Goal: Task Accomplishment & Management: Complete application form

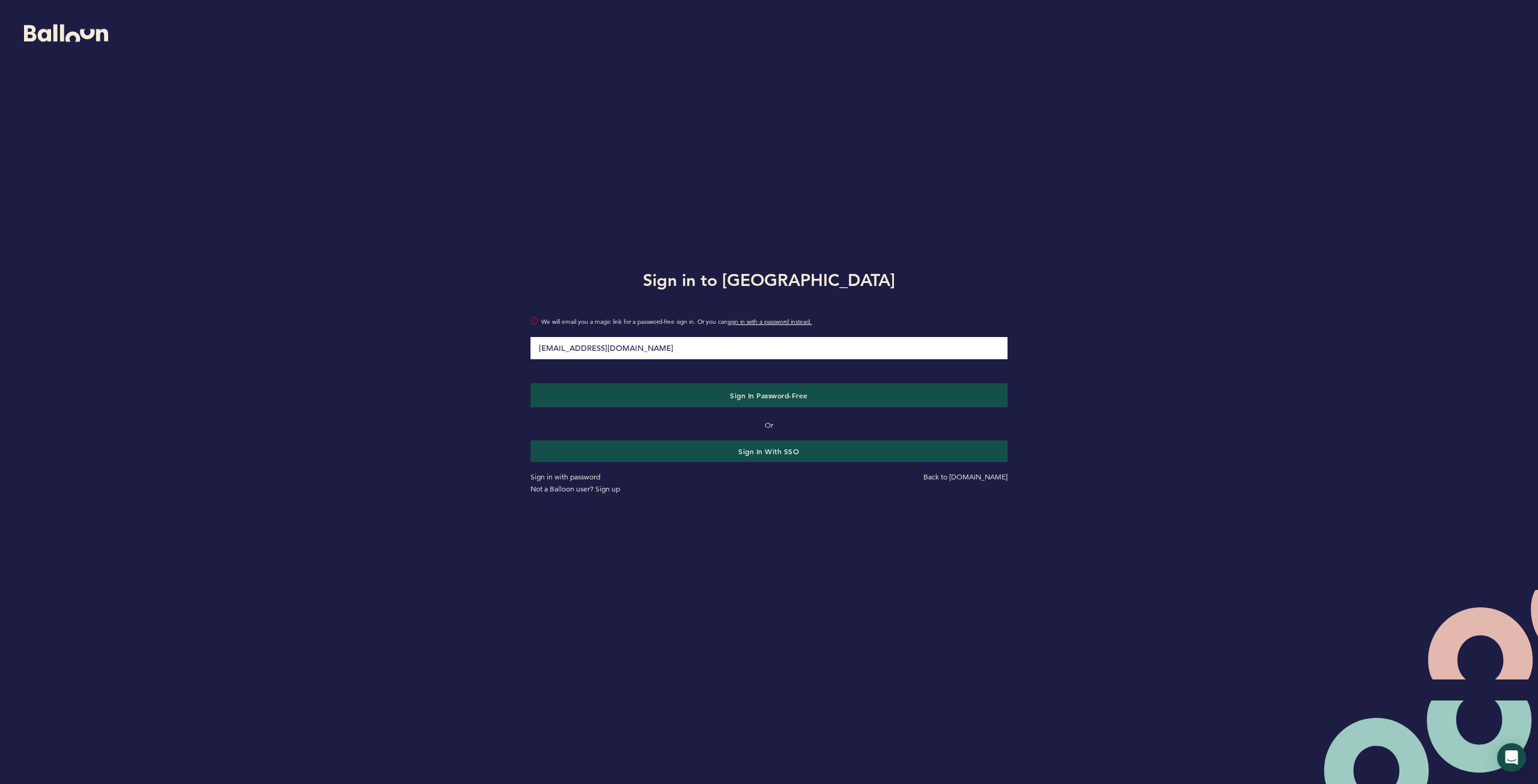
type input "[EMAIL_ADDRESS][DOMAIN_NAME]"
click at [530, 383] on button "Sign in Password-Free" at bounding box center [768, 395] width 476 height 24
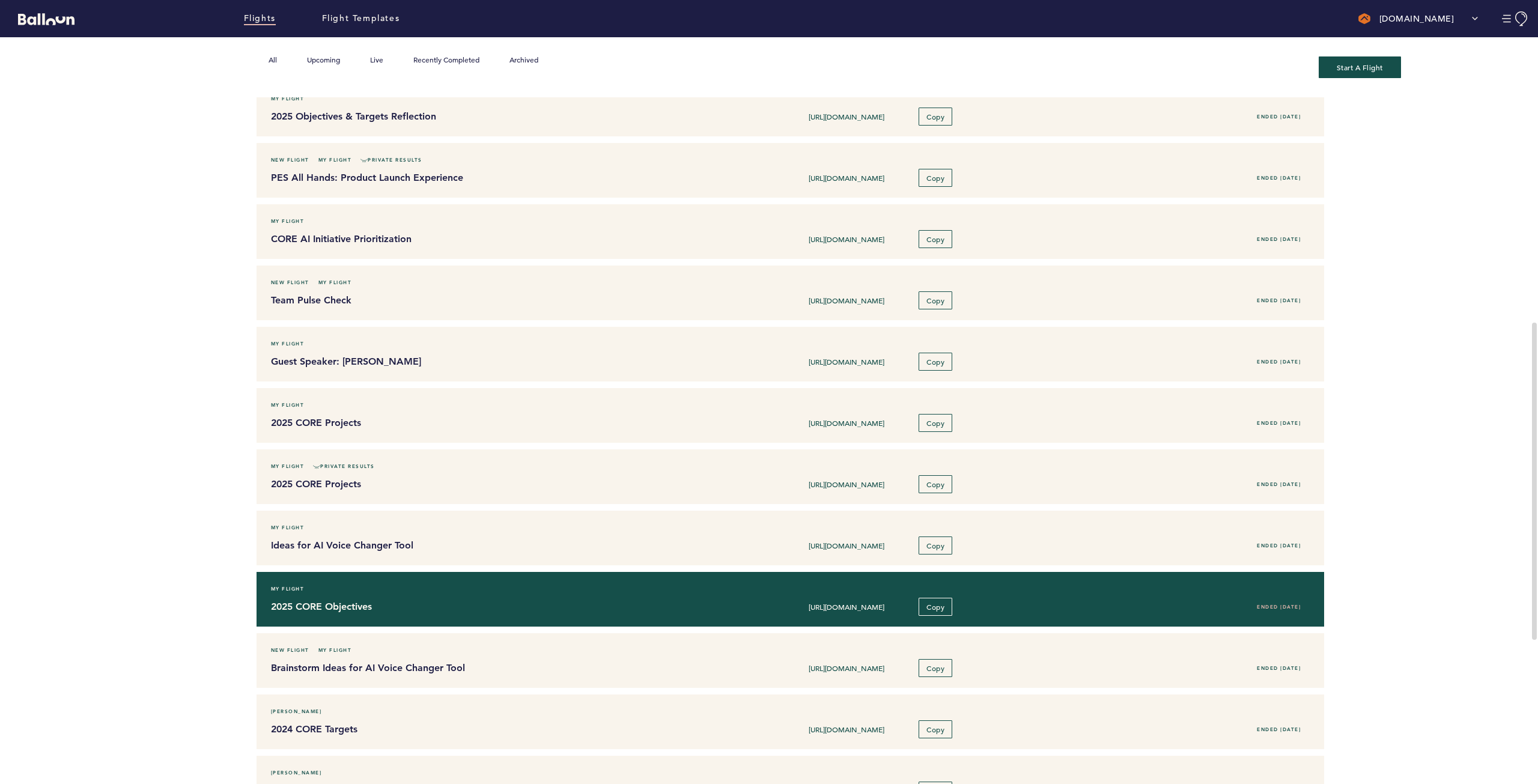
scroll to position [477, 0]
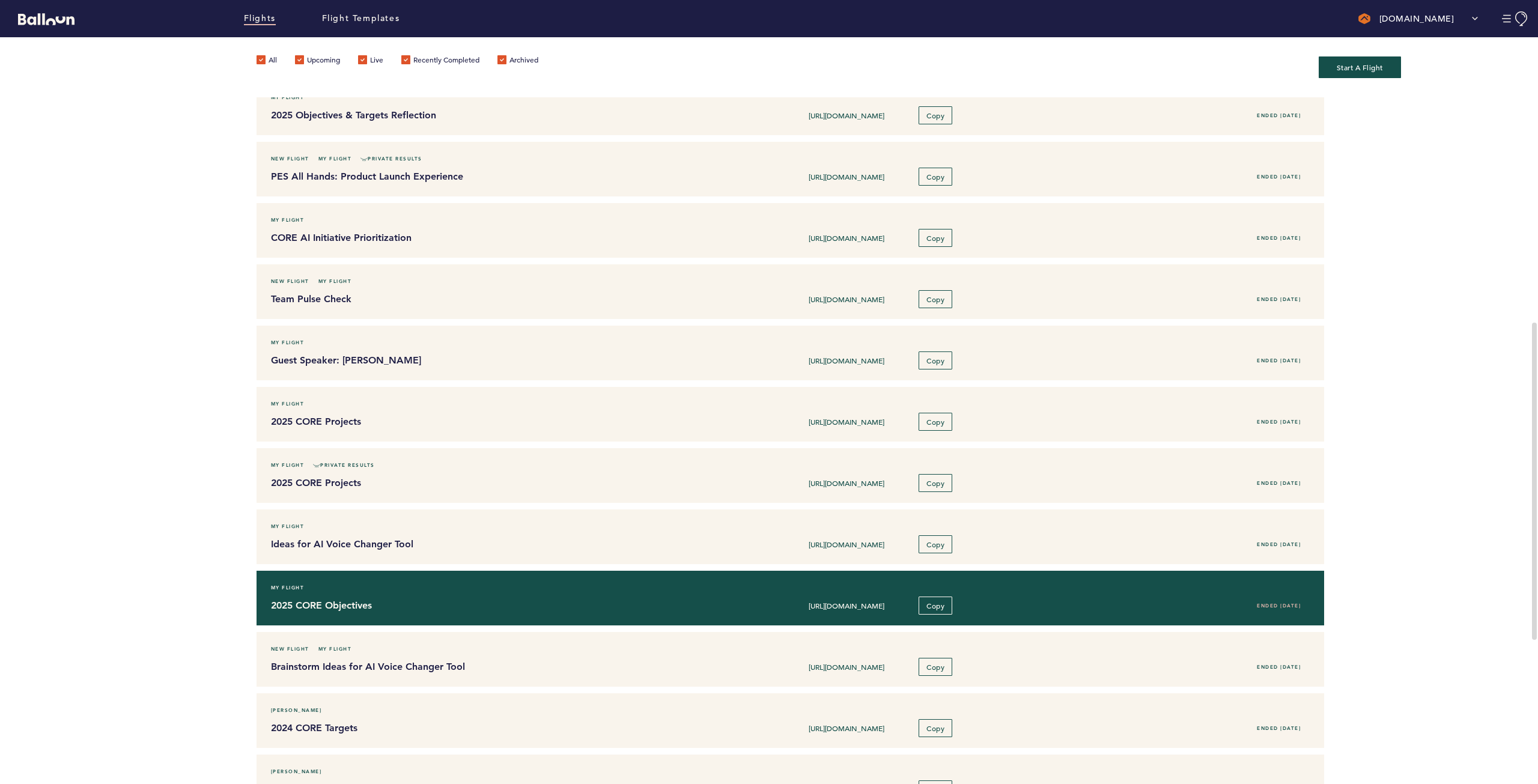
click at [490, 598] on h4 "2025 CORE Objectives" at bounding box center [482, 605] width 422 height 14
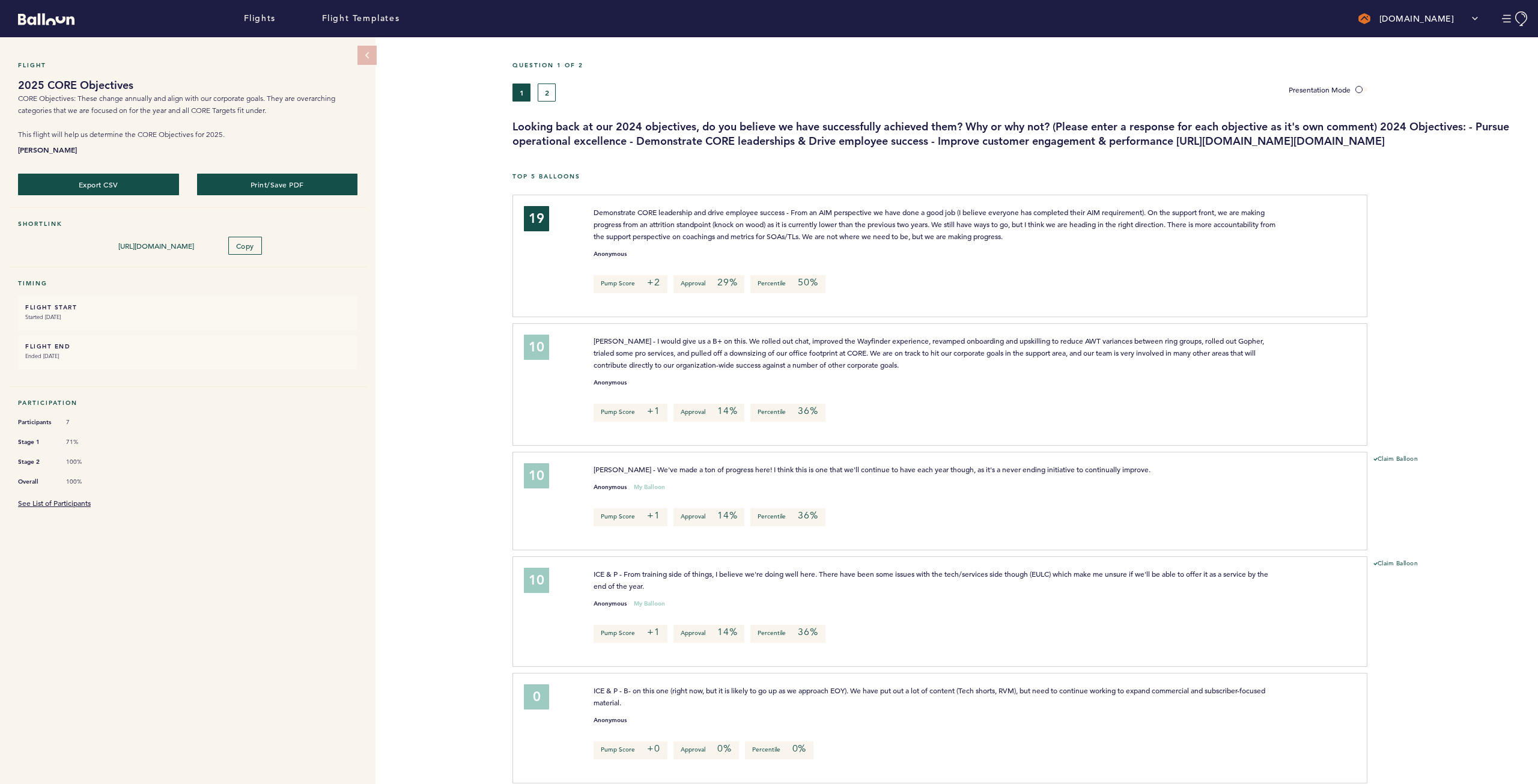
click at [547, 82] on div "Question 1 of 2" at bounding box center [1021, 73] width 1035 height 22
click at [546, 89] on button "2" at bounding box center [546, 92] width 18 height 18
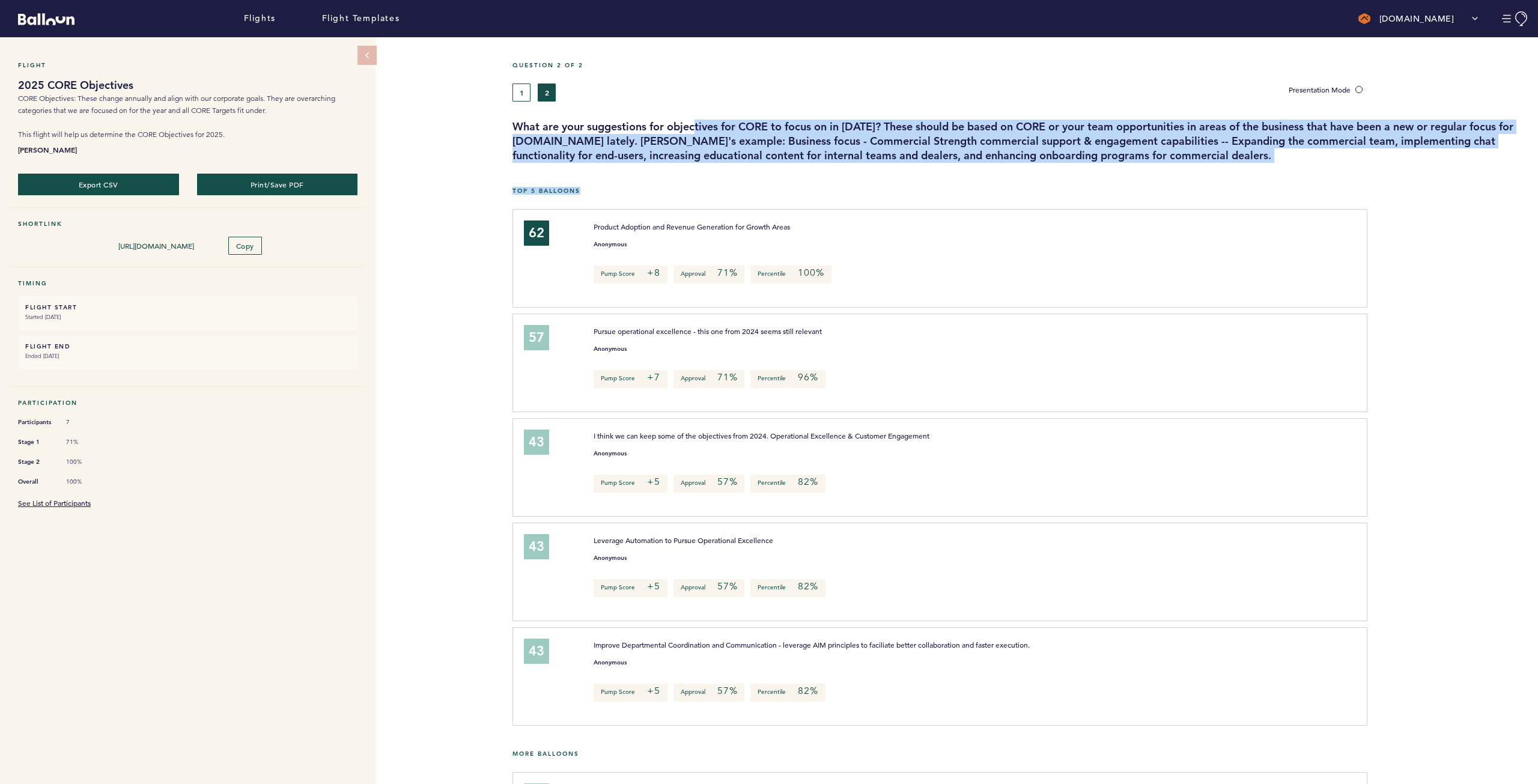
drag, startPoint x: 1193, startPoint y: 162, endPoint x: 696, endPoint y: 131, distance: 498.0
click at [696, 131] on div "Question 2 of 2 1 2 Presentation Mode What are your suggestions for objectives …" at bounding box center [1025, 724] width 1026 height 1374
click at [696, 131] on h3 "What are your suggestions for objectives for CORE to focus on in [DATE]? These …" at bounding box center [1021, 141] width 1016 height 43
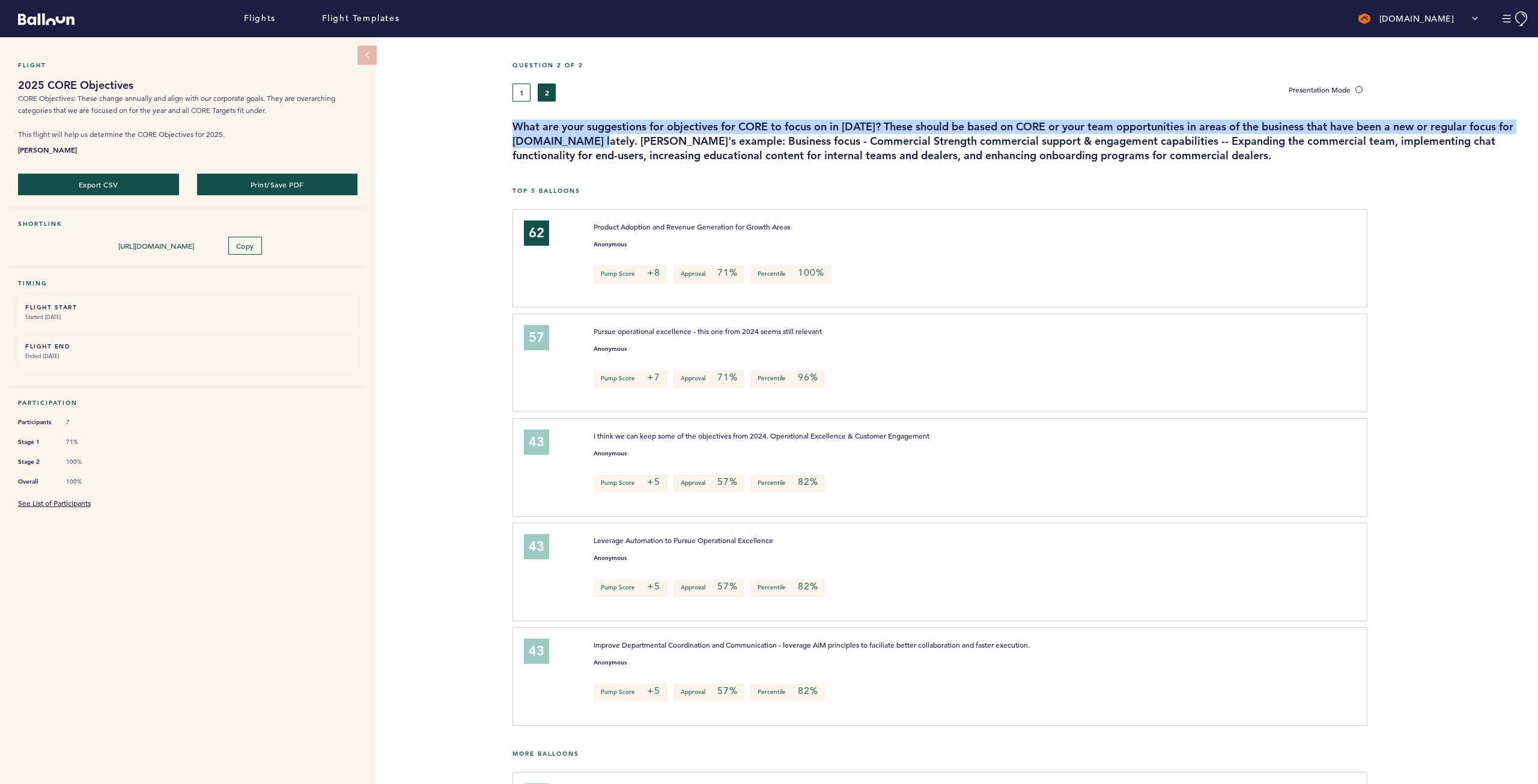
drag, startPoint x: 600, startPoint y: 142, endPoint x: 516, endPoint y: 124, distance: 85.9
click at [516, 124] on h3 "What are your suggestions for objectives for CORE to focus on in [DATE]? These …" at bounding box center [1021, 141] width 1016 height 43
copy h3 "What are your suggestions for objectives for CORE to focus on in [DATE]? These …"
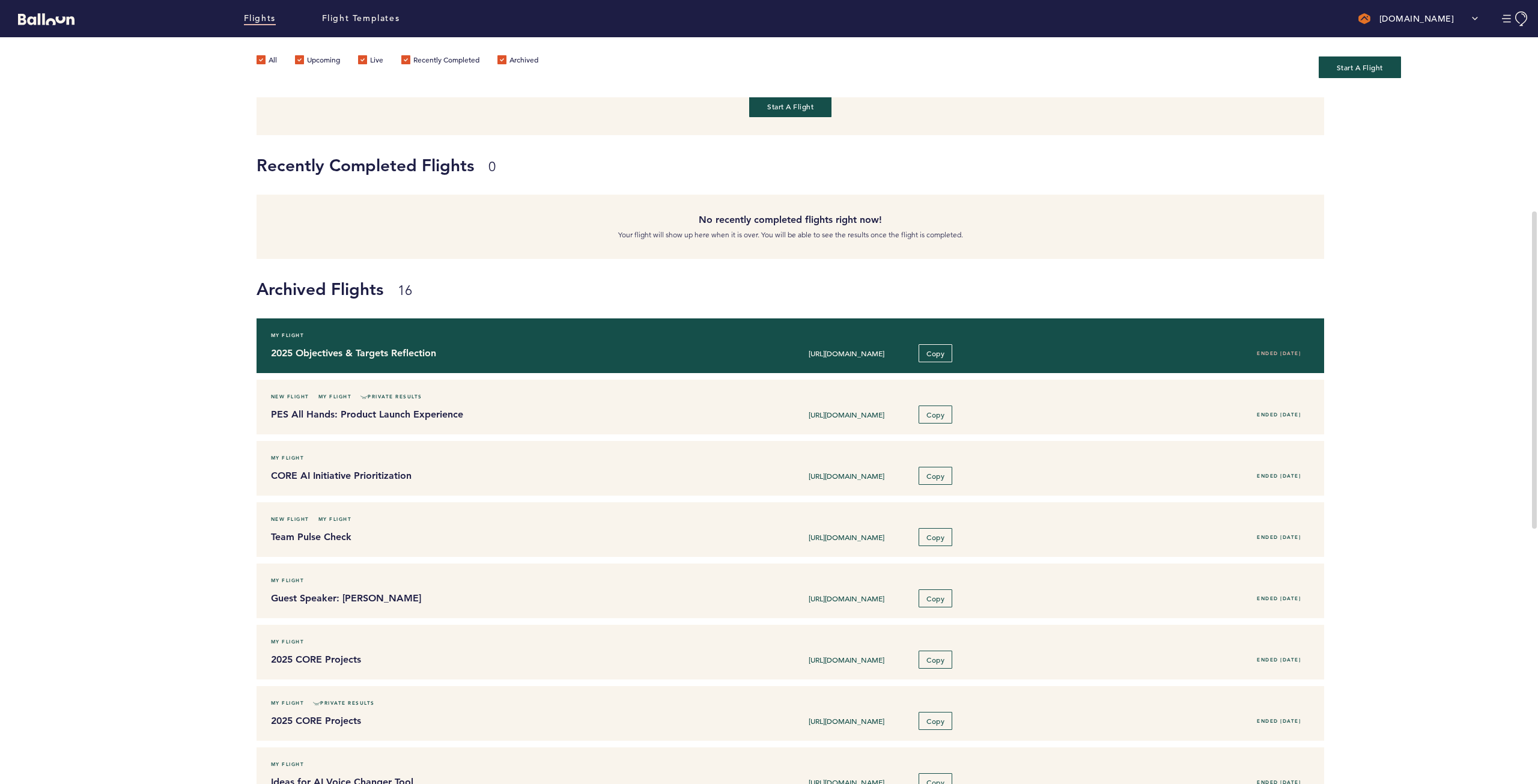
scroll to position [240, 0]
click at [559, 350] on h4 "2025 Objectives & Targets Reflection" at bounding box center [482, 352] width 422 height 14
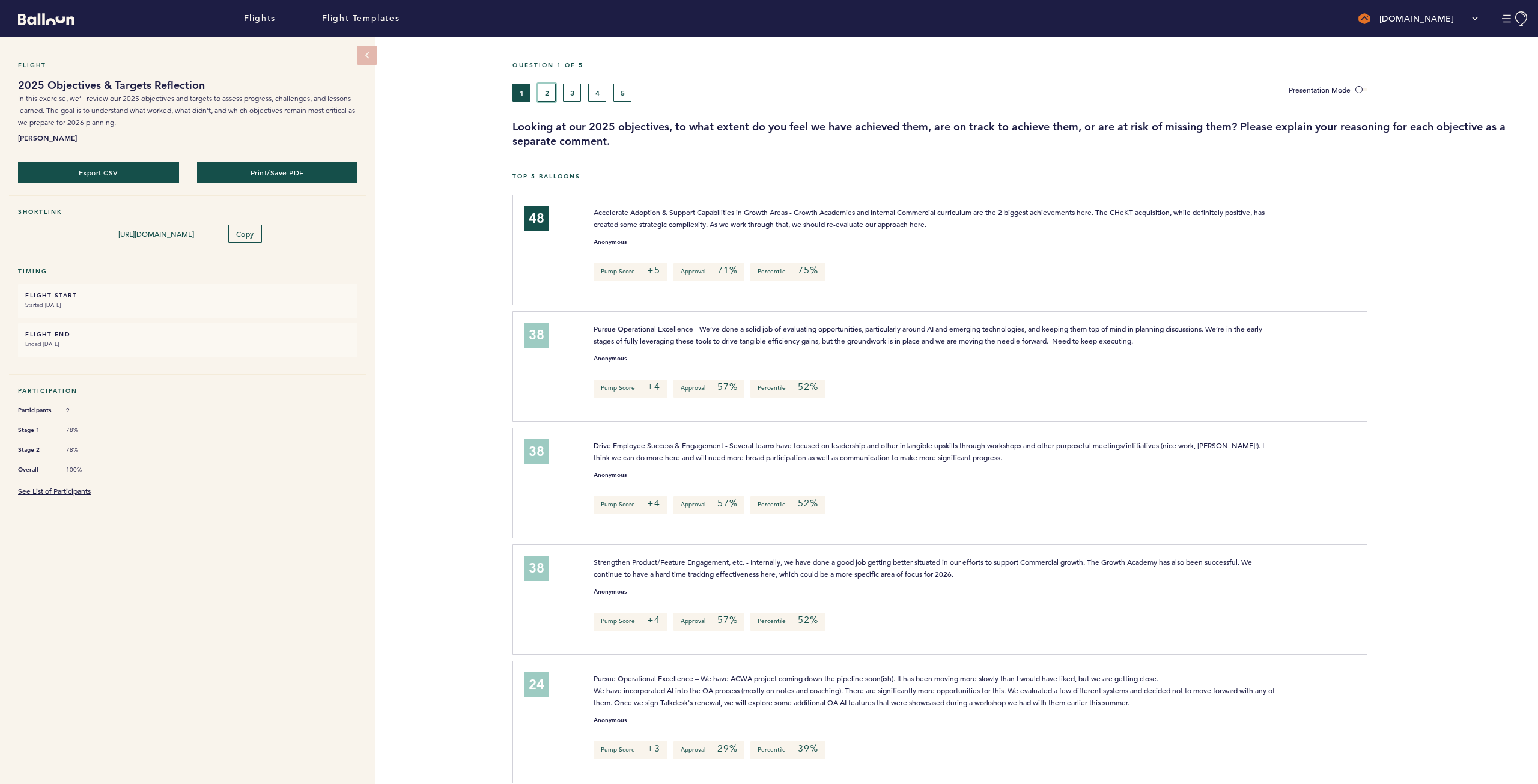
click at [551, 95] on button "2" at bounding box center [546, 92] width 18 height 18
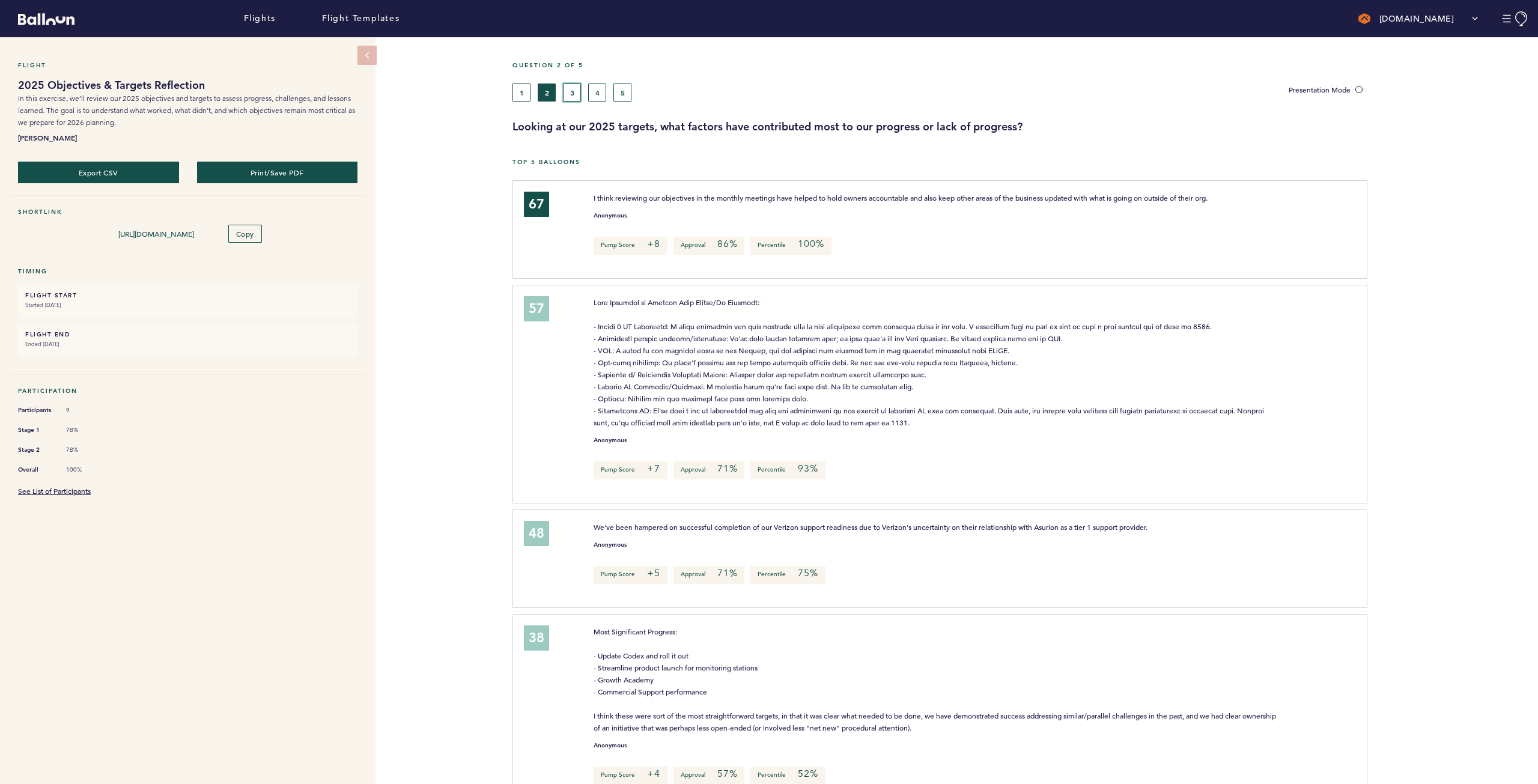
click at [571, 95] on button "3" at bounding box center [571, 92] width 18 height 18
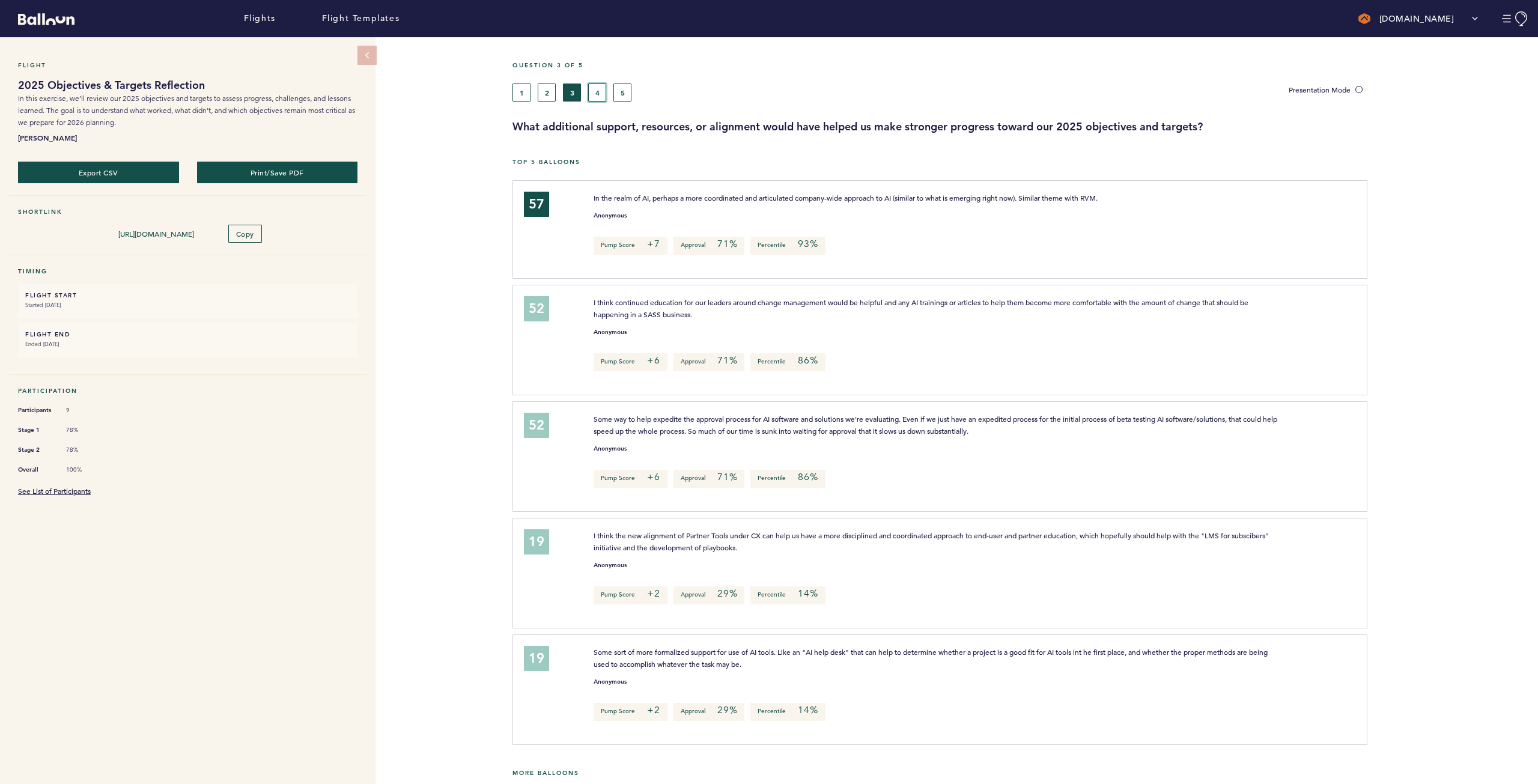
click at [600, 95] on button "4" at bounding box center [597, 92] width 18 height 18
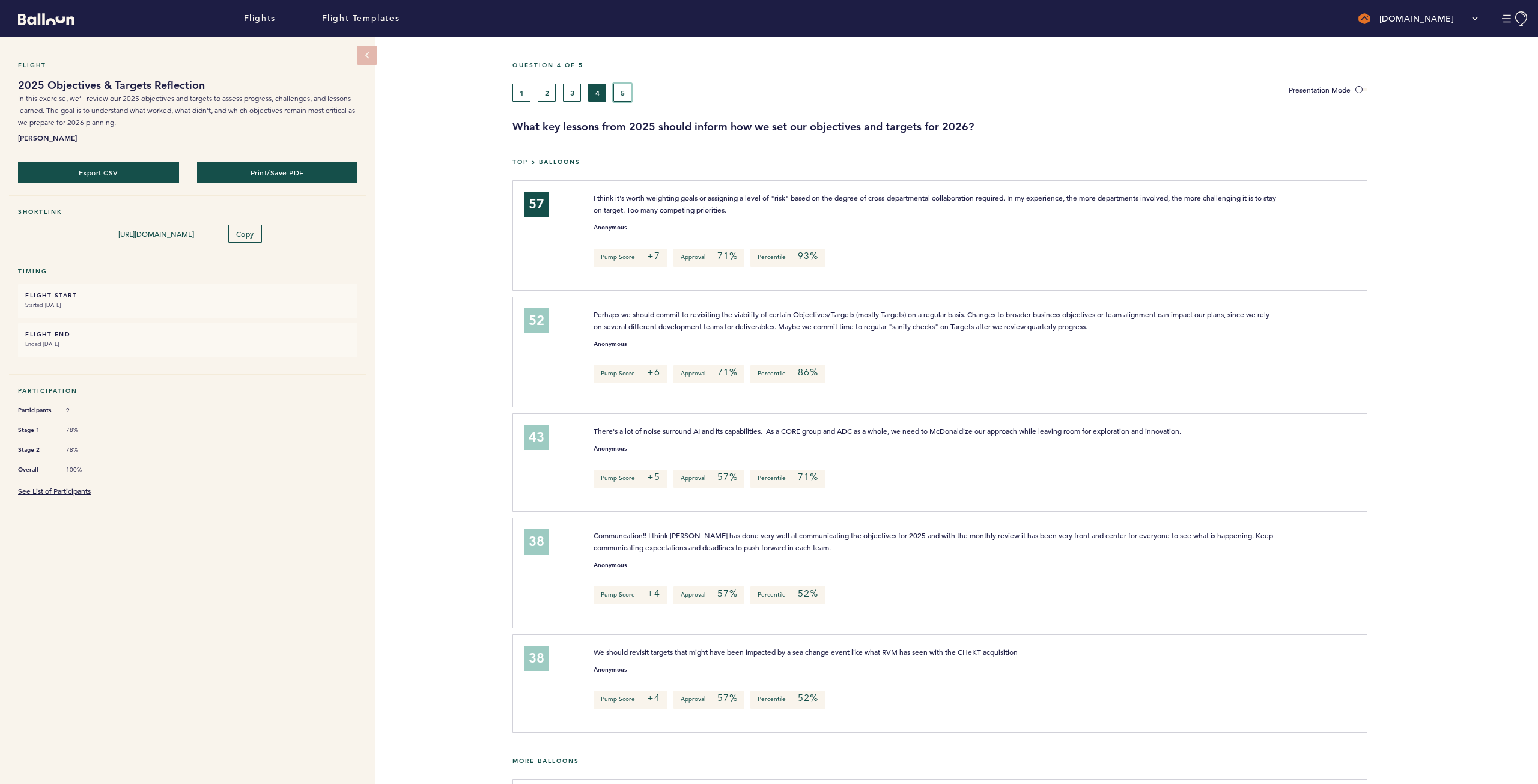
click at [620, 95] on button "5" at bounding box center [622, 92] width 18 height 18
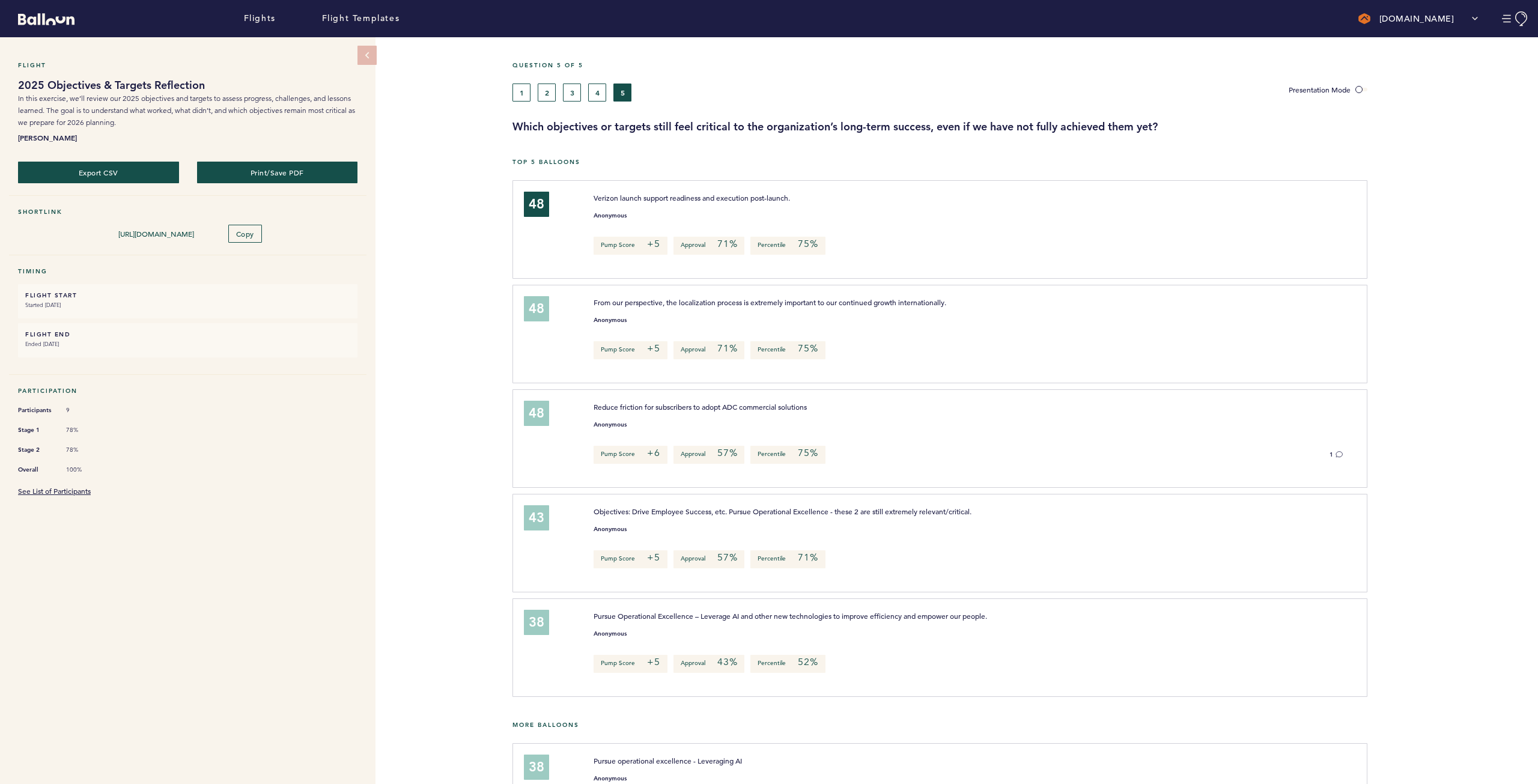
click at [919, 125] on h3 "Which objectives or targets still feel critical to the organization’s long-term…" at bounding box center [1021, 127] width 1016 height 14
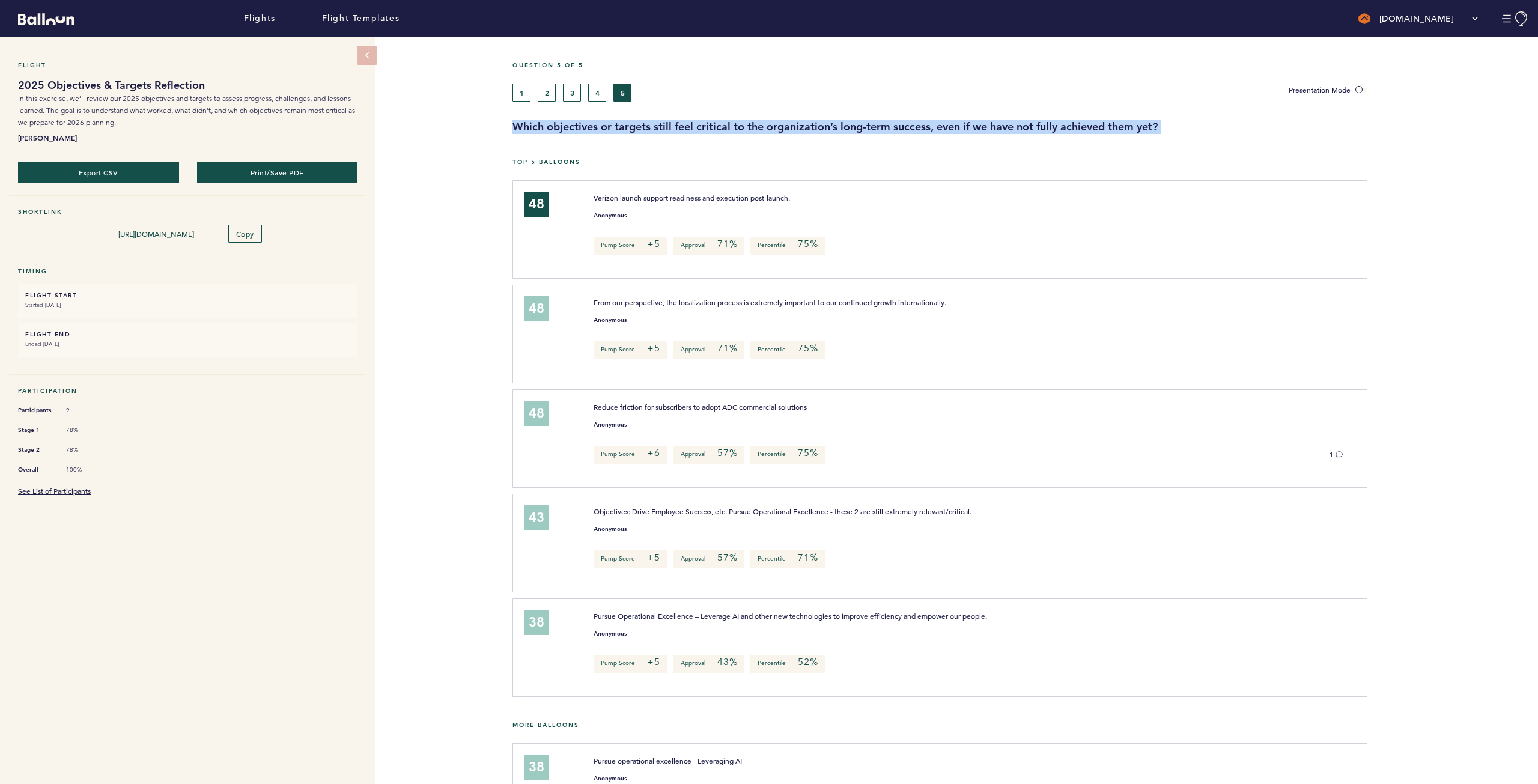
click at [919, 125] on h3 "Which objectives or targets still feel critical to the organization’s long-term…" at bounding box center [1021, 127] width 1016 height 14
copy h3 "Which objectives or targets still feel critical to the organization’s long-term…"
click at [257, 17] on link "Flights" at bounding box center [260, 19] width 32 height 14
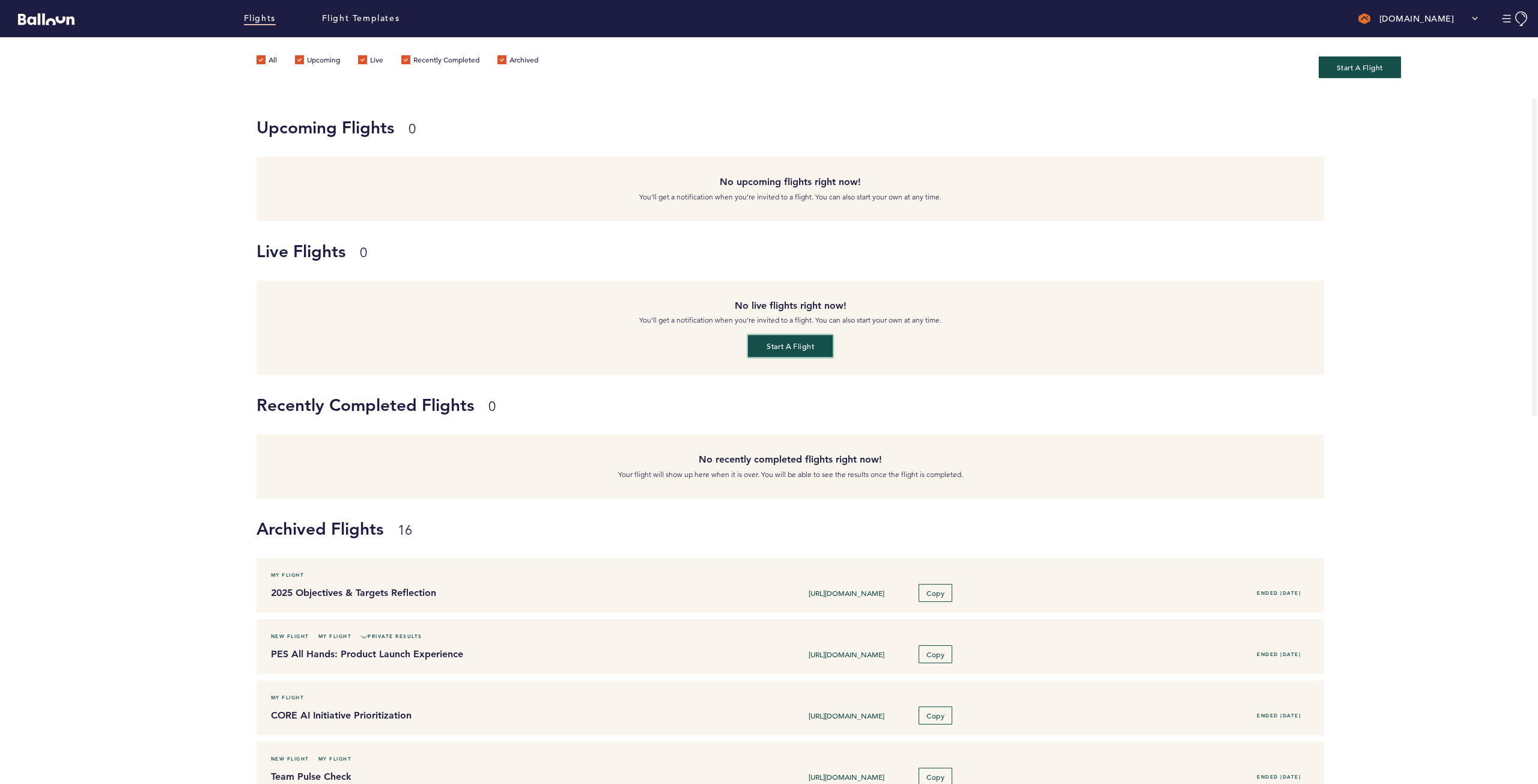
click at [792, 339] on button "Start a flight" at bounding box center [790, 347] width 85 height 22
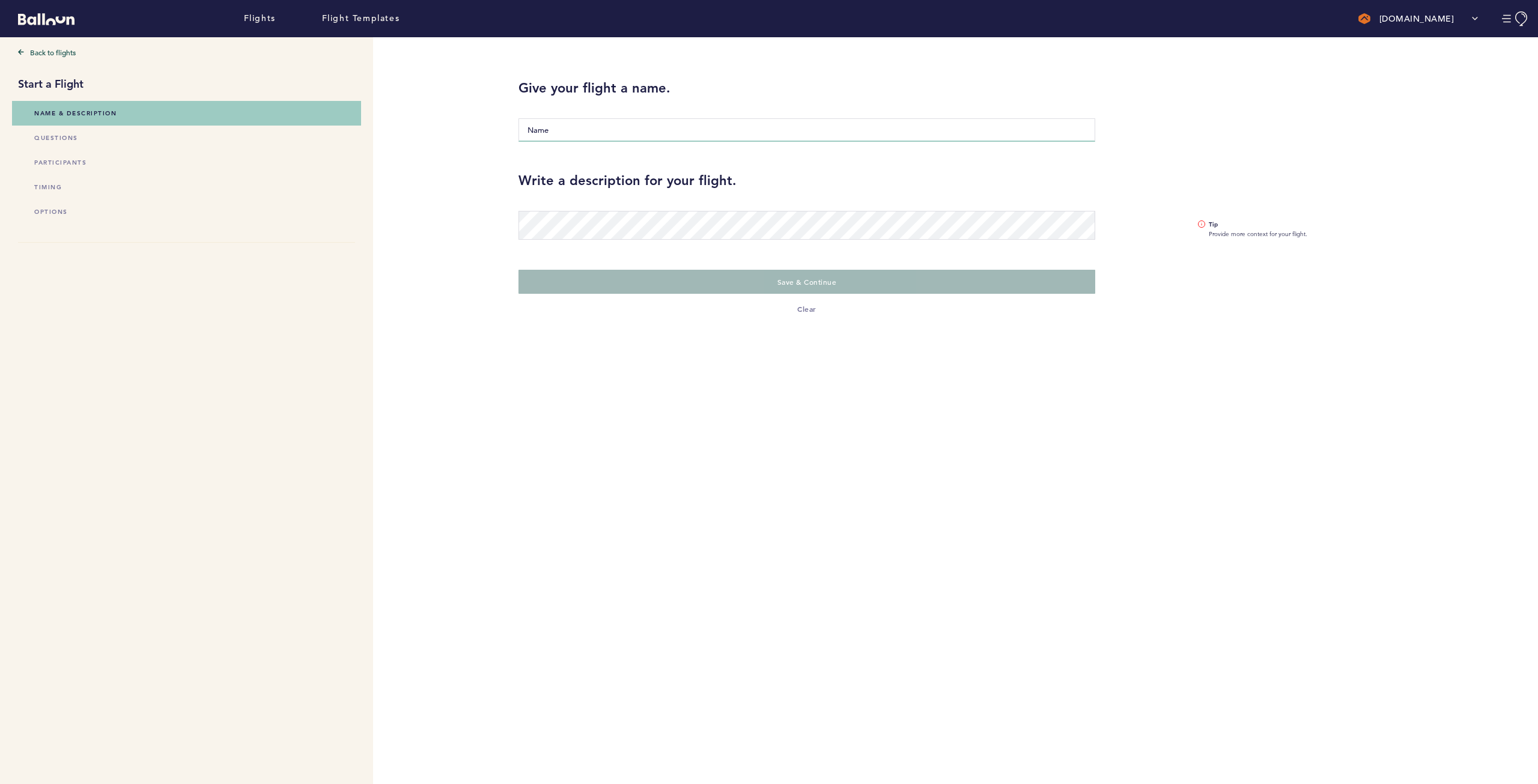
click at [573, 123] on input "Name" at bounding box center [807, 130] width 577 height 23
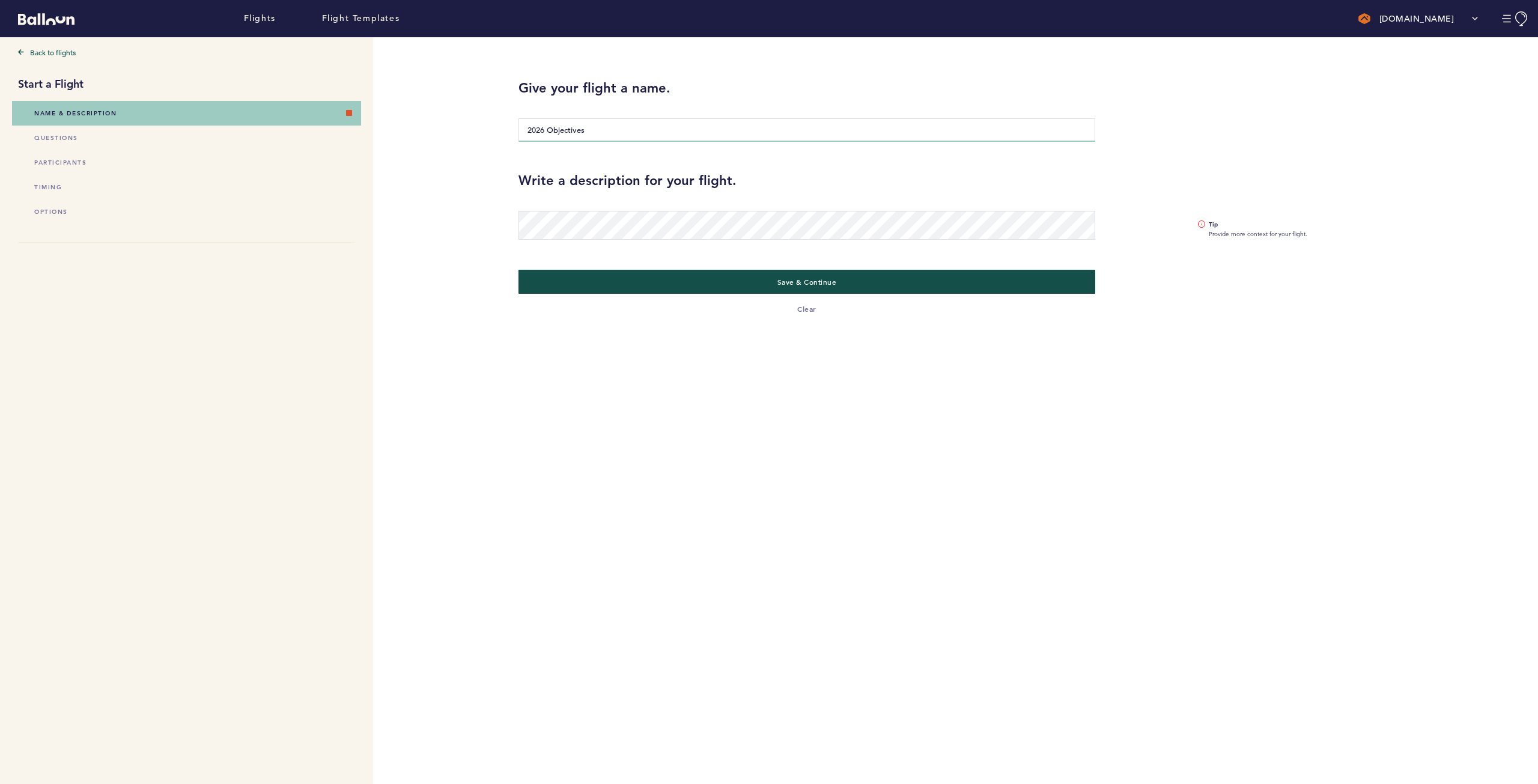
type input "2026 Objectives"
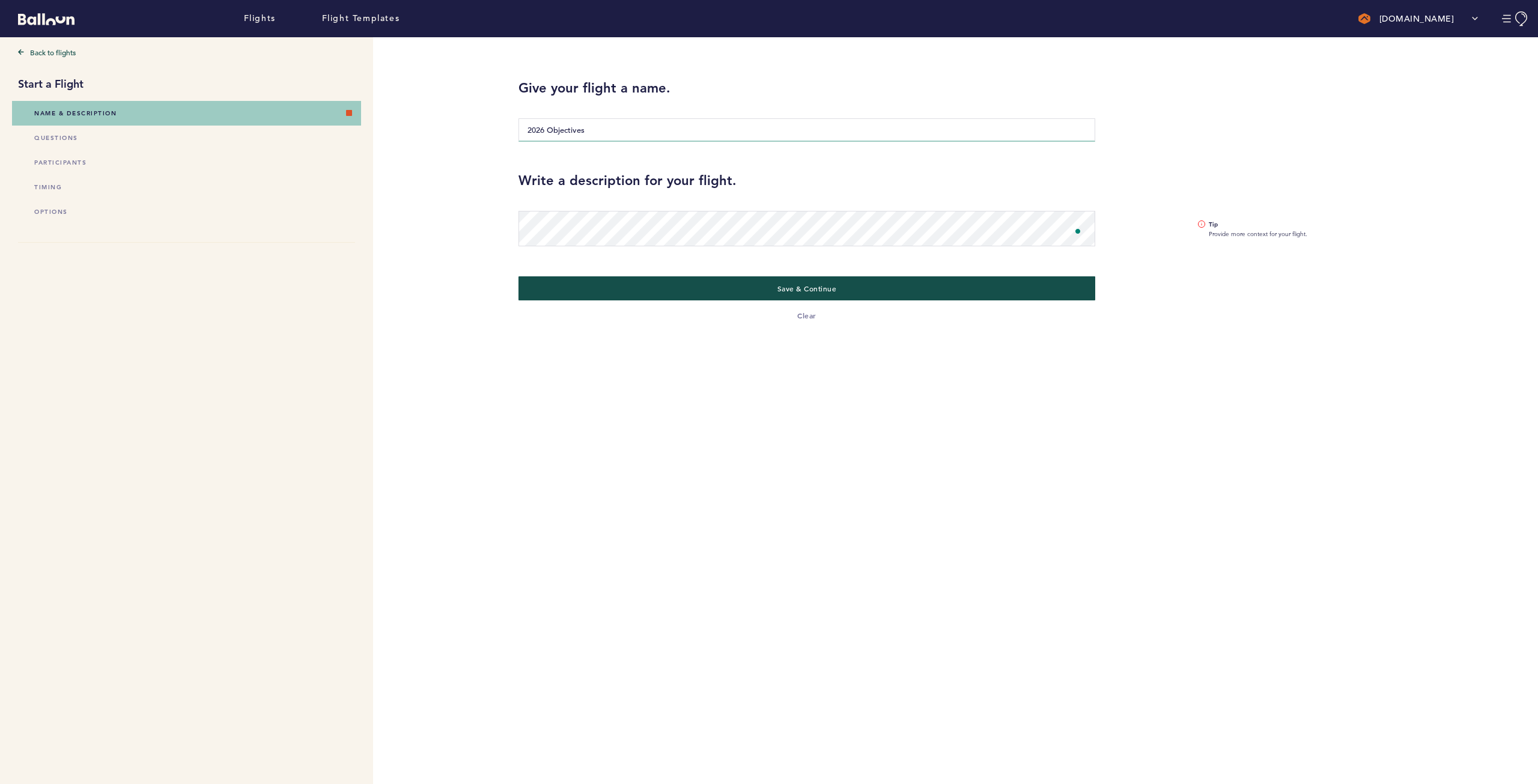
click at [663, 132] on input "2026 Objectives" at bounding box center [807, 130] width 577 height 23
click at [690, 277] on button "Save & Continue" at bounding box center [807, 288] width 594 height 25
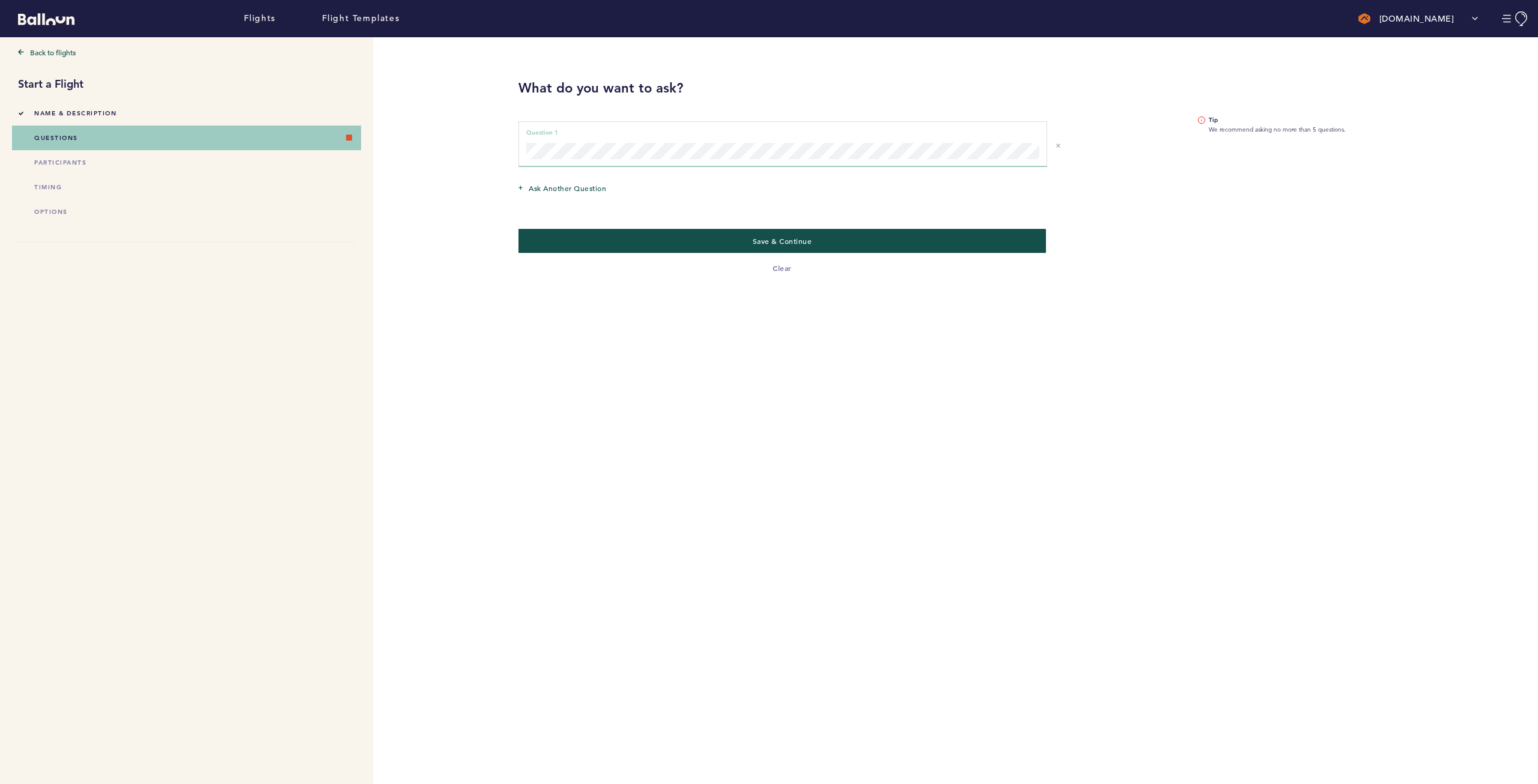
click at [665, 300] on div "What do you want to ask? Question 1 can not be empty Question 1 Ask another que…" at bounding box center [1019, 410] width 1019 height 747
click at [771, 240] on span "Save & Continue" at bounding box center [782, 241] width 61 height 10
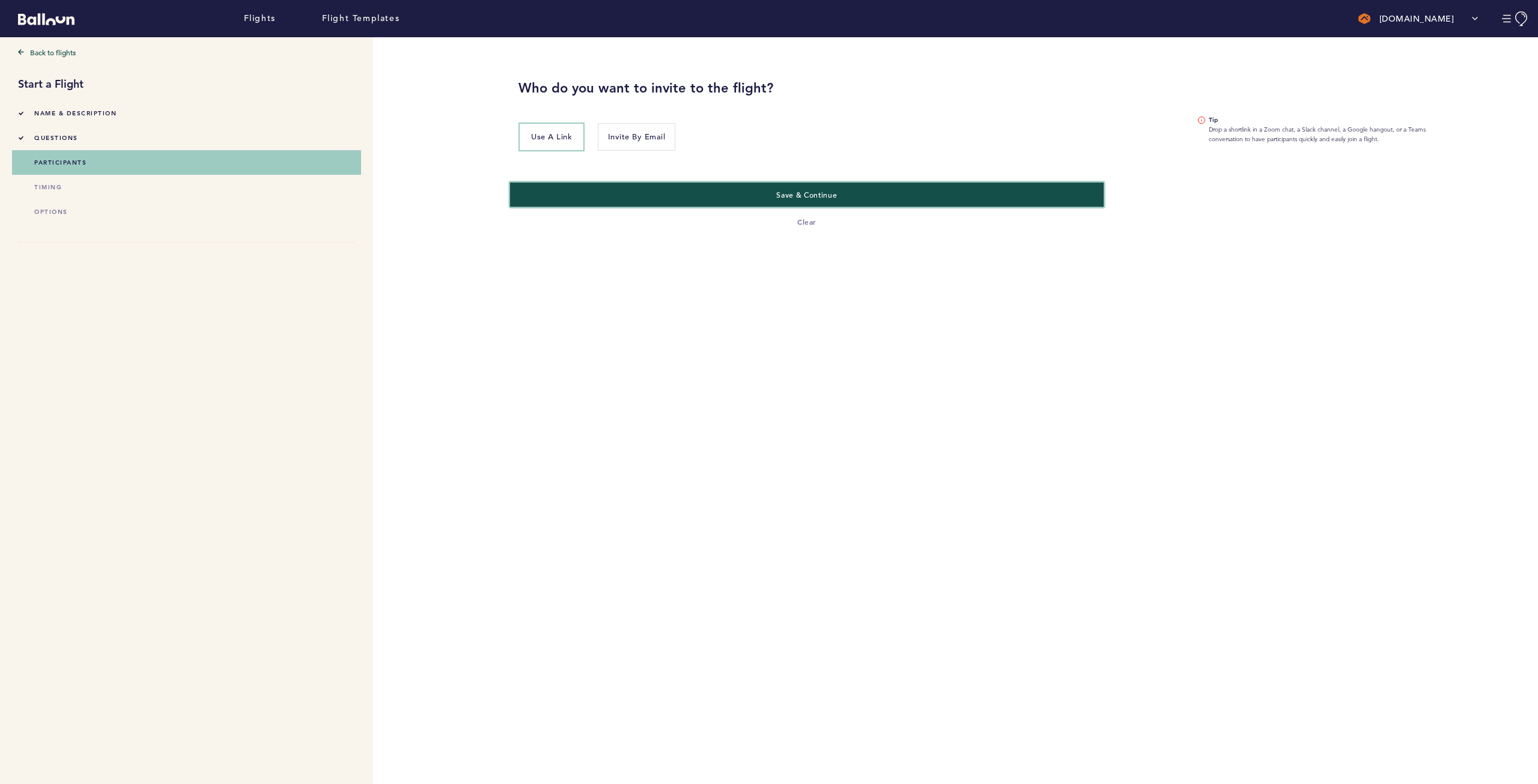
click at [846, 189] on button "Save & Continue" at bounding box center [807, 194] width 594 height 25
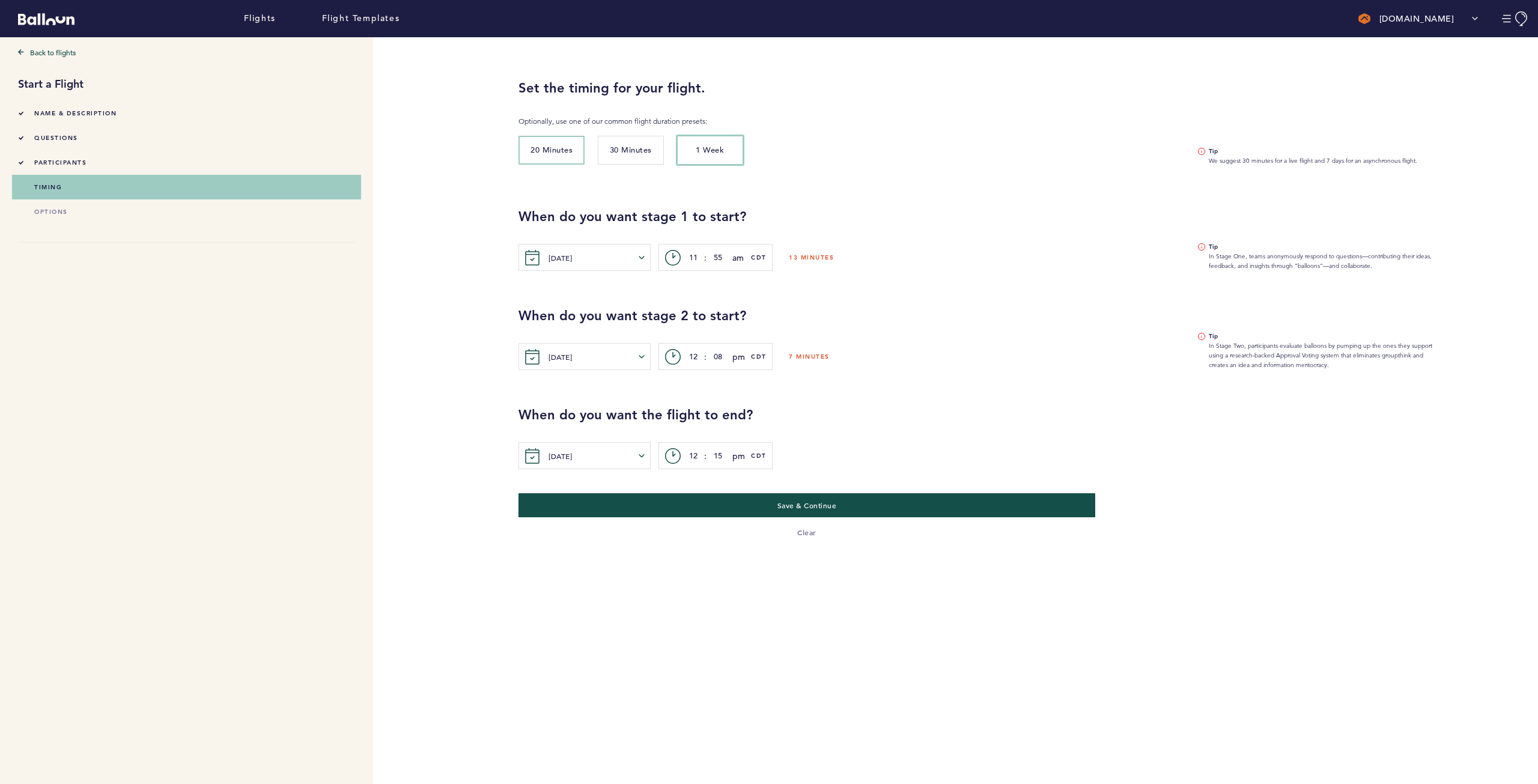
click at [699, 152] on span "1 Week" at bounding box center [710, 150] width 28 height 10
type input "3"
type input "55"
type input "11"
type input "55"
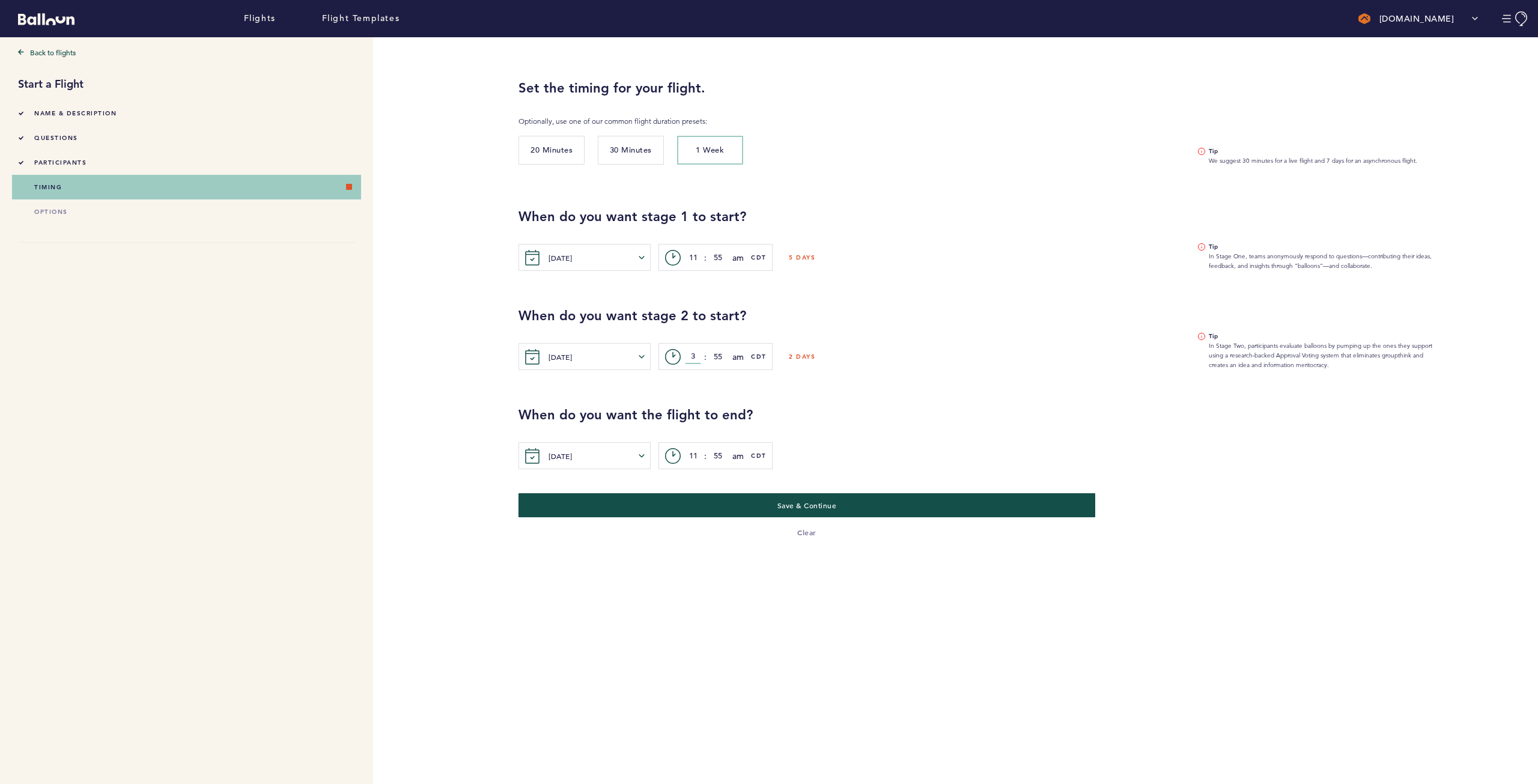
click at [696, 352] on input "3" at bounding box center [693, 356] width 15 height 14
click at [695, 261] on input "11" at bounding box center [693, 257] width 15 height 14
type input "12"
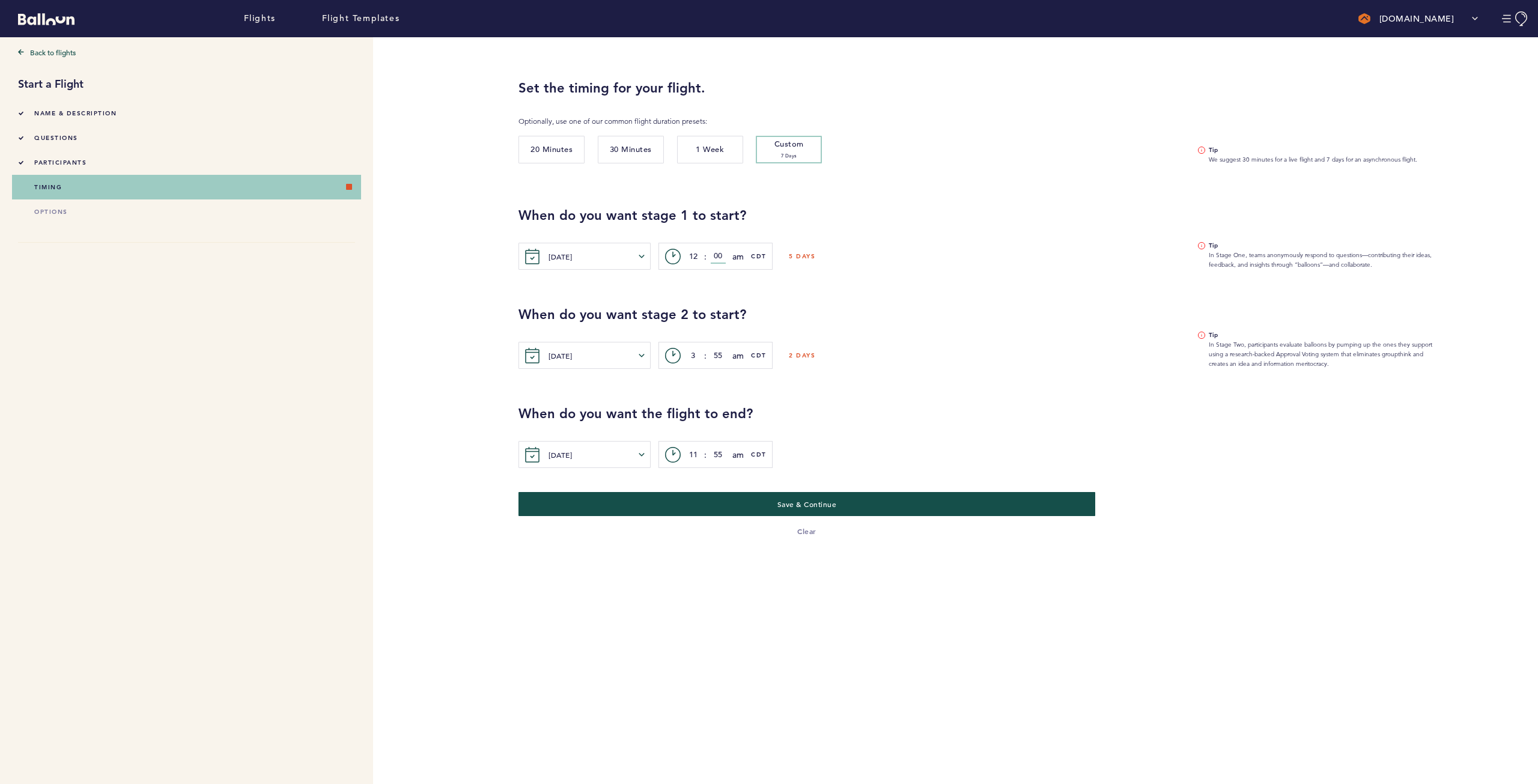
type input "00"
click at [742, 296] on button "pm" at bounding box center [763, 304] width 59 height 24
click at [901, 302] on div "When do you want stage 2 to start? [DATE] [PERSON_NAME] Wed Thur Fri Sat Sun Mo…" at bounding box center [1019, 319] width 1019 height 99
click at [697, 355] on input "3" at bounding box center [693, 355] width 15 height 14
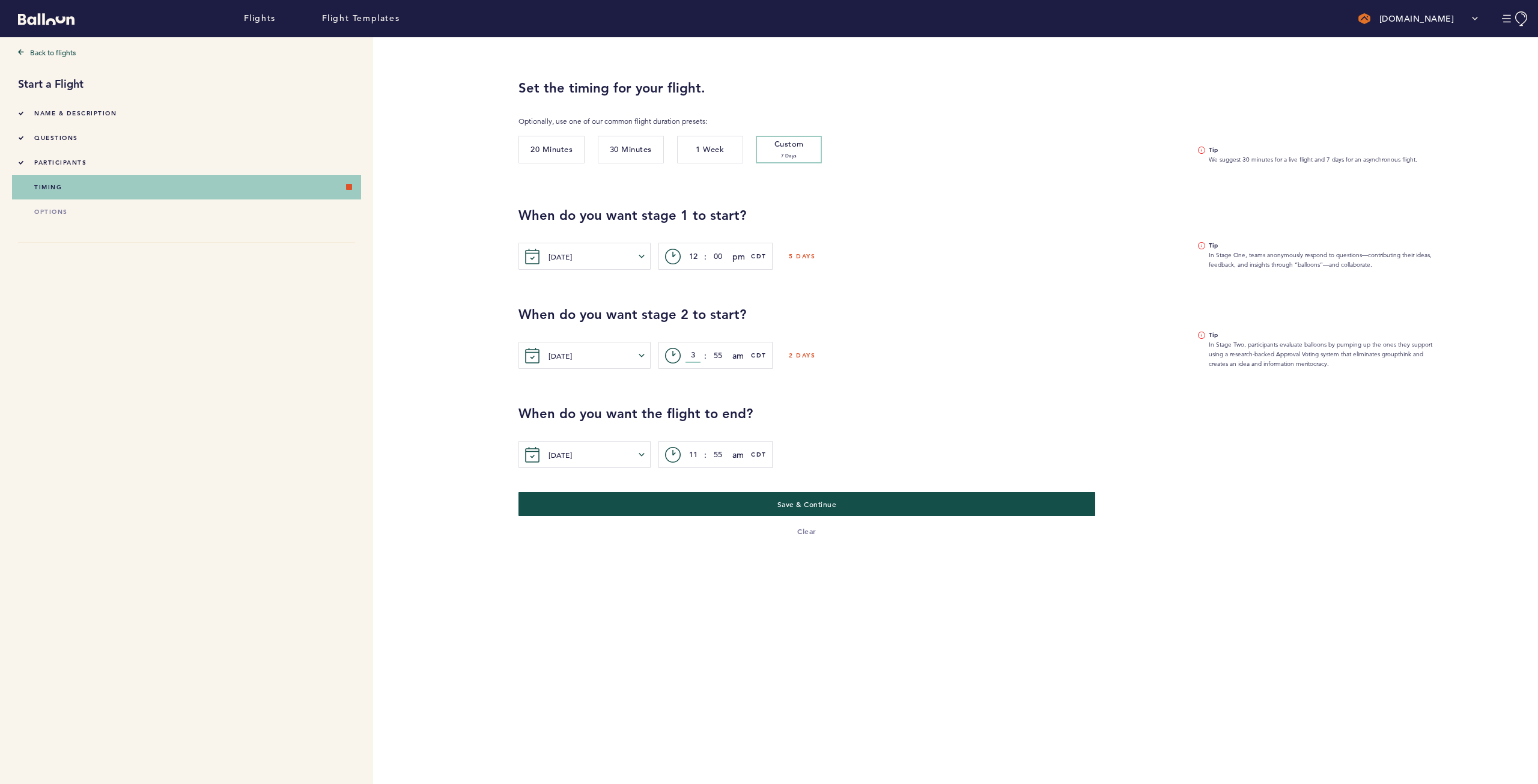
click at [696, 355] on input "3" at bounding box center [693, 355] width 15 height 14
type input "4"
type input "00"
click at [731, 361] on div "c> 4 : 00 am am pm CDT" at bounding box center [716, 355] width 114 height 27
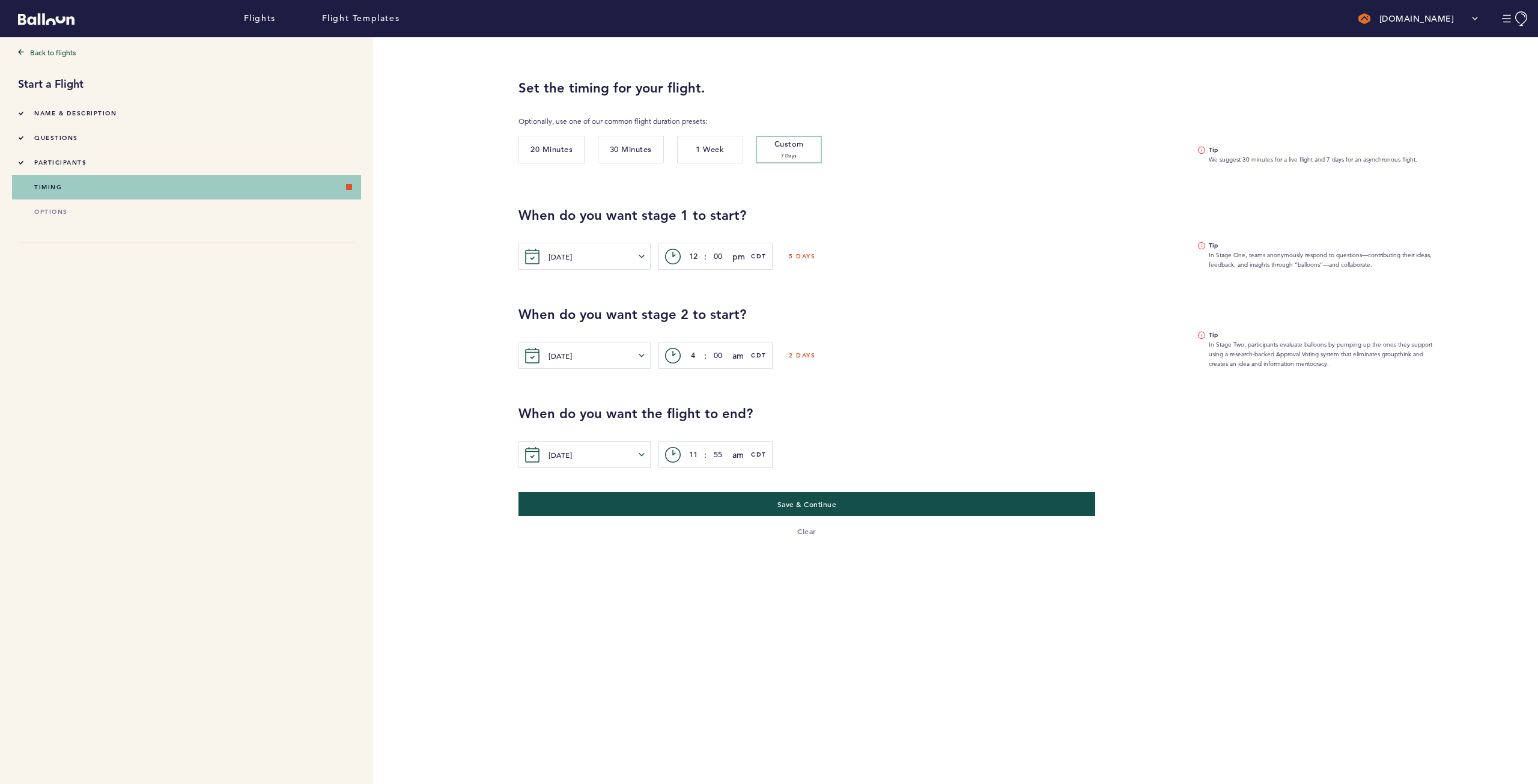
click at [736, 358] on span "am" at bounding box center [739, 355] width 12 height 14
click at [743, 397] on button "pm" at bounding box center [763, 403] width 59 height 24
click at [846, 383] on div "When do you want the flight to end? [DATE] [PERSON_NAME] Wed Thur Fri Sat Sun M…" at bounding box center [1019, 418] width 1019 height 99
click at [694, 356] on input "4" at bounding box center [693, 355] width 15 height 14
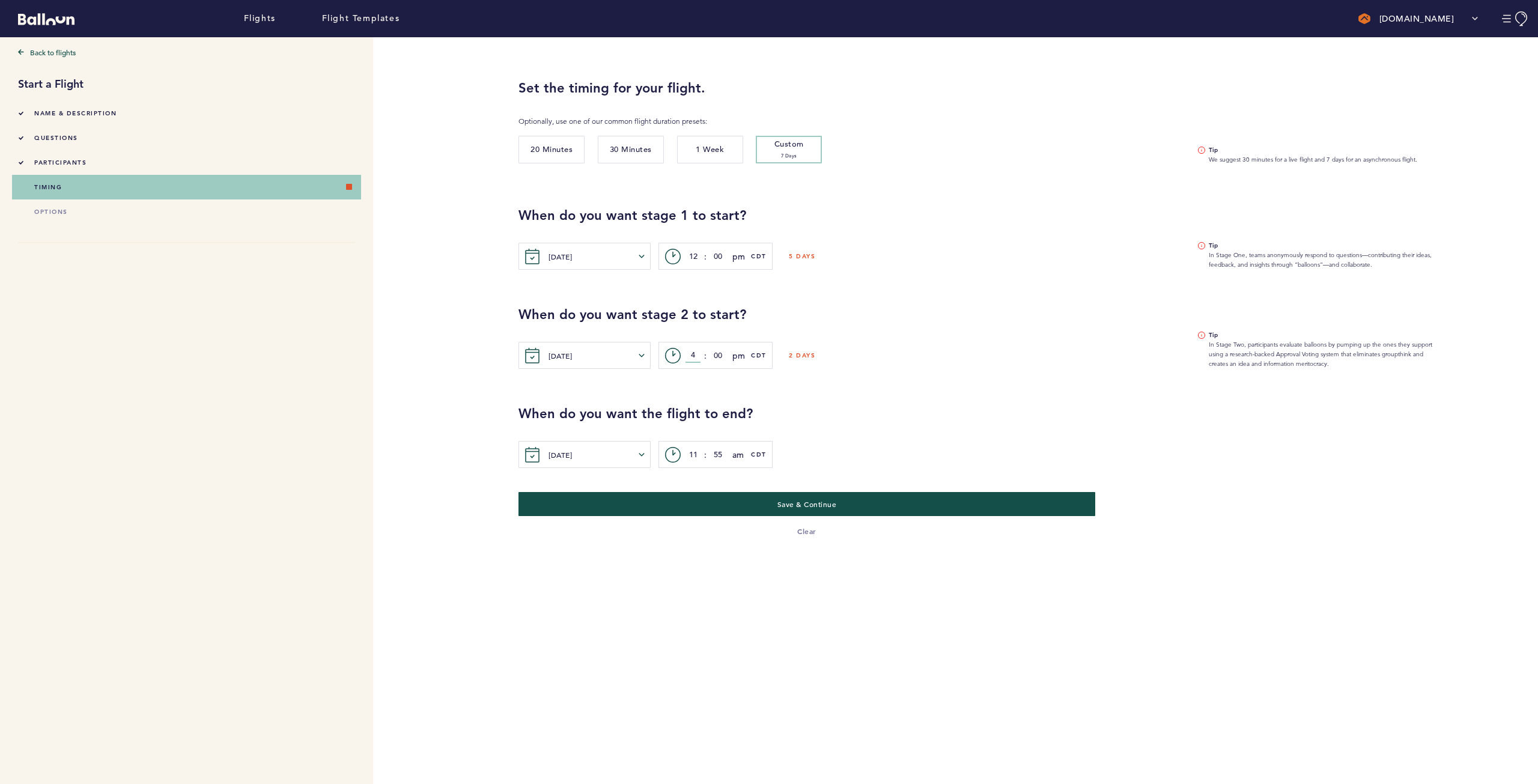
click at [694, 356] on input "4" at bounding box center [693, 355] width 15 height 14
click at [796, 391] on div "When do you want the flight to end? [DATE] [PERSON_NAME] Wed Thur Fri Sat Sun M…" at bounding box center [1019, 418] width 1019 height 99
click at [697, 358] on input "10" at bounding box center [693, 355] width 15 height 14
click at [694, 357] on input "10" at bounding box center [693, 355] width 15 height 14
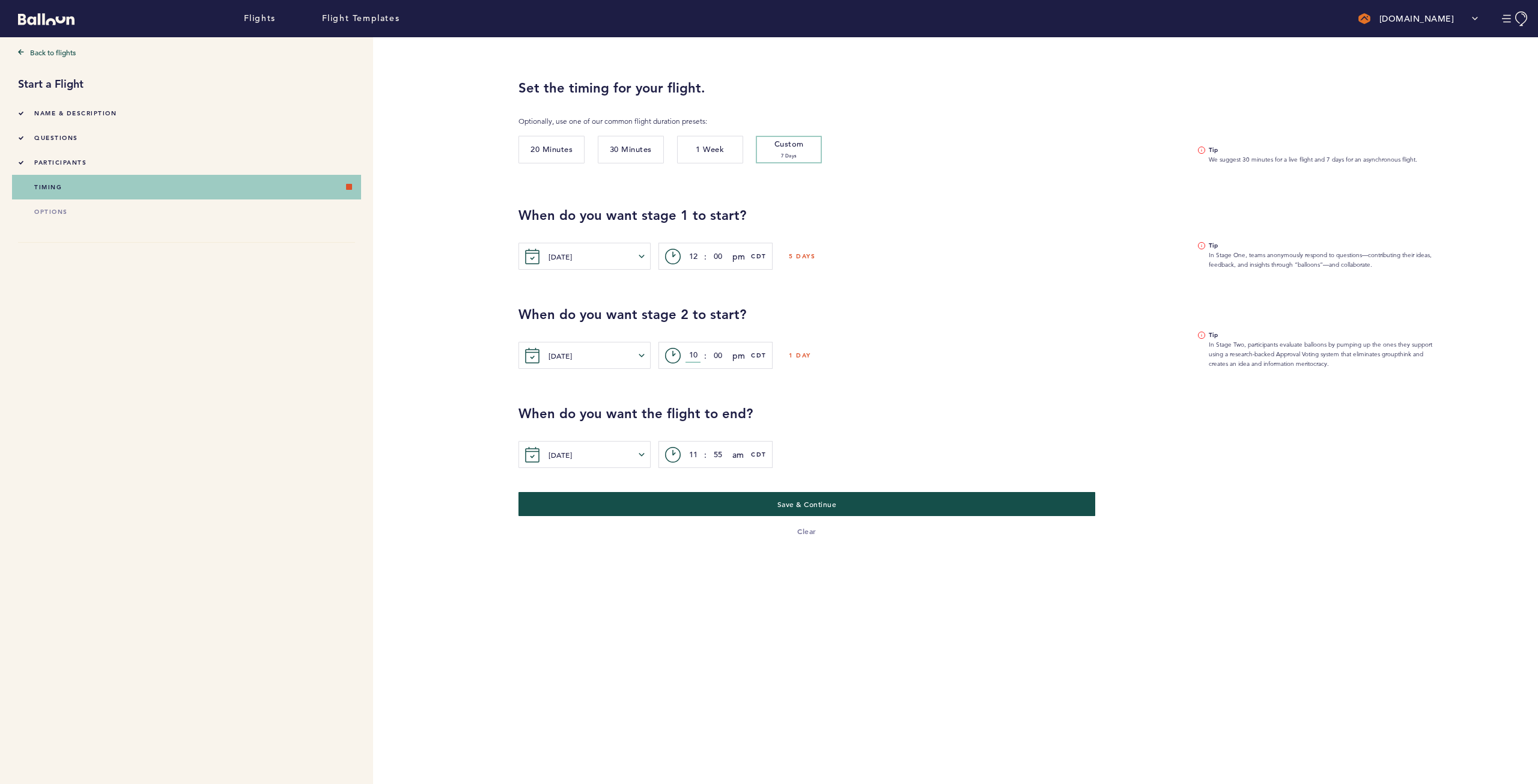
click at [694, 357] on input "10" at bounding box center [693, 355] width 15 height 14
click at [880, 243] on div "[DATE] [PERSON_NAME] Tue Wed Thur Fri Sat Sun Mon Tue Wed Thur Fri Sat [DATE] 1…" at bounding box center [849, 256] width 661 height 27
click at [742, 146] on button "1 Week" at bounding box center [710, 149] width 66 height 28
type input "4"
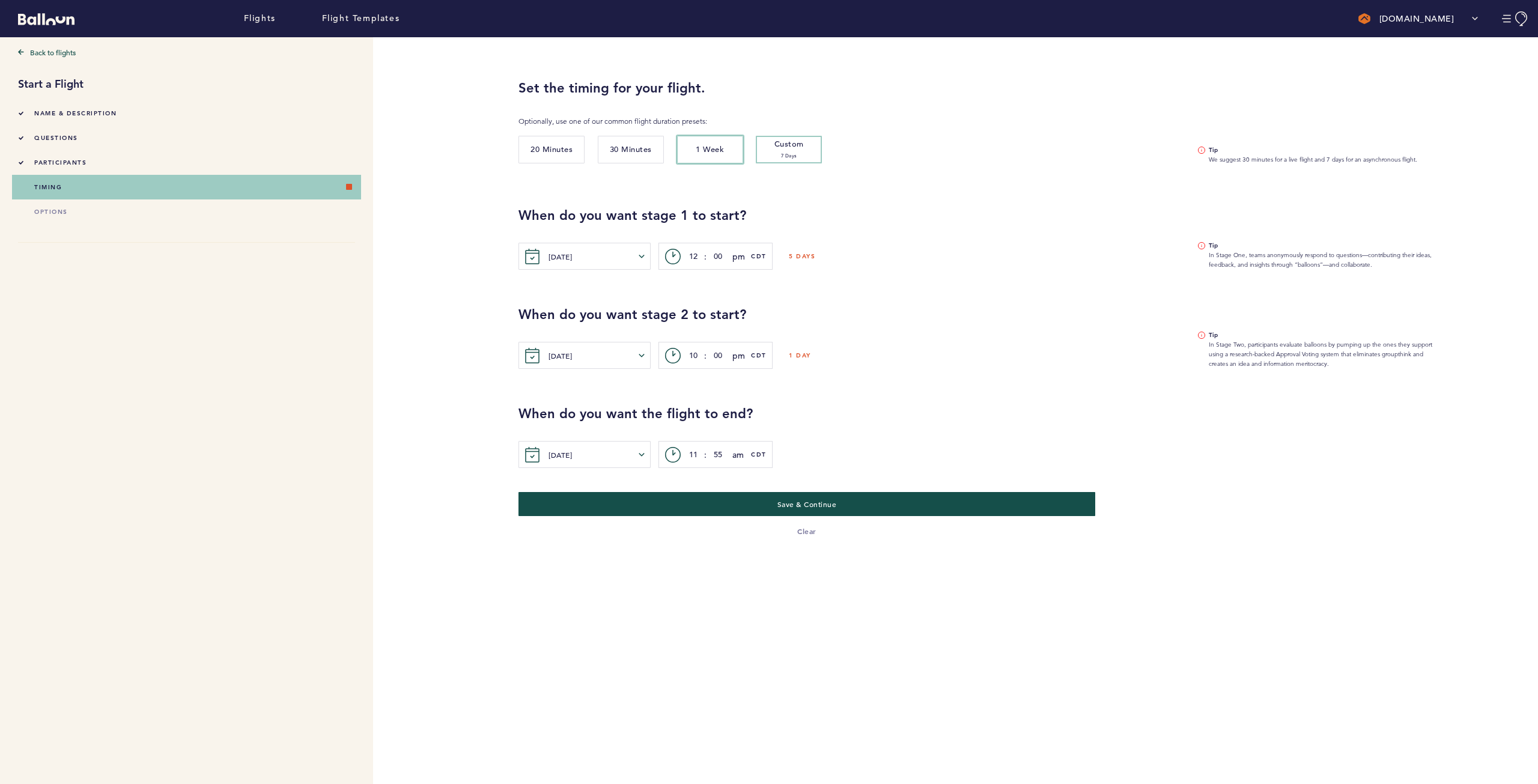
type input "12"
type input "00"
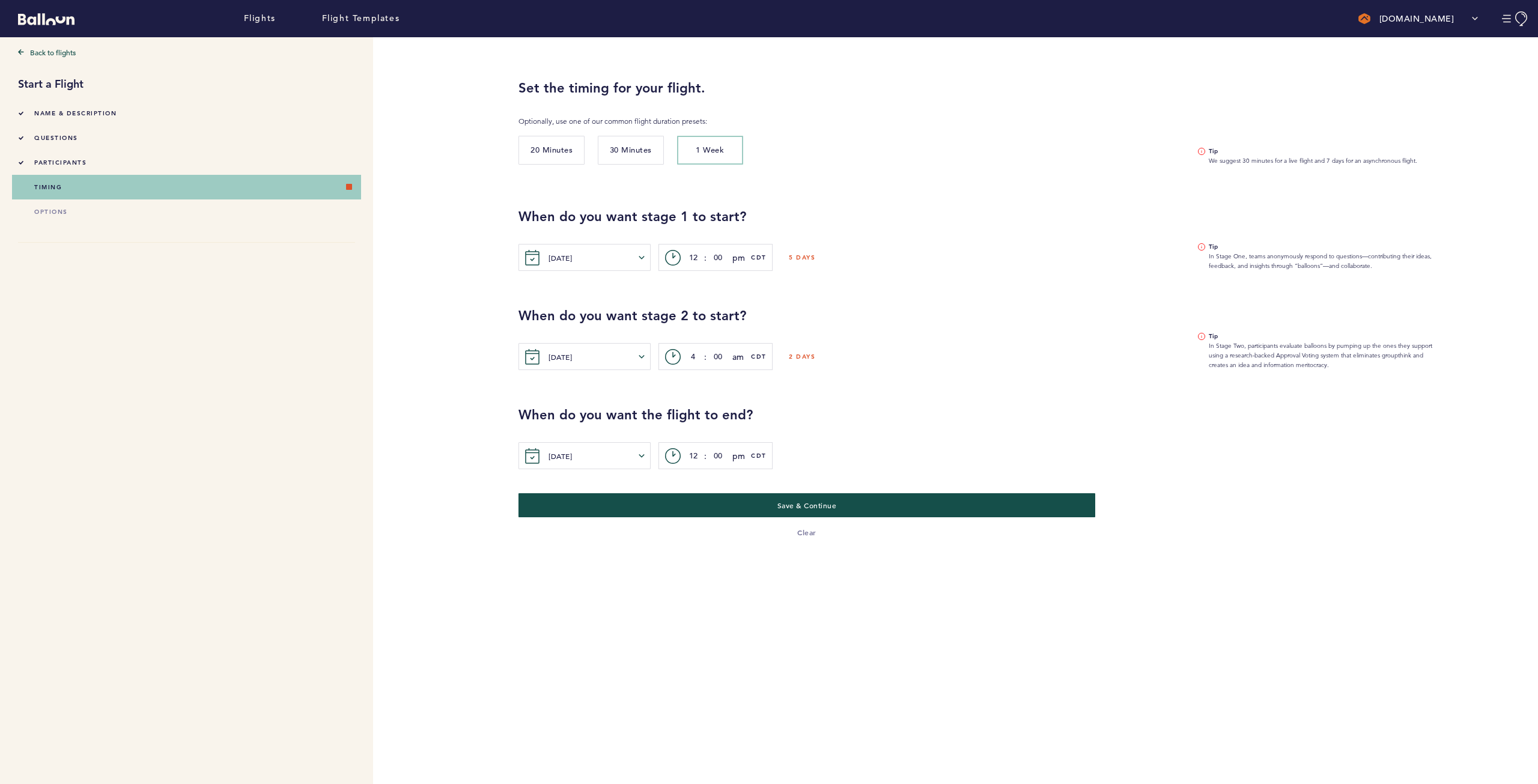
click at [742, 357] on span "am" at bounding box center [739, 356] width 12 height 14
click at [750, 398] on button "pm" at bounding box center [763, 404] width 59 height 24
click at [783, 396] on div "When do you want the flight to end? [DATE] [PERSON_NAME] Wed Thur Fri Sat Sun M…" at bounding box center [1019, 419] width 1019 height 99
click at [697, 457] on input "12" at bounding box center [693, 455] width 15 height 14
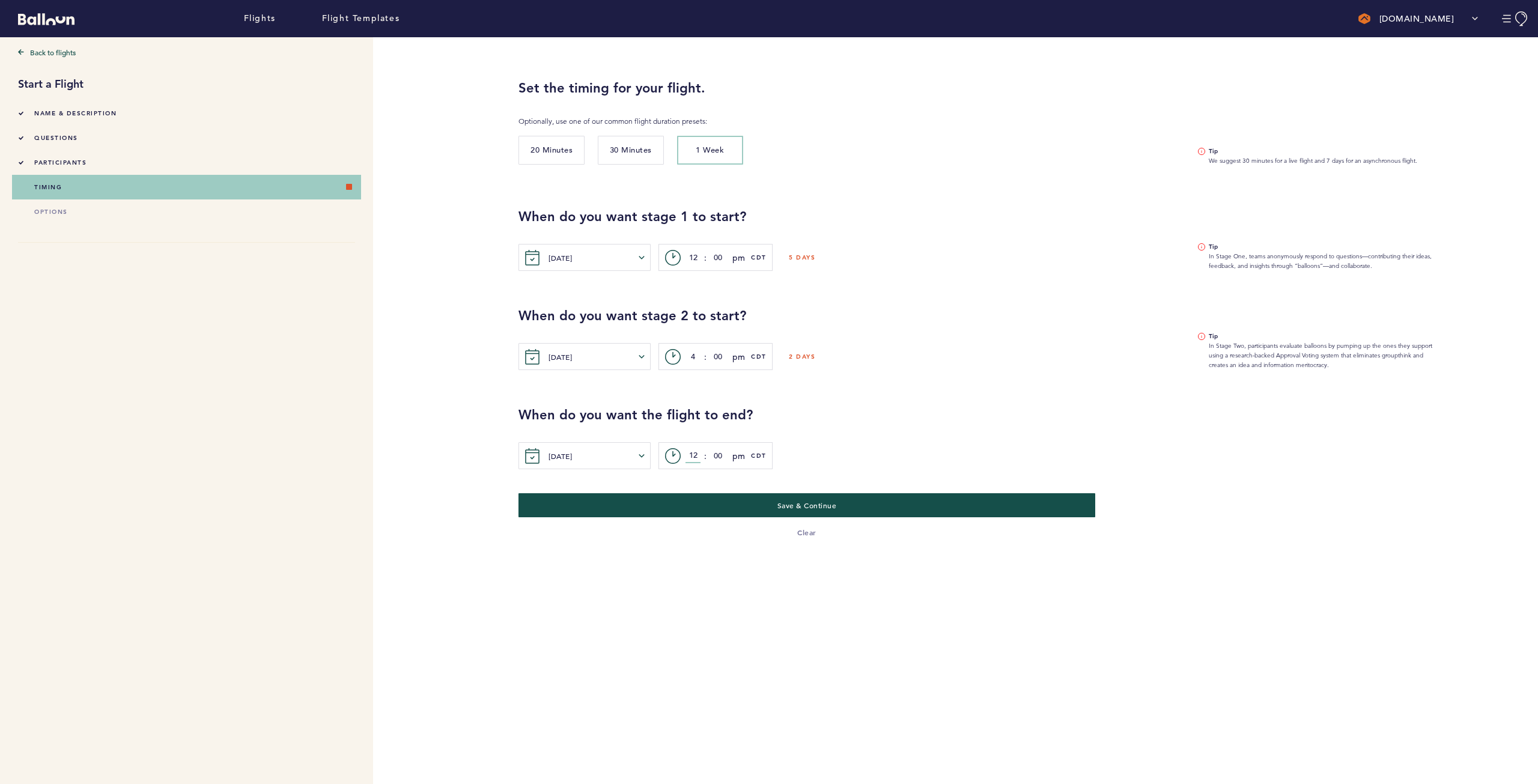
click at [697, 457] on input "12" at bounding box center [693, 455] width 15 height 14
click at [694, 351] on input "4" at bounding box center [693, 356] width 15 height 14
click at [693, 355] on input "4" at bounding box center [693, 356] width 15 height 14
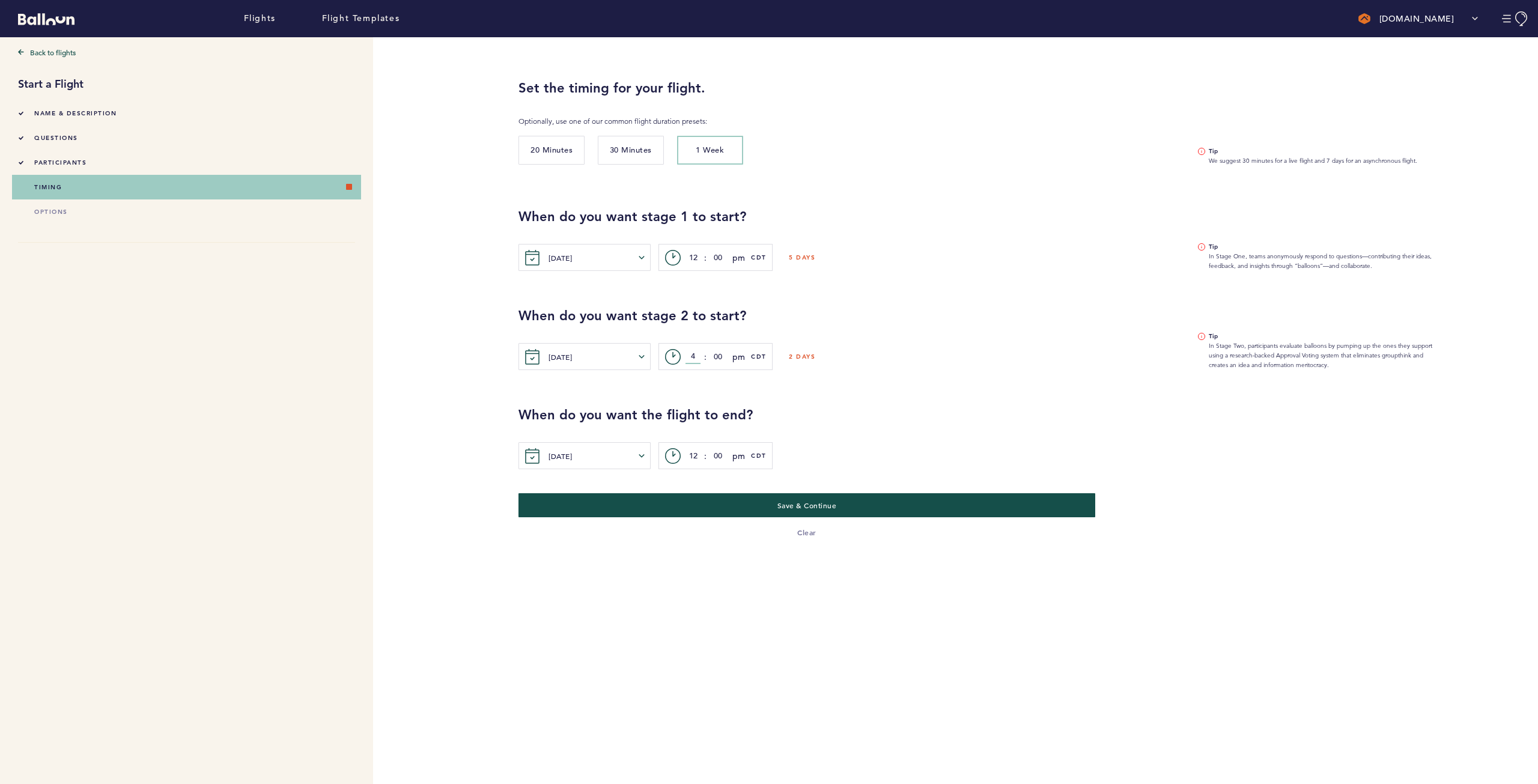
click at [693, 355] on input "4" at bounding box center [693, 356] width 15 height 14
type input "6"
click at [688, 457] on input "12" at bounding box center [693, 455] width 15 height 14
click at [689, 457] on input "12" at bounding box center [693, 455] width 15 height 14
click at [691, 455] on input "12" at bounding box center [693, 455] width 15 height 14
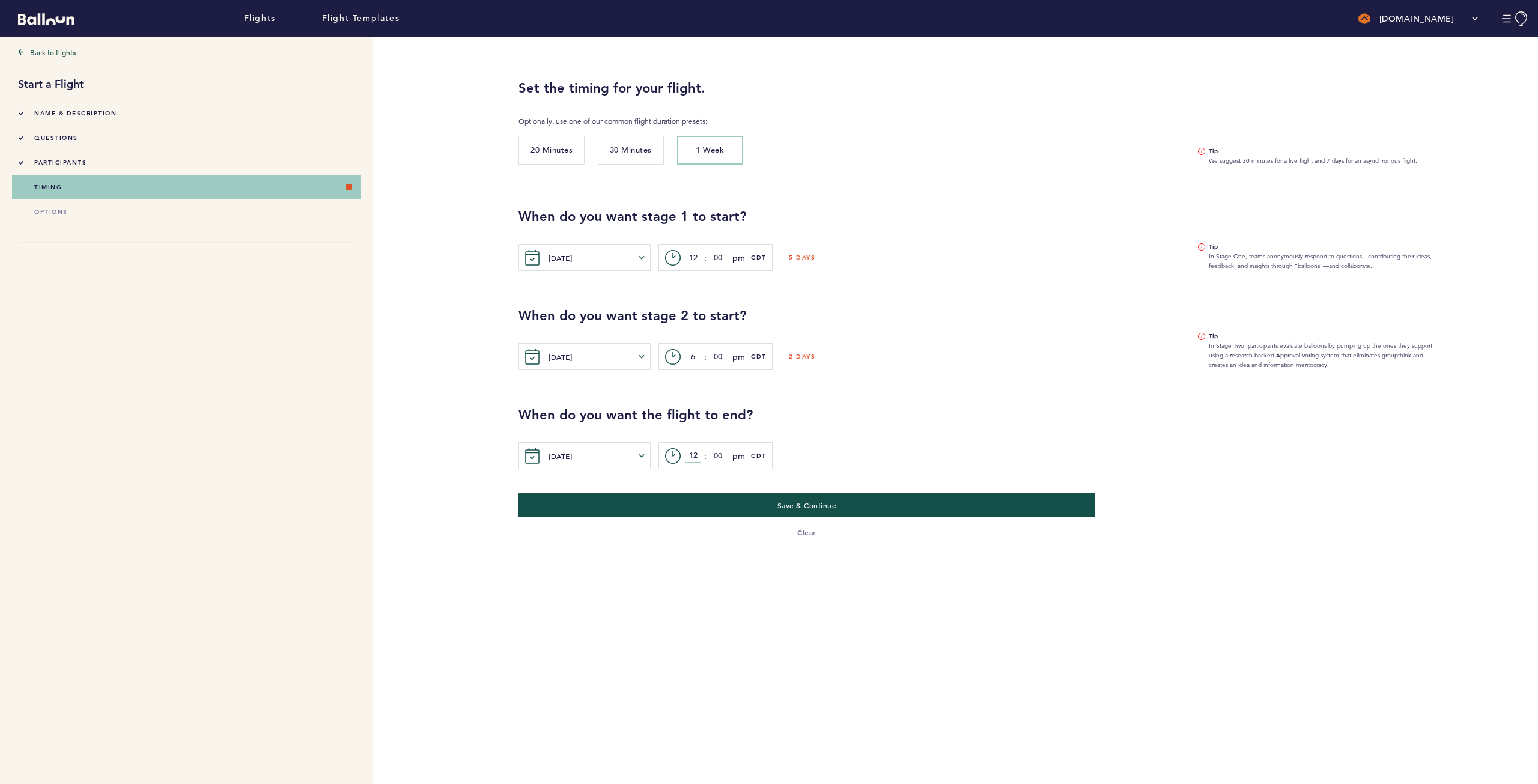
click at [691, 455] on input "12" at bounding box center [693, 455] width 15 height 14
type input "6"
click at [958, 398] on div "When do you want the flight to end? [DATE] [PERSON_NAME] Wed Thur Fri Sat Sun M…" at bounding box center [1019, 419] width 1019 height 99
click at [884, 496] on button "Save & Continue" at bounding box center [807, 504] width 594 height 25
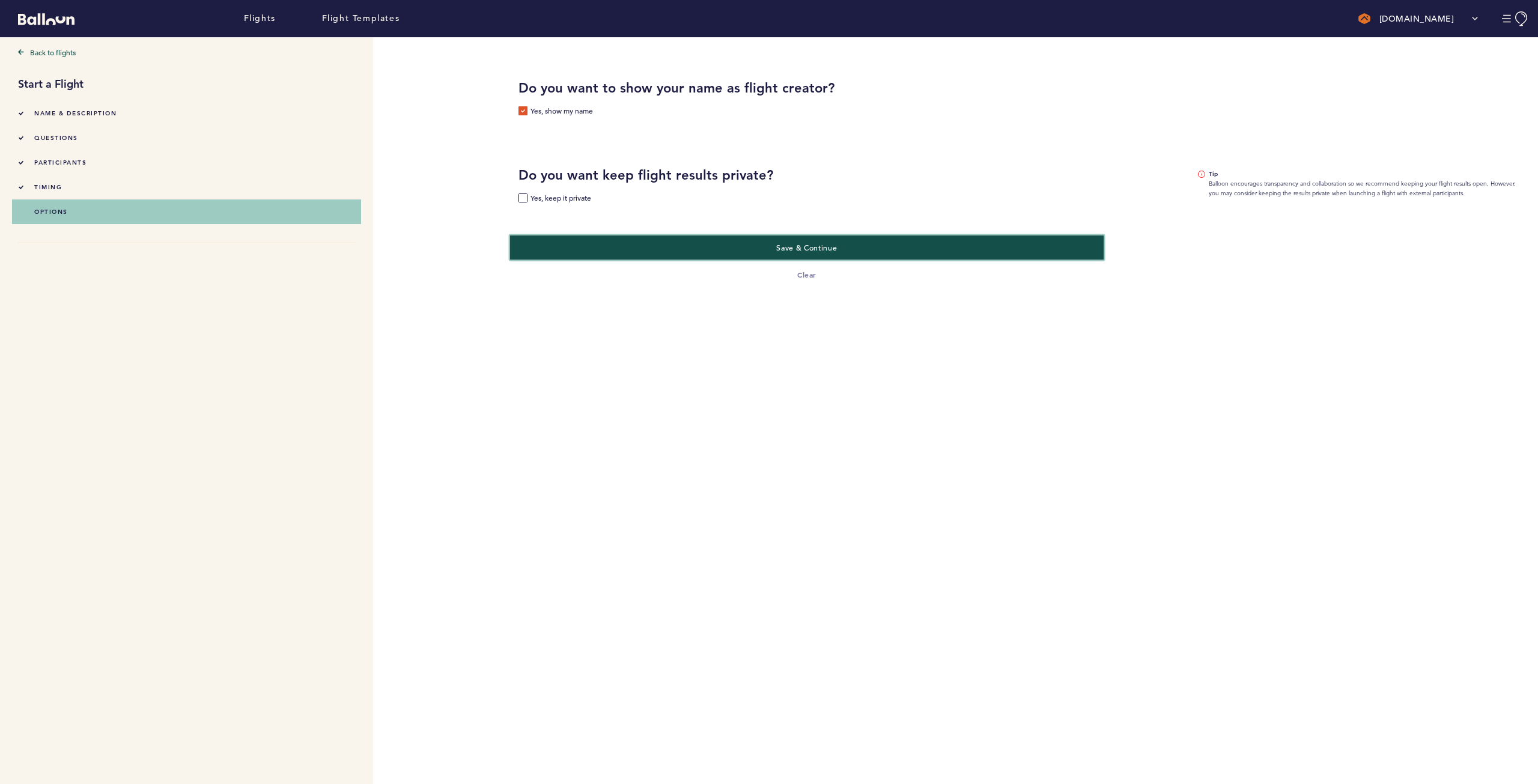
click at [692, 248] on button "Save & Continue" at bounding box center [807, 247] width 594 height 25
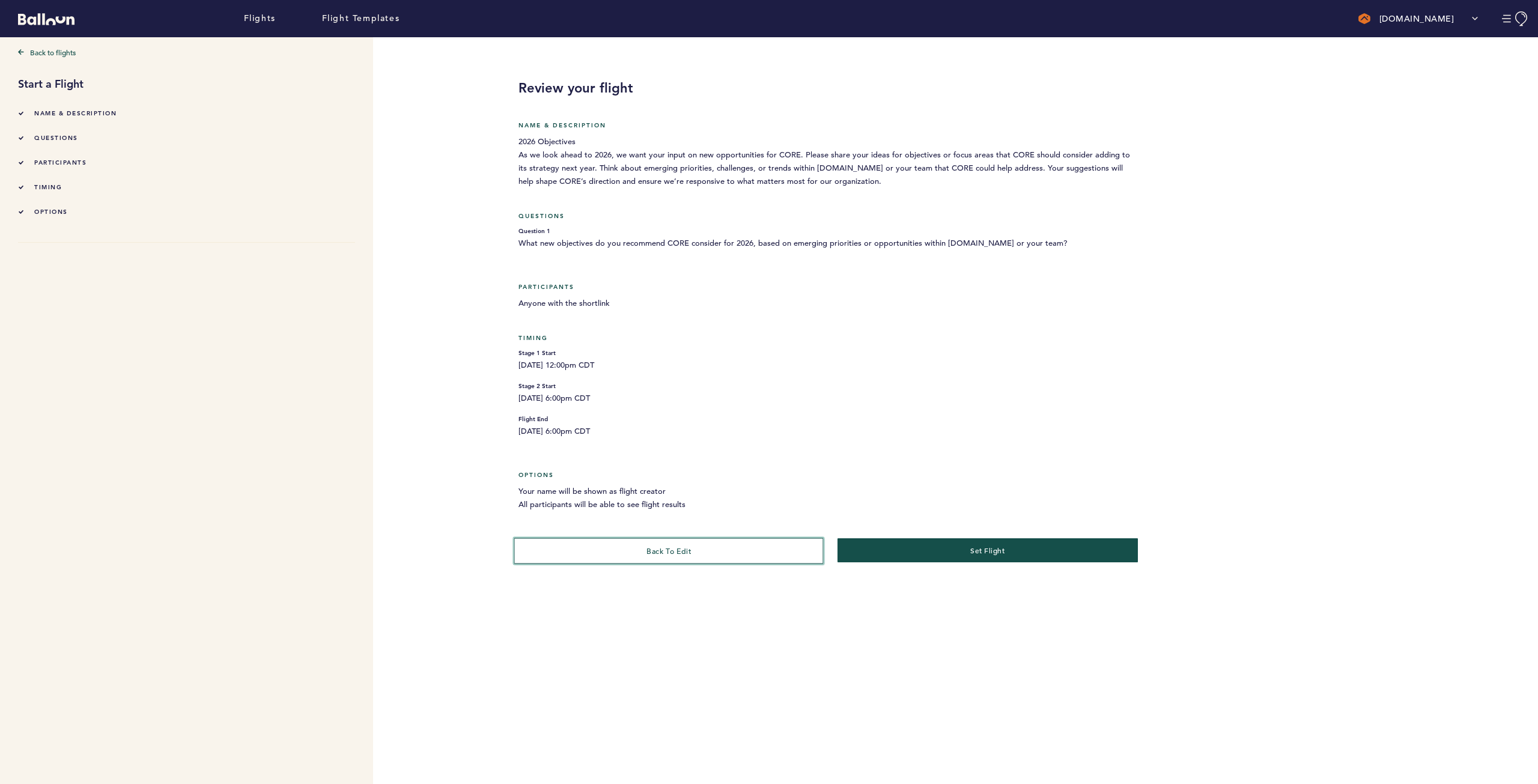
click at [659, 539] on button "back to edit" at bounding box center [669, 551] width 310 height 26
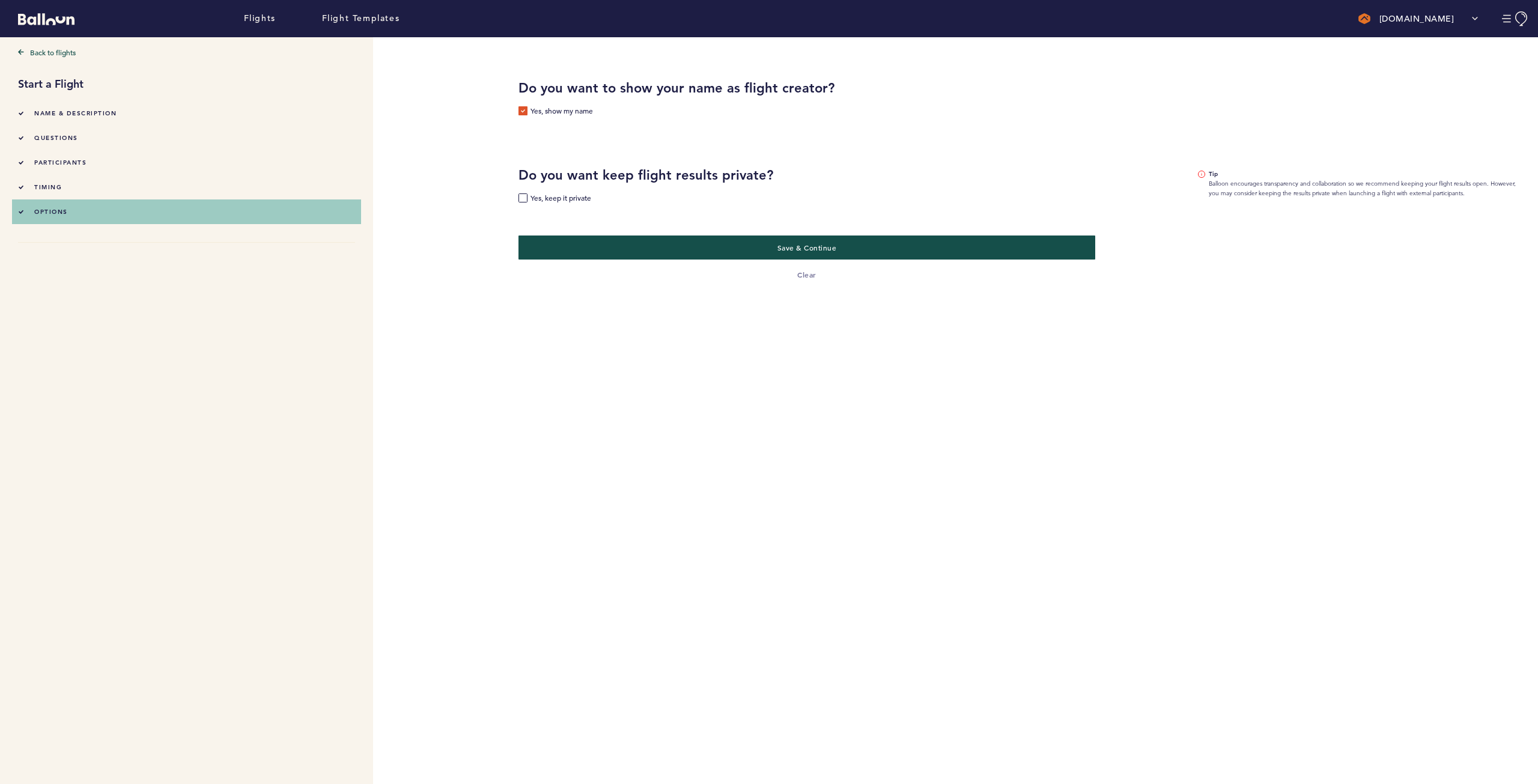
click at [108, 119] on div "Name & Description" at bounding box center [67, 113] width 98 height 13
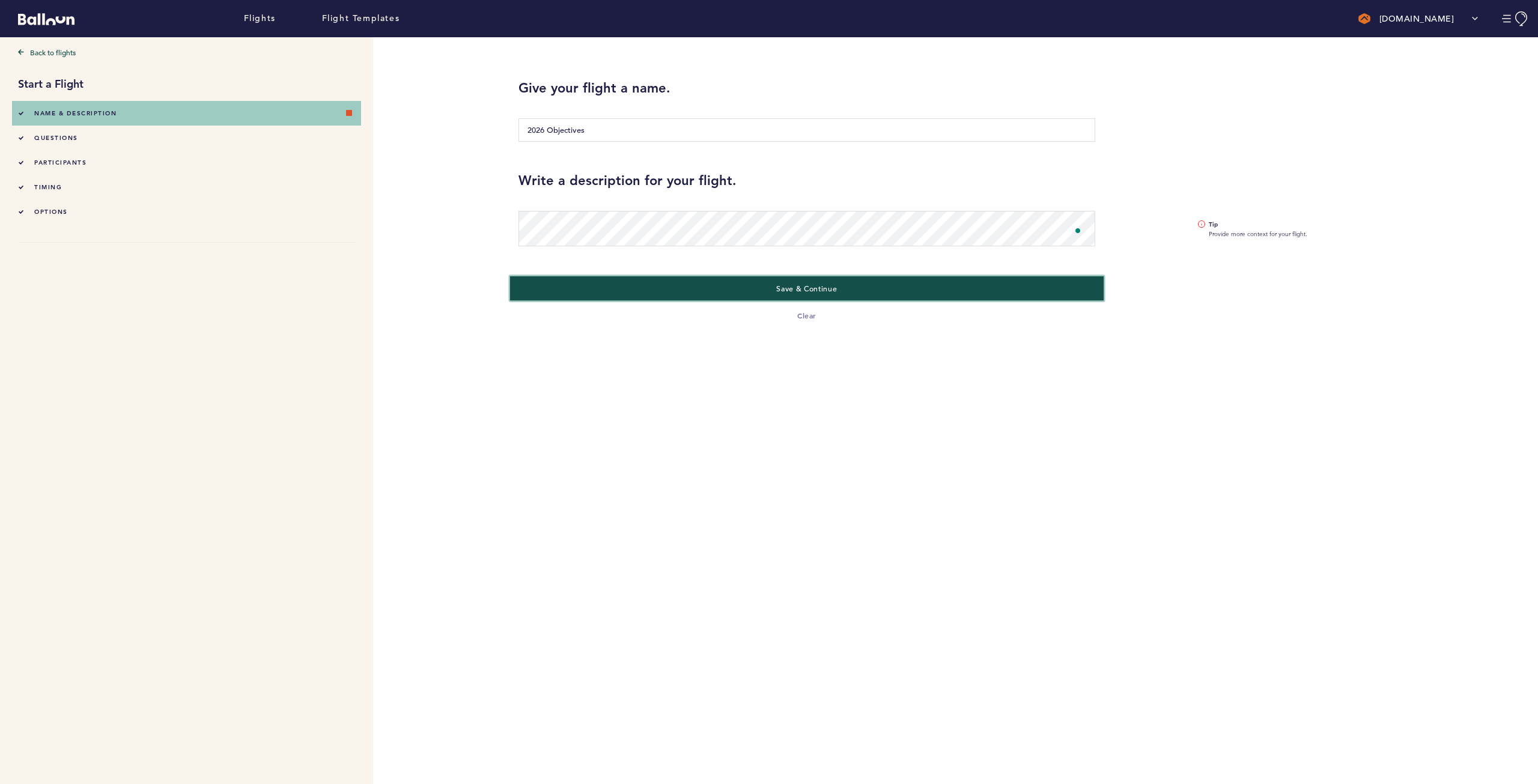
click at [853, 281] on button "Save & Continue" at bounding box center [807, 288] width 594 height 25
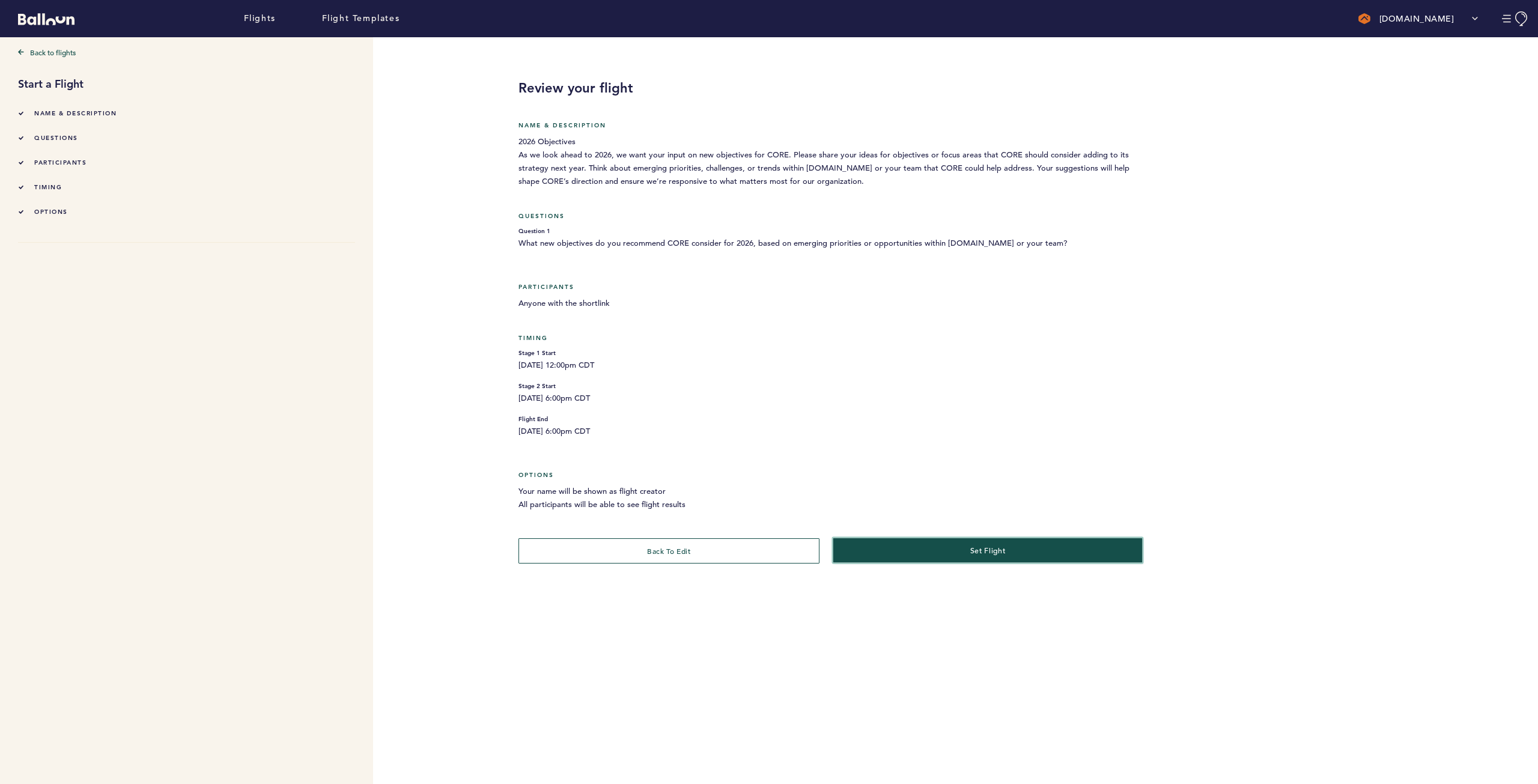
click at [959, 549] on button "set flight" at bounding box center [987, 550] width 310 height 25
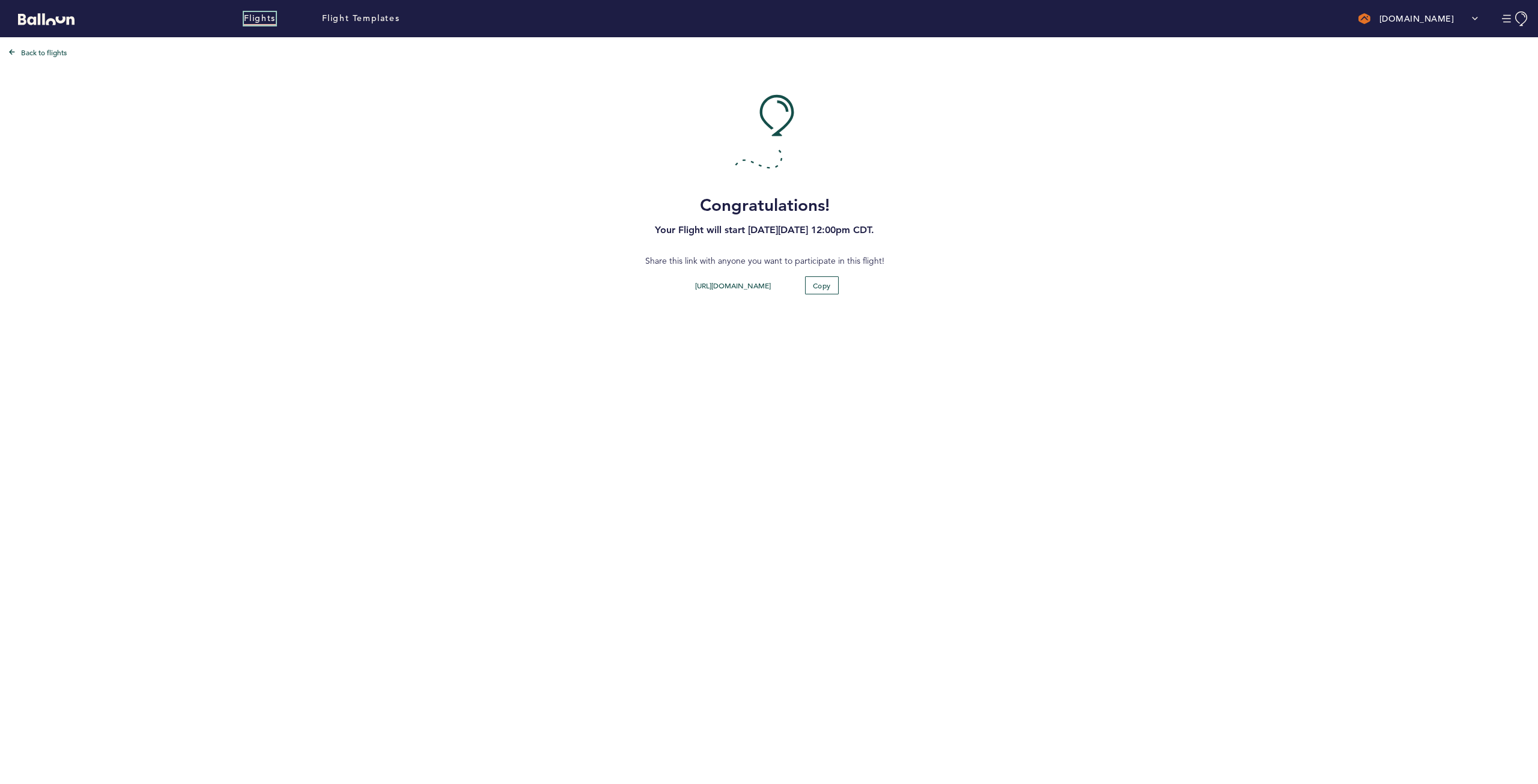
click at [258, 18] on link "Flights" at bounding box center [260, 19] width 32 height 14
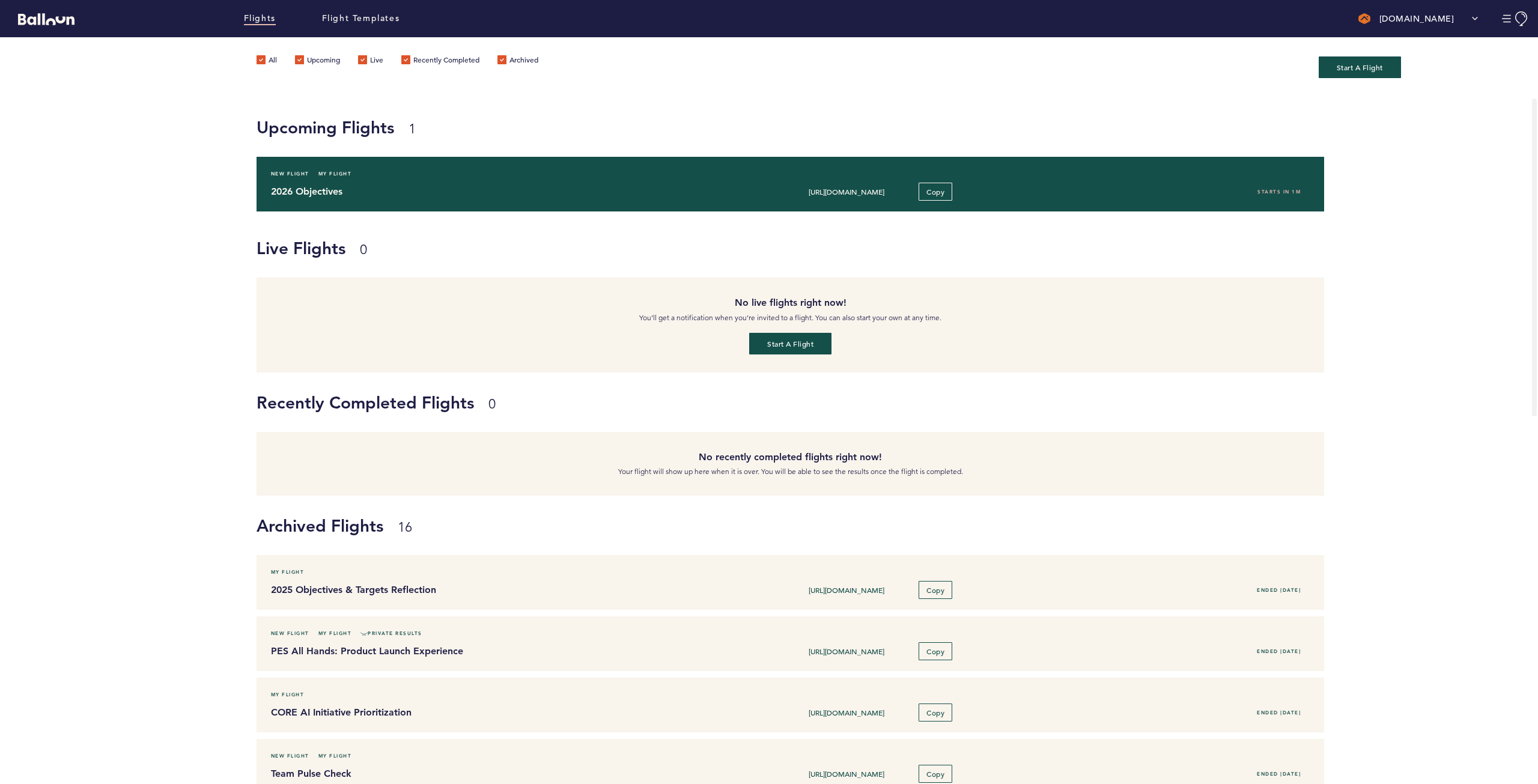
click at [460, 196] on h4 "2026 Objectives" at bounding box center [482, 191] width 422 height 14
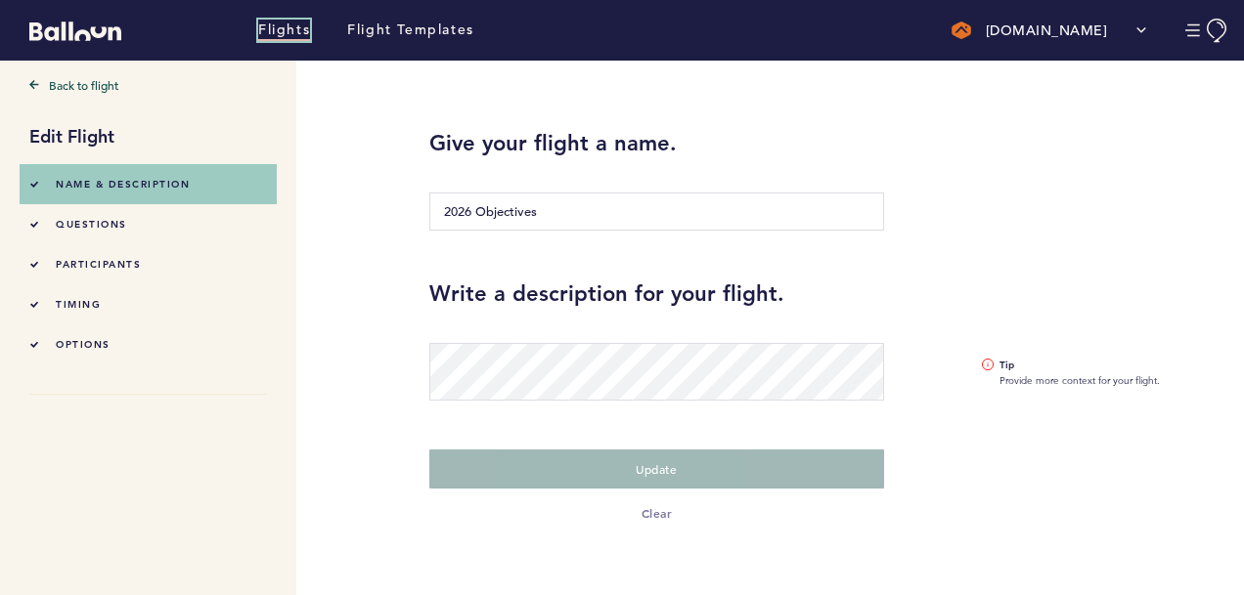
click at [287, 23] on link "Flights" at bounding box center [284, 31] width 52 height 22
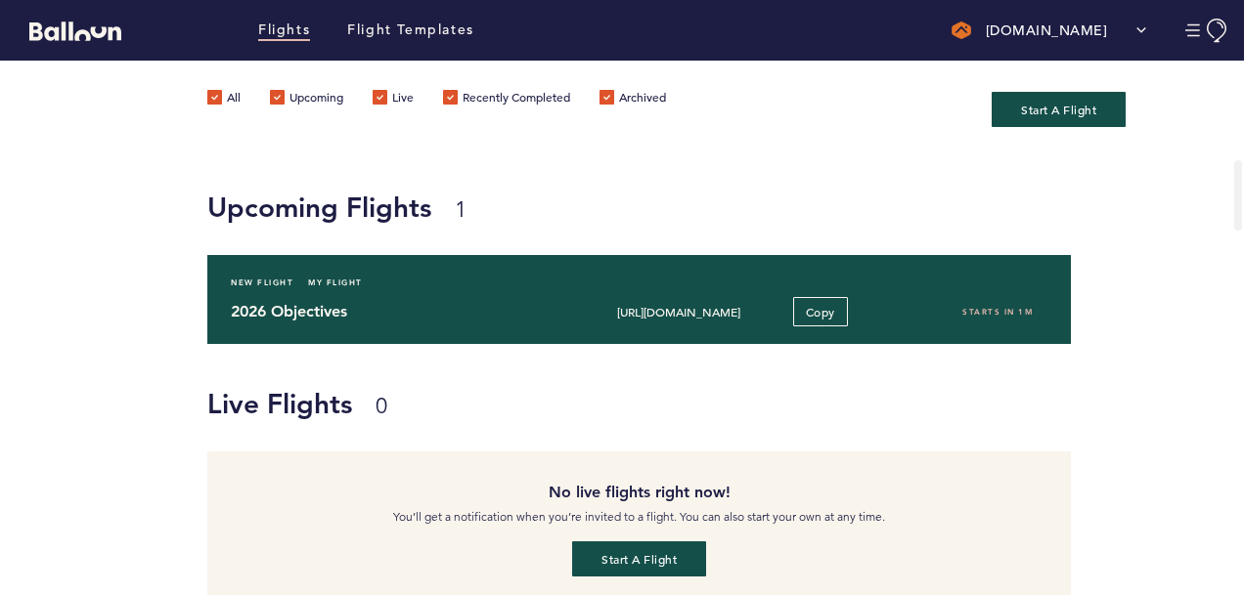
click at [699, 317] on input "[URL][DOMAIN_NAME]" at bounding box center [679, 312] width 190 height 16
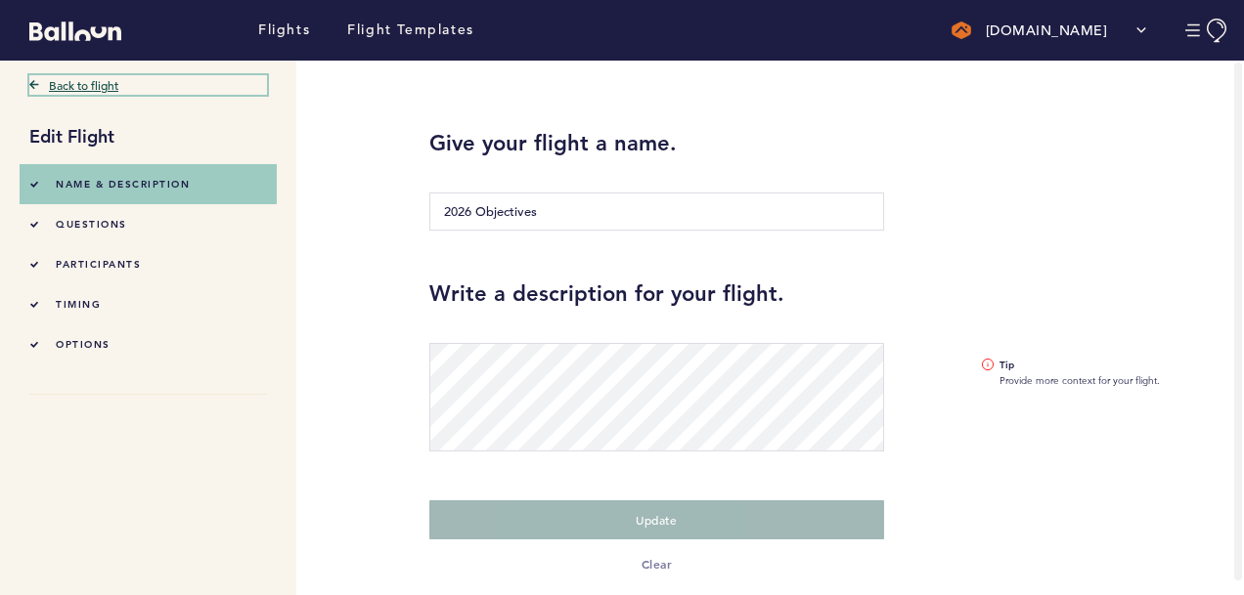
click at [78, 90] on link "Back to flight" at bounding box center [148, 85] width 238 height 20
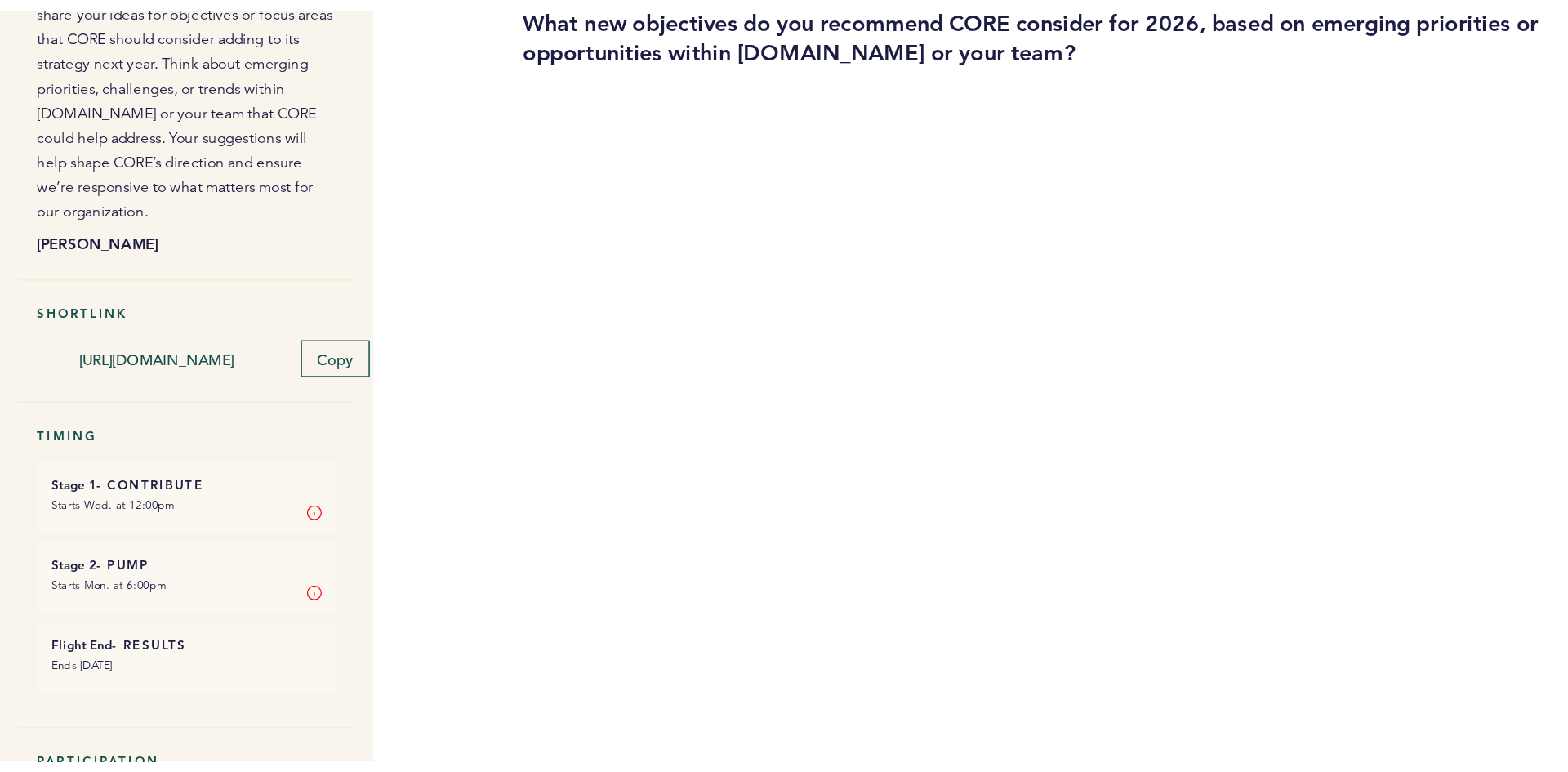
scroll to position [164, 0]
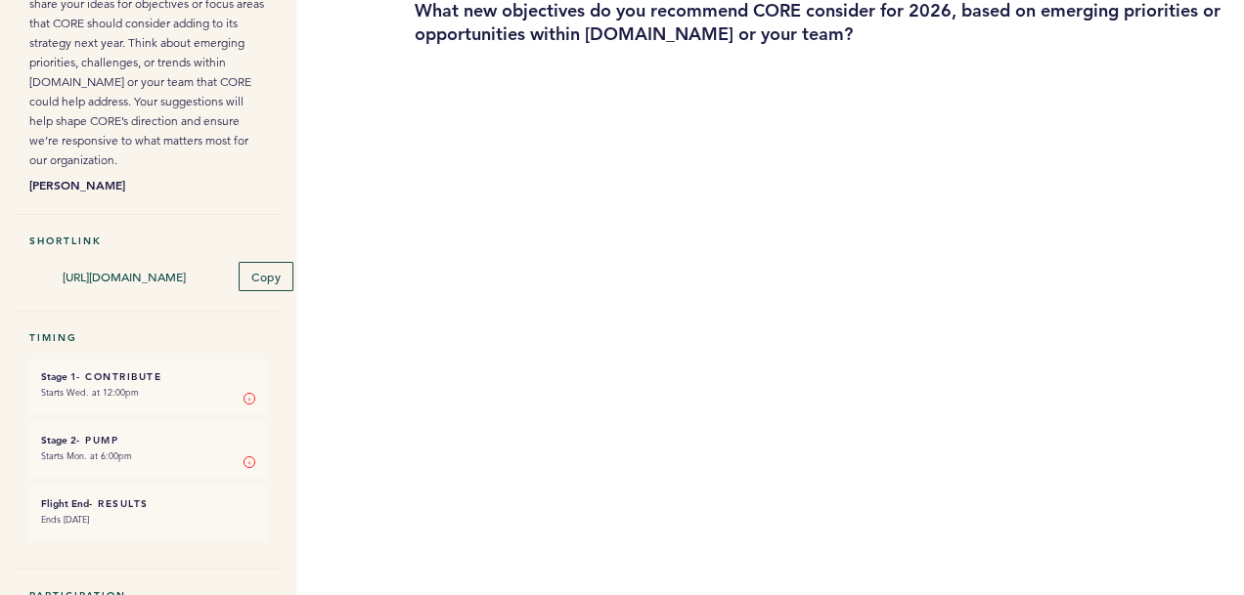
click at [264, 290] on section "Shortlink [URL][DOMAIN_NAME] Copy" at bounding box center [148, 273] width 267 height 77
click at [267, 266] on button "Copy" at bounding box center [266, 276] width 57 height 30
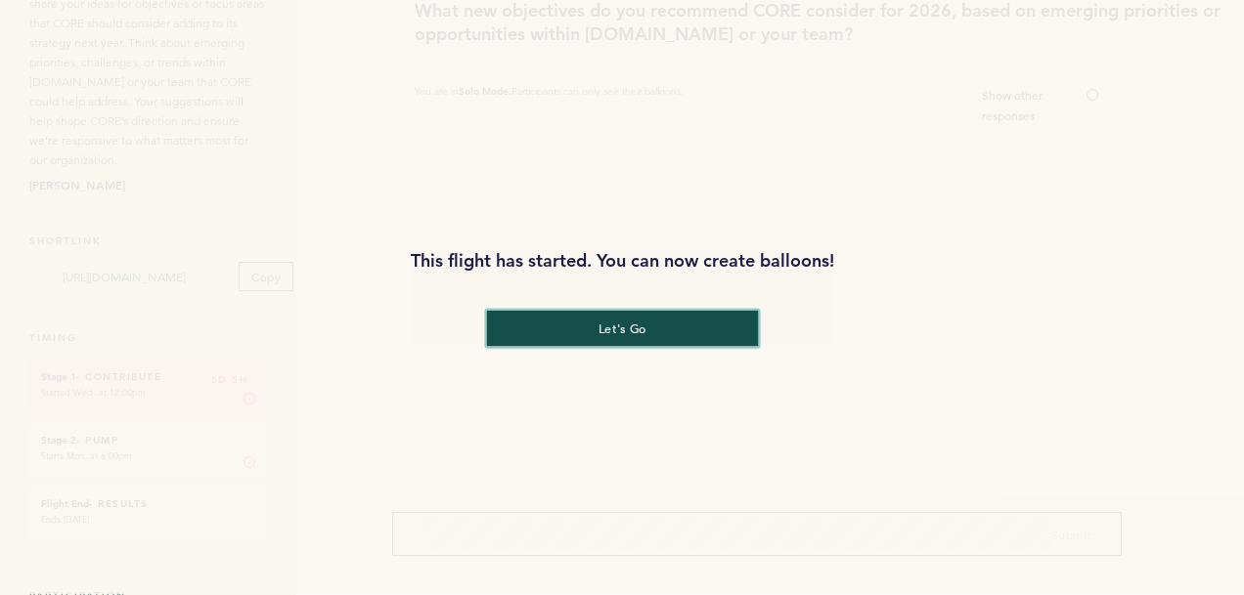
click at [629, 321] on button "let's go" at bounding box center [622, 329] width 272 height 36
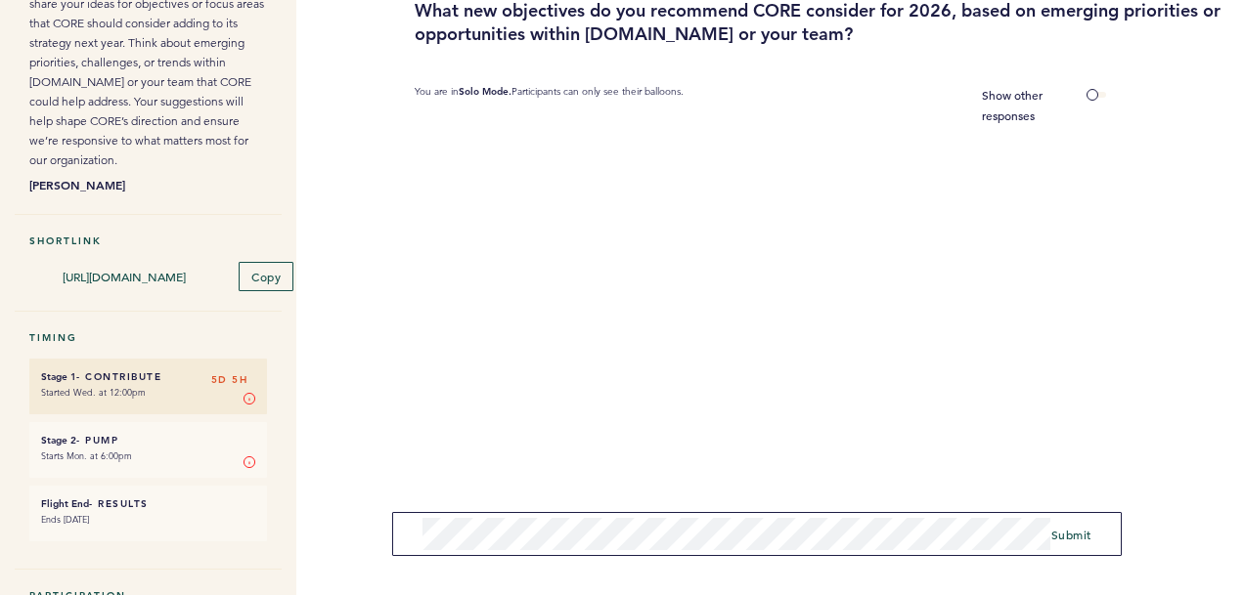
click at [1099, 531] on form "Submit" at bounding box center [756, 534] width 729 height 44
click at [1087, 533] on span "Submit" at bounding box center [1071, 535] width 40 height 16
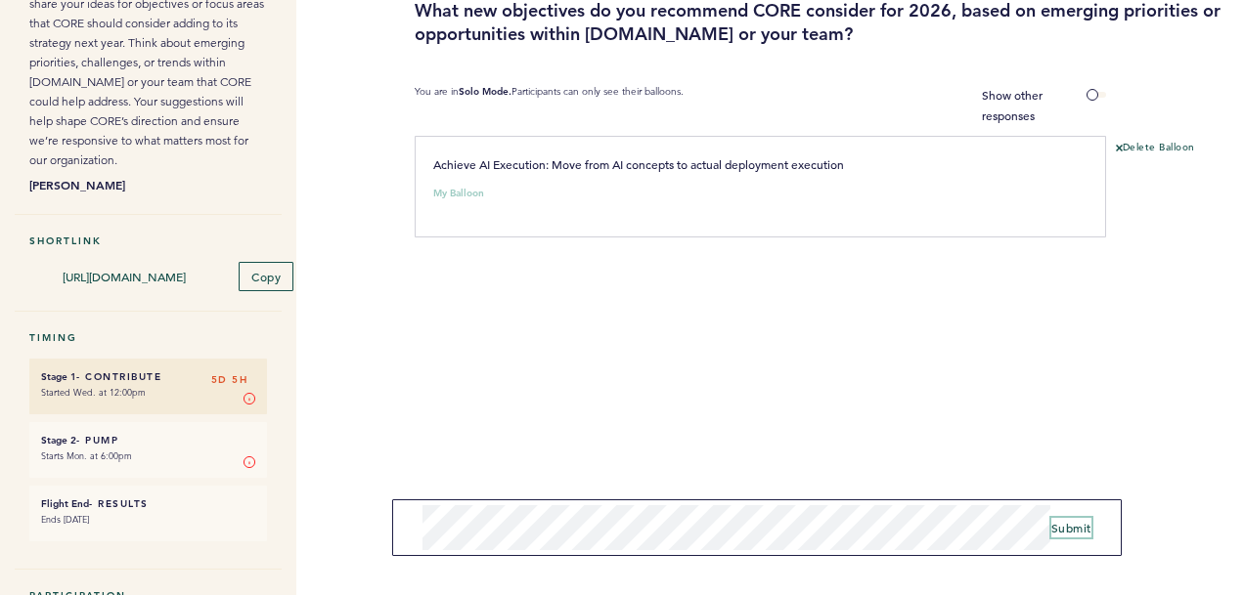
click at [1081, 524] on span "Submit" at bounding box center [1071, 528] width 40 height 16
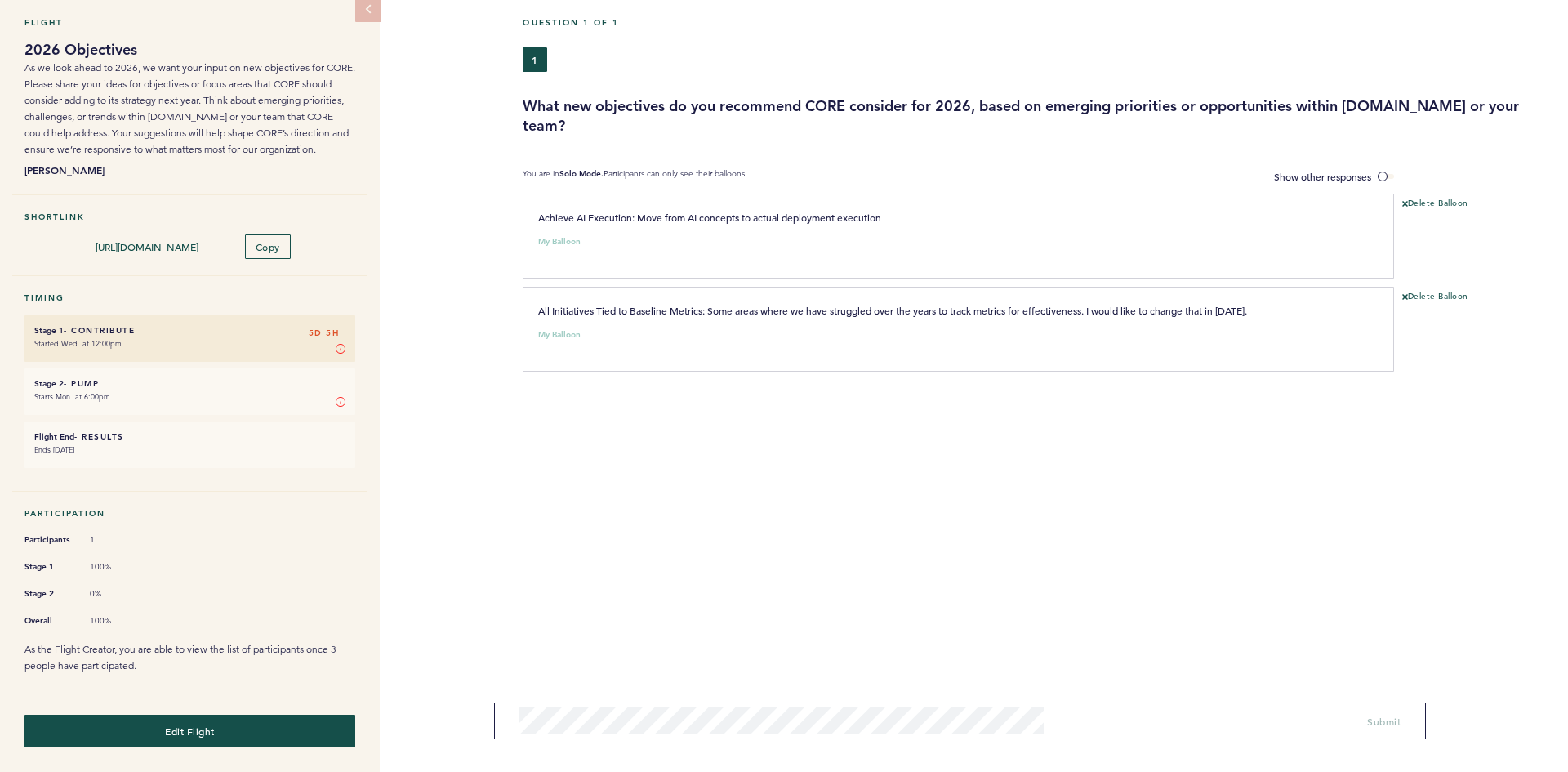
scroll to position [60, 0]
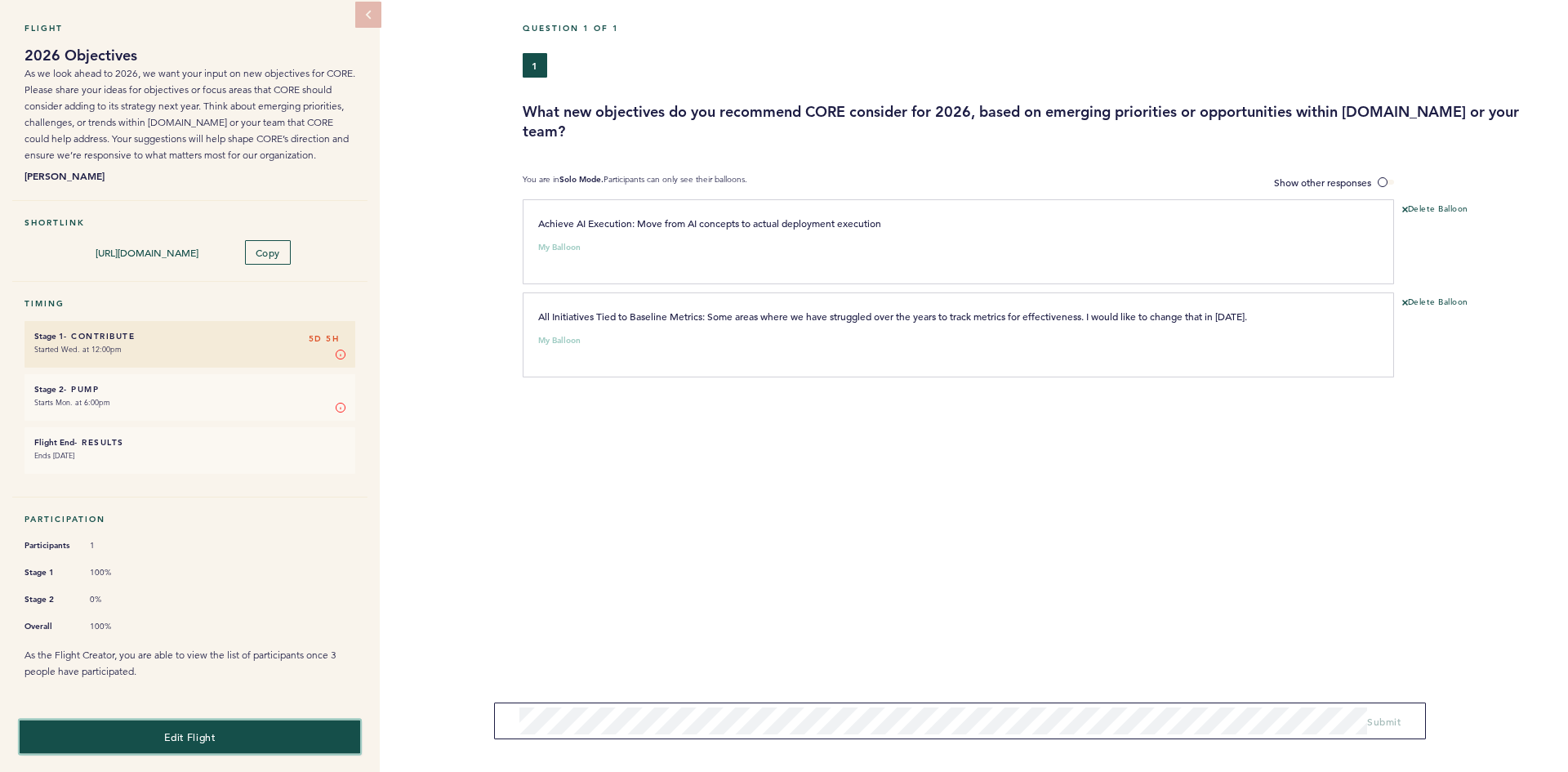
click at [246, 732] on button "Edit Flight" at bounding box center [190, 736] width 341 height 33
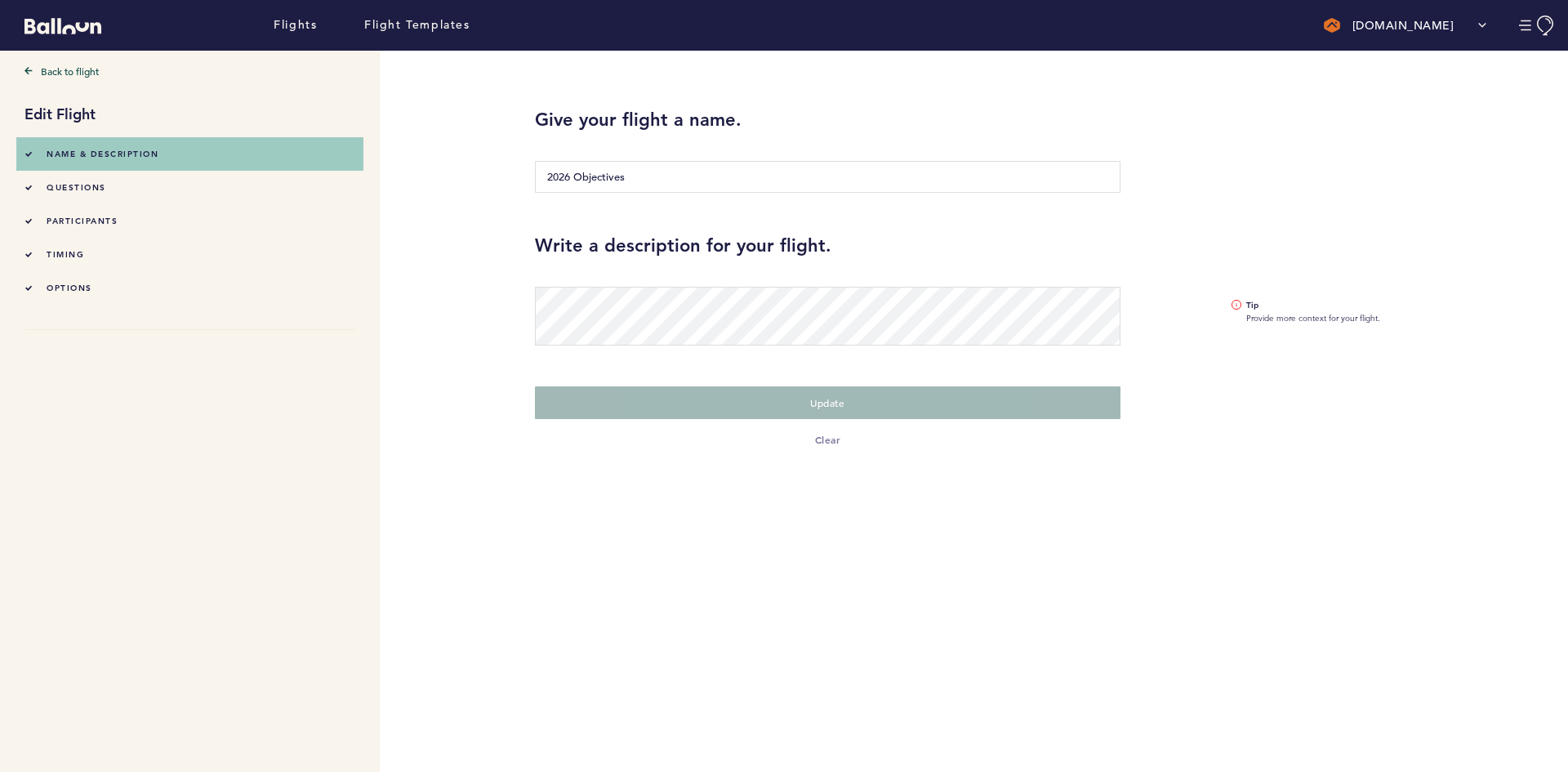
click at [104, 188] on span "questions" at bounding box center [76, 187] width 59 height 11
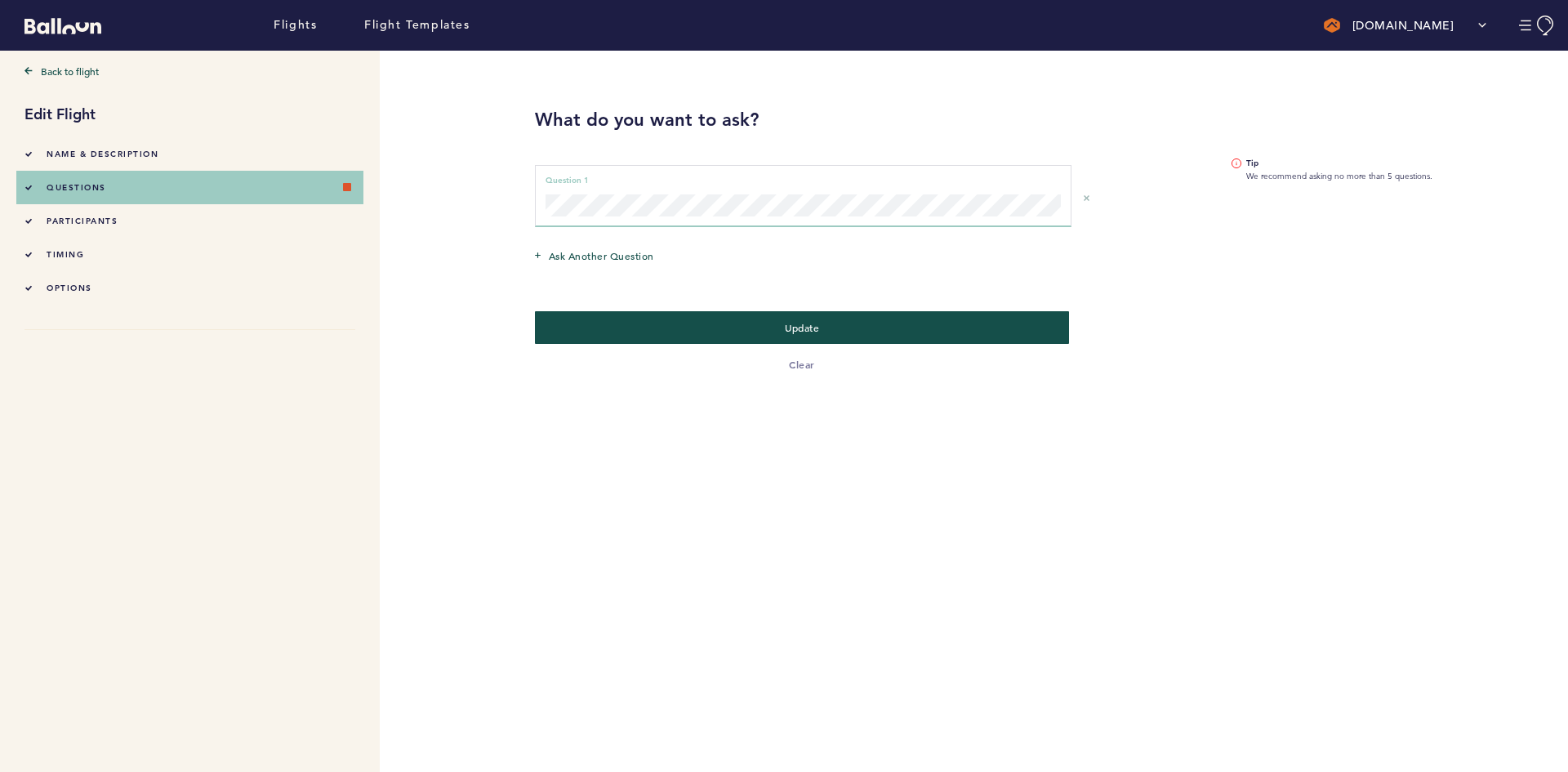
click at [854, 187] on div "Question 1 can not be empty Question 1" at bounding box center [803, 196] width 536 height 62
click at [531, 201] on form "What do you want to ask? Question 1 can not be empty Question 1 Ask another que…" at bounding box center [828, 211] width 610 height 322
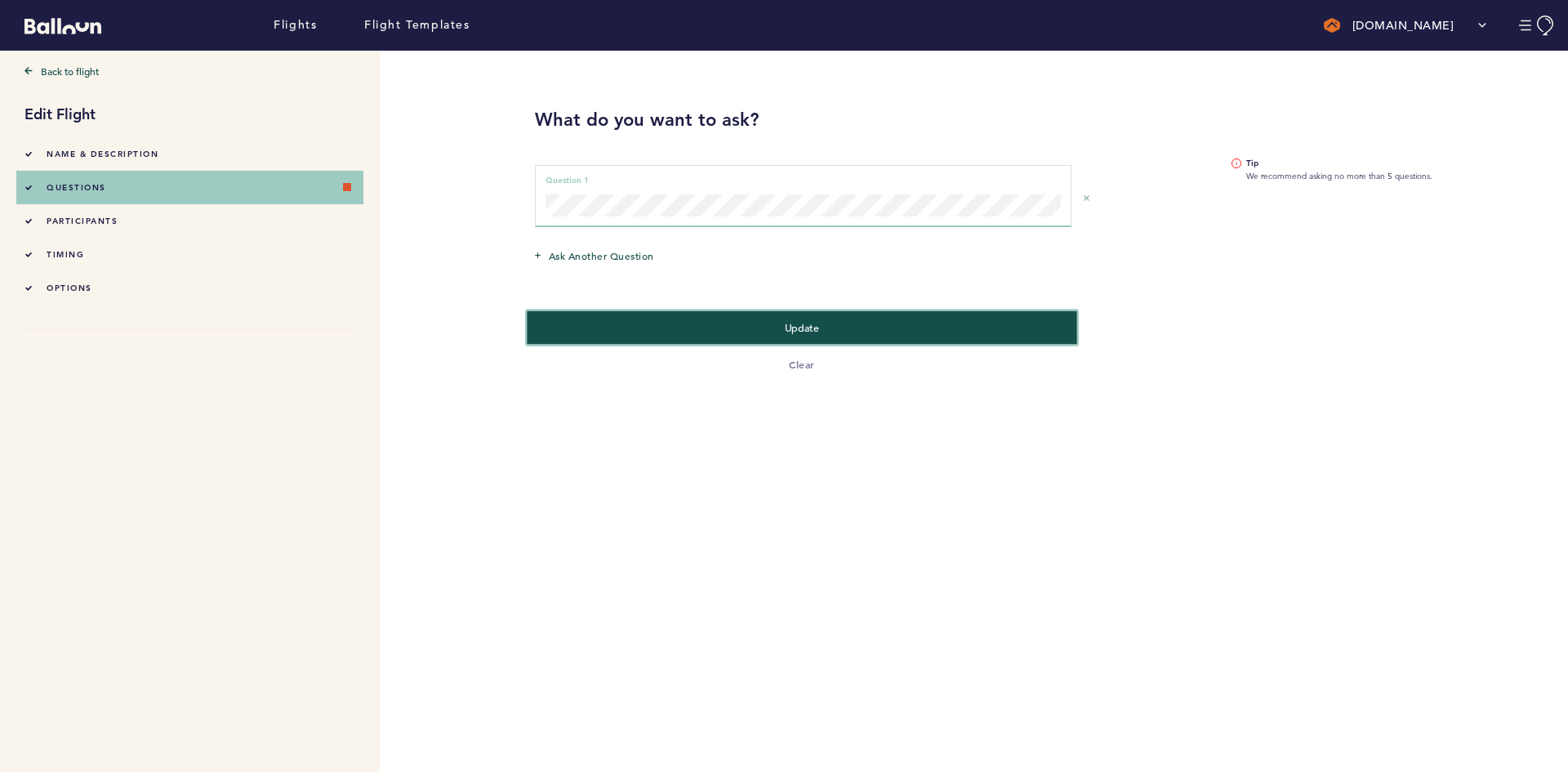
click at [946, 326] on button "Update" at bounding box center [802, 328] width 551 height 33
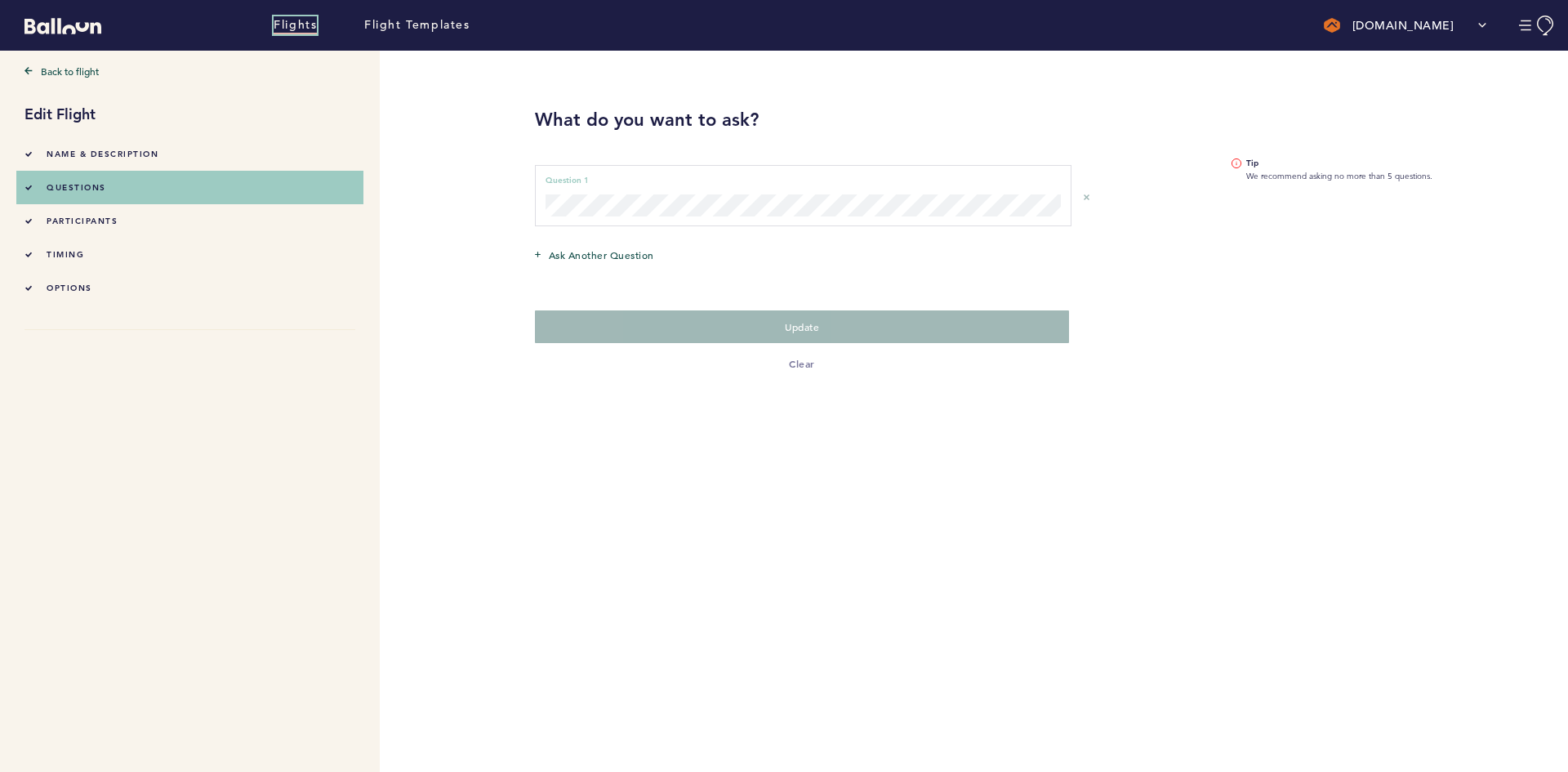
click at [276, 26] on link "Flights" at bounding box center [296, 26] width 43 height 18
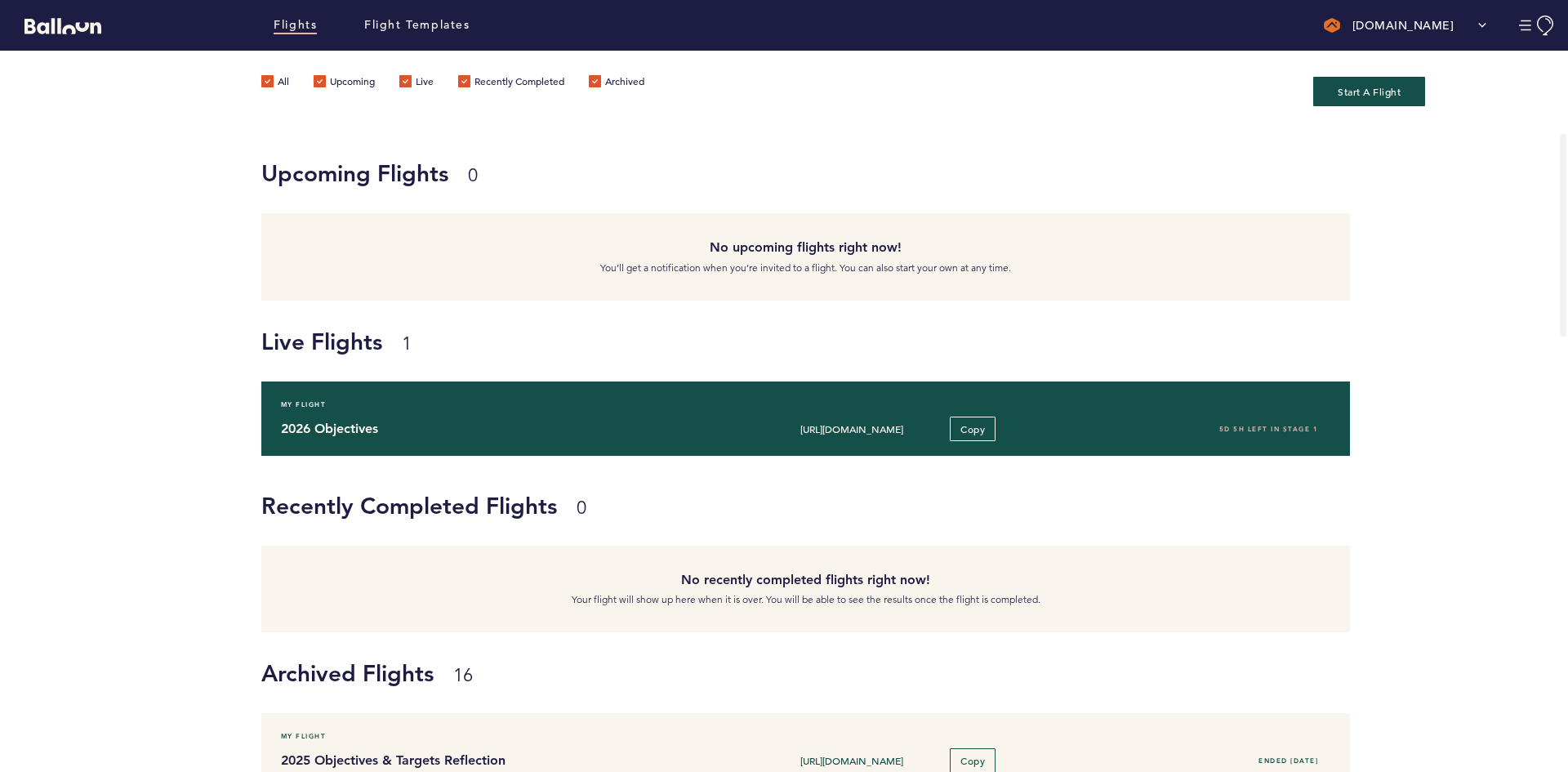
click at [498, 414] on div "My Flight 2026 Objectives [URL][DOMAIN_NAME] Copy 5D 5H left in stage 1" at bounding box center [805, 419] width 1088 height 74
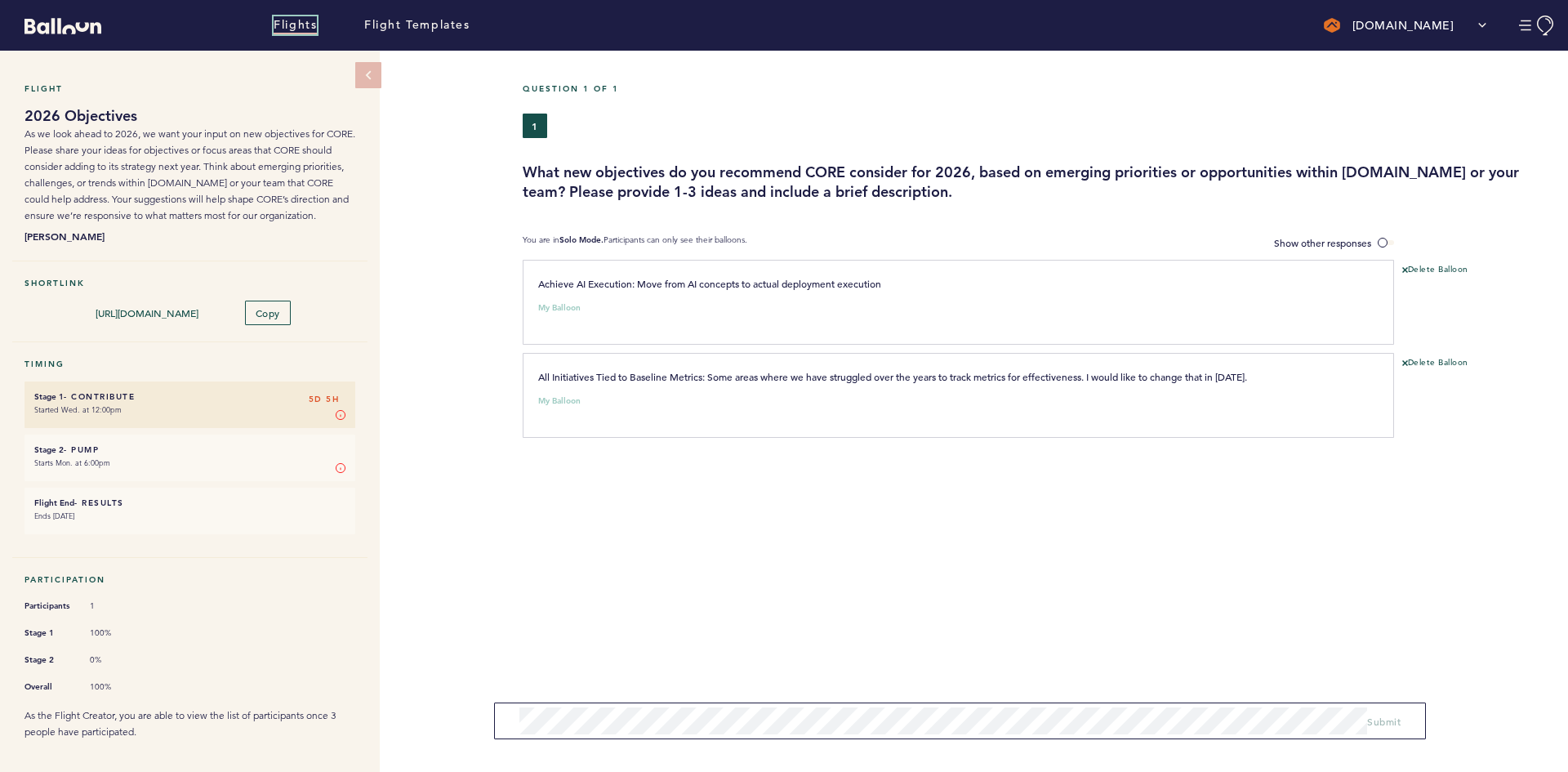
click at [312, 19] on link "Flights" at bounding box center [296, 26] width 43 height 18
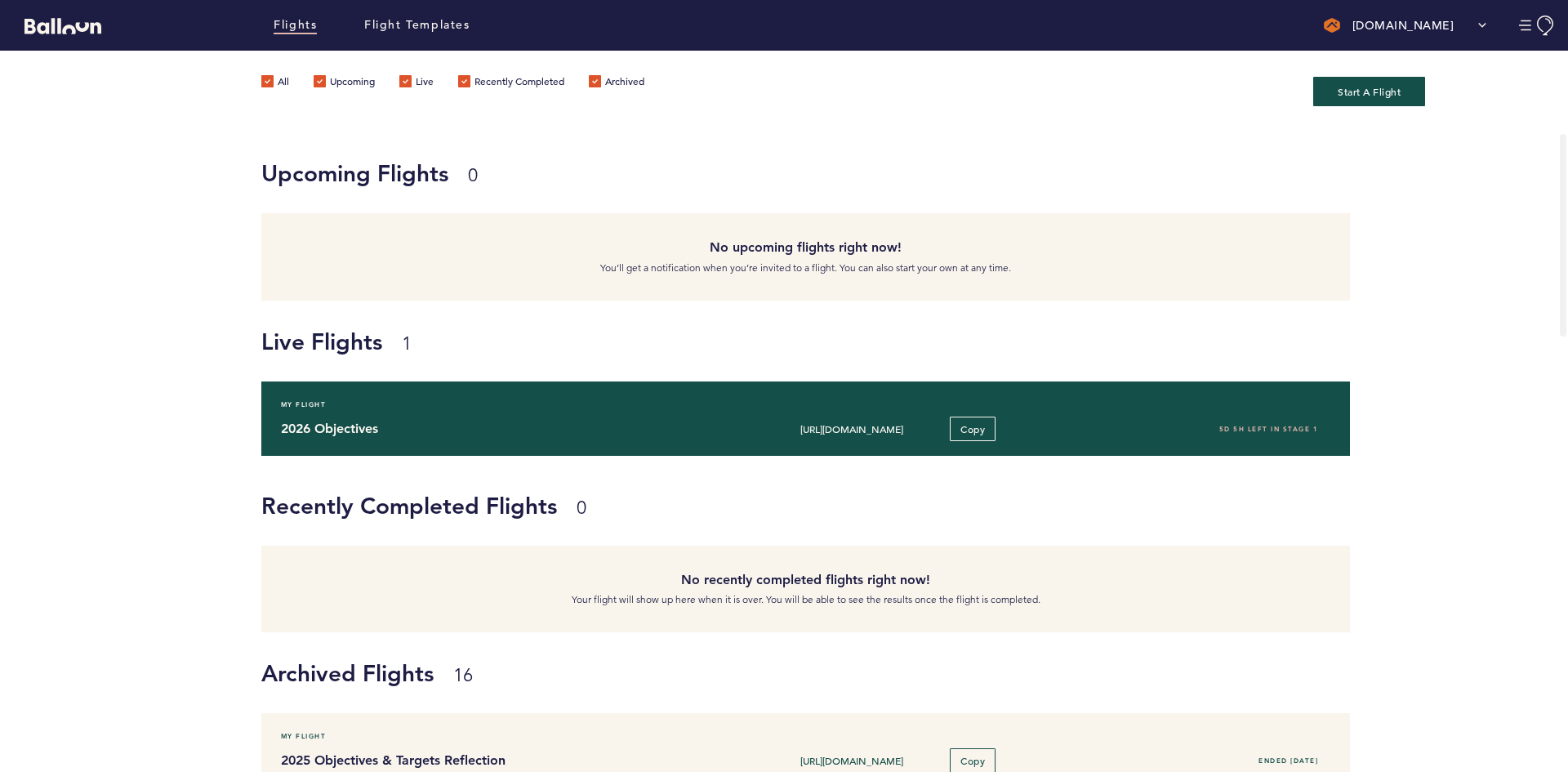
click at [329, 409] on div "My Flight" at bounding box center [806, 404] width 1074 height 17
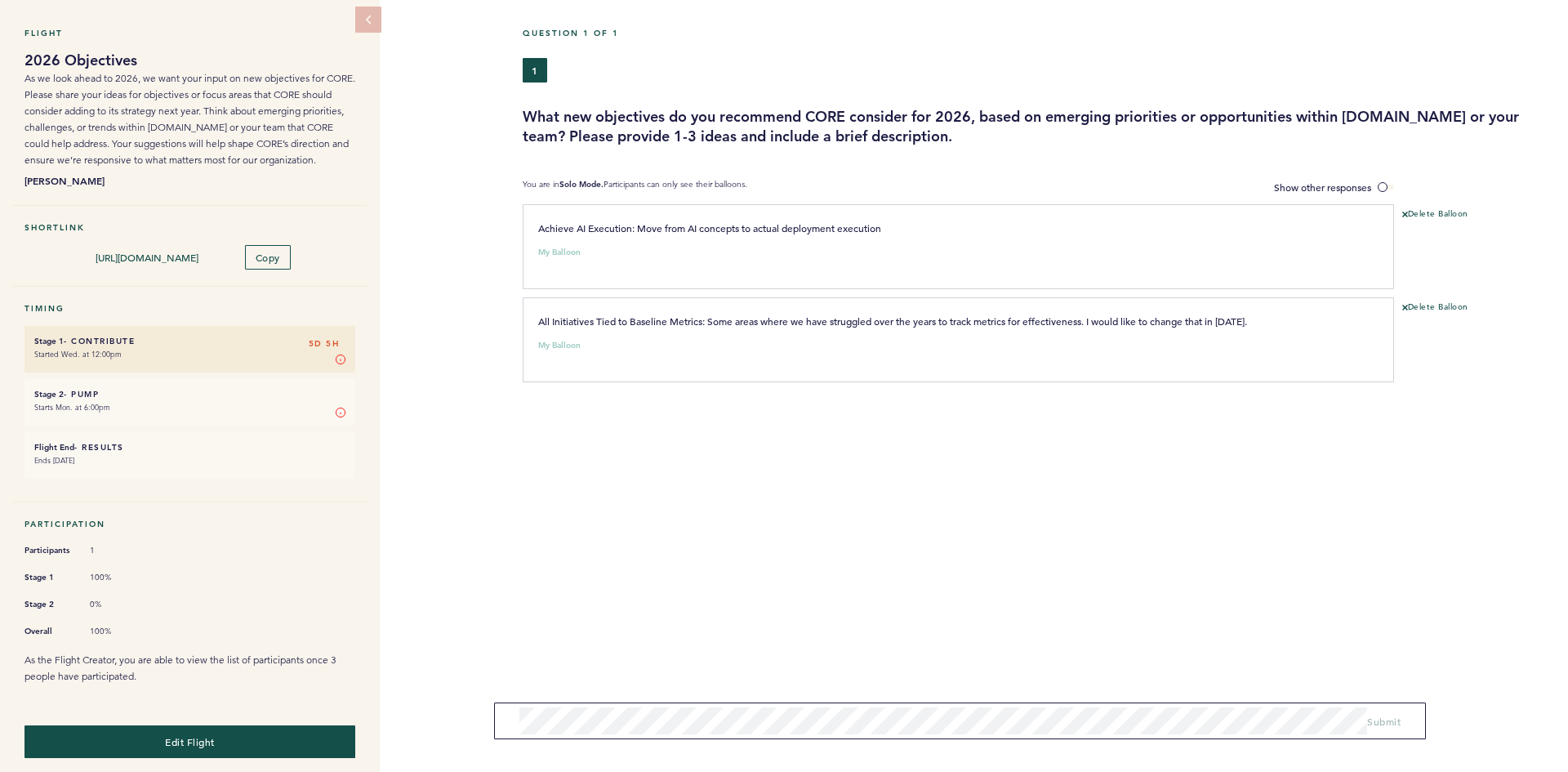
scroll to position [60, 0]
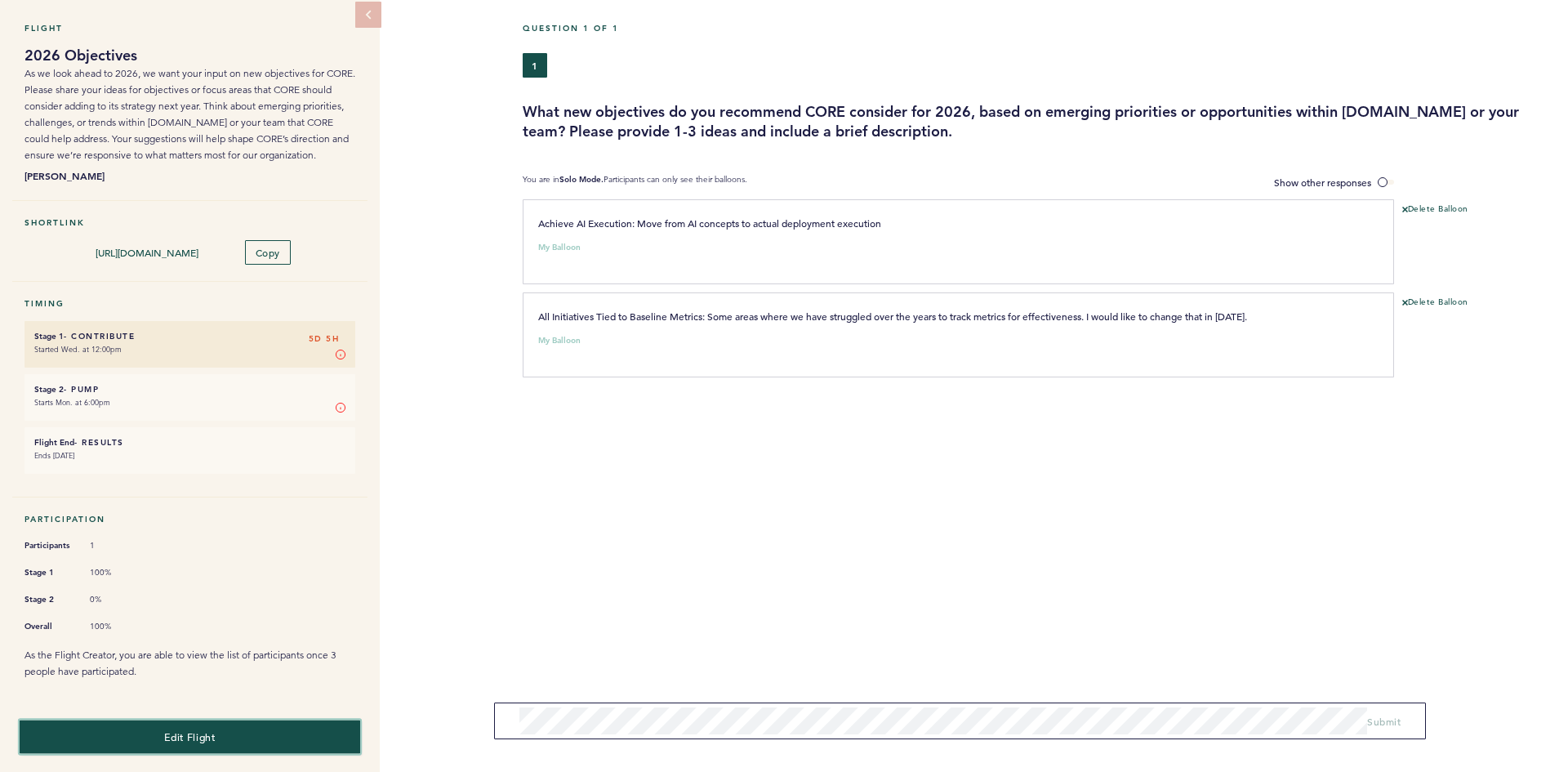
click at [214, 724] on button "Edit Flight" at bounding box center [190, 736] width 341 height 33
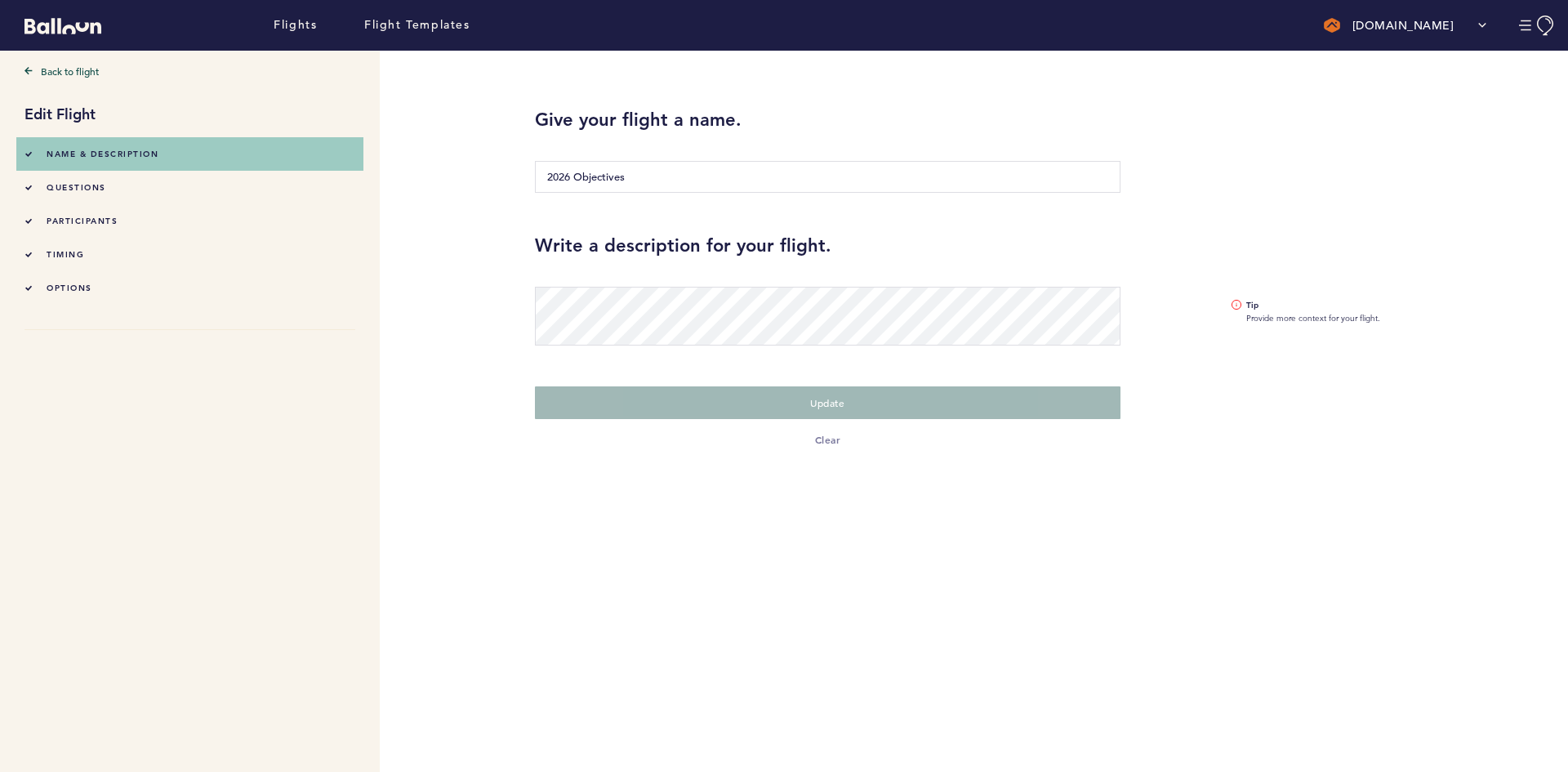
click at [77, 257] on span "timing" at bounding box center [65, 254] width 38 height 11
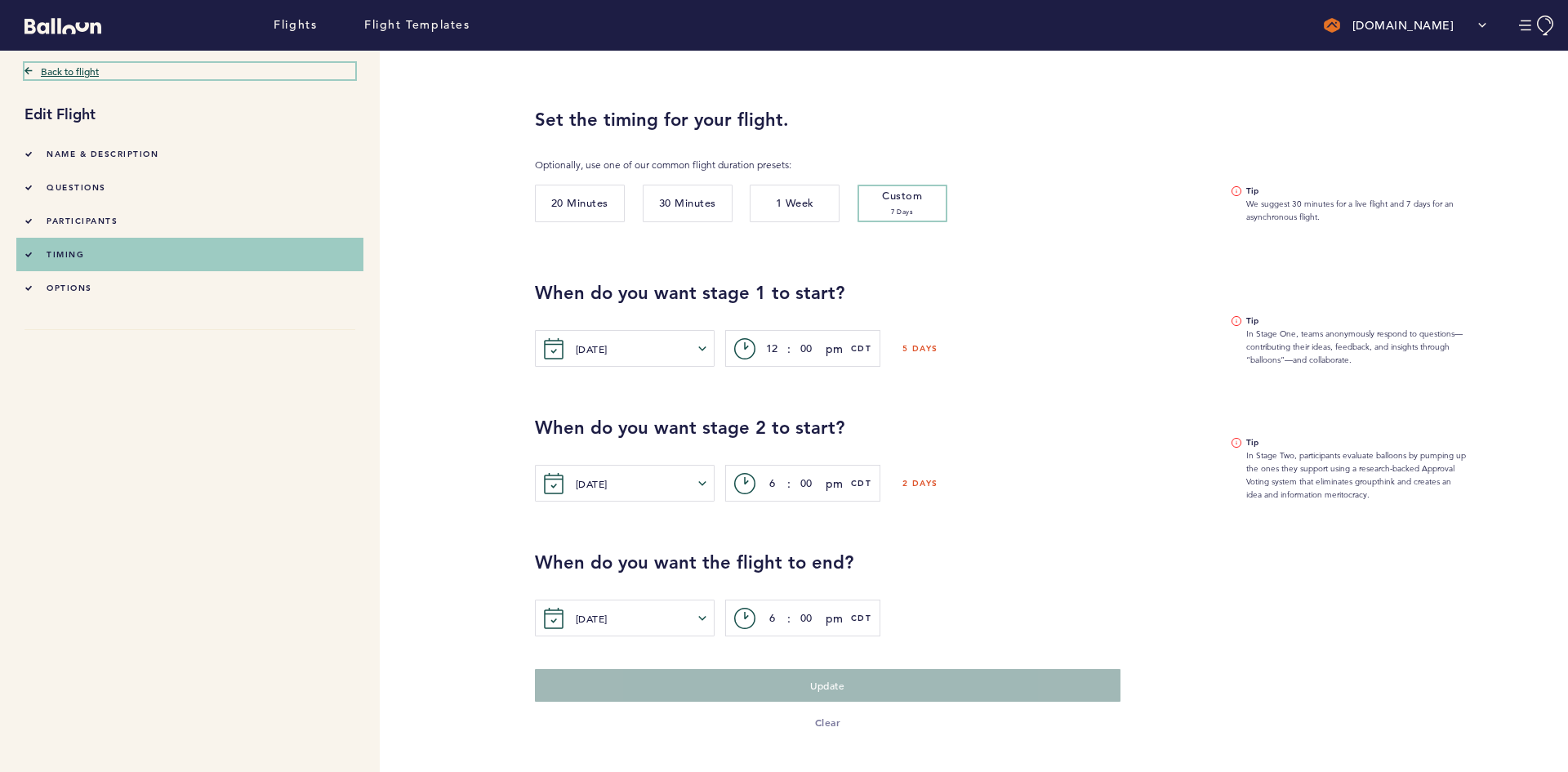
click at [49, 72] on link "Back to flight" at bounding box center [190, 71] width 331 height 17
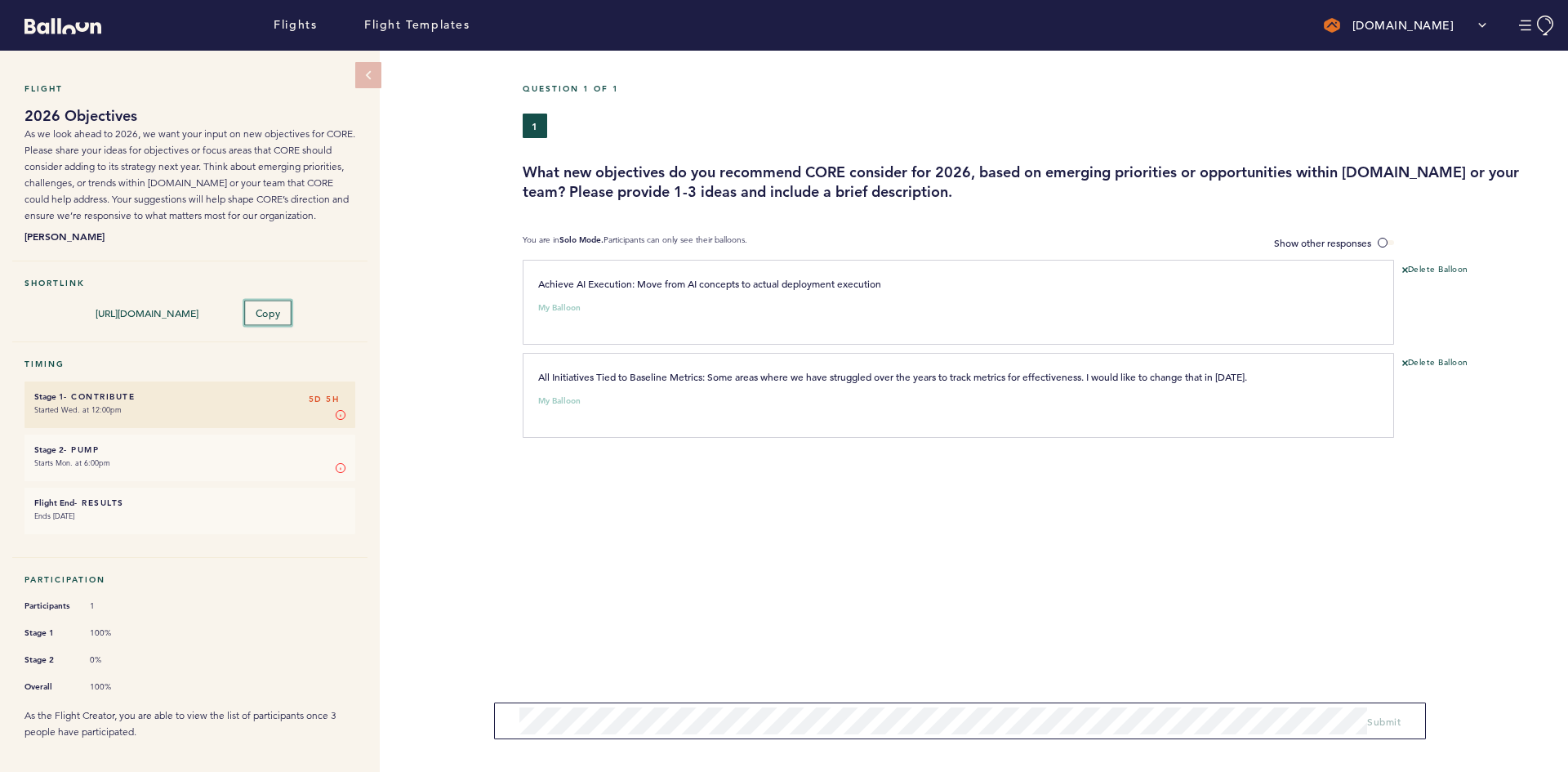
click at [270, 310] on span "Copy" at bounding box center [267, 313] width 25 height 13
click at [1380, 235] on label "Show other responses" at bounding box center [1334, 243] width 120 height 18
click at [0, 0] on input "Show other responses" at bounding box center [0, 0] width 0 height 0
click at [1379, 240] on span at bounding box center [1386, 242] width 17 height 5
click at [0, 0] on input "Hide other responses" at bounding box center [0, 0] width 0 height 0
